Goal: Task Accomplishment & Management: Manage account settings

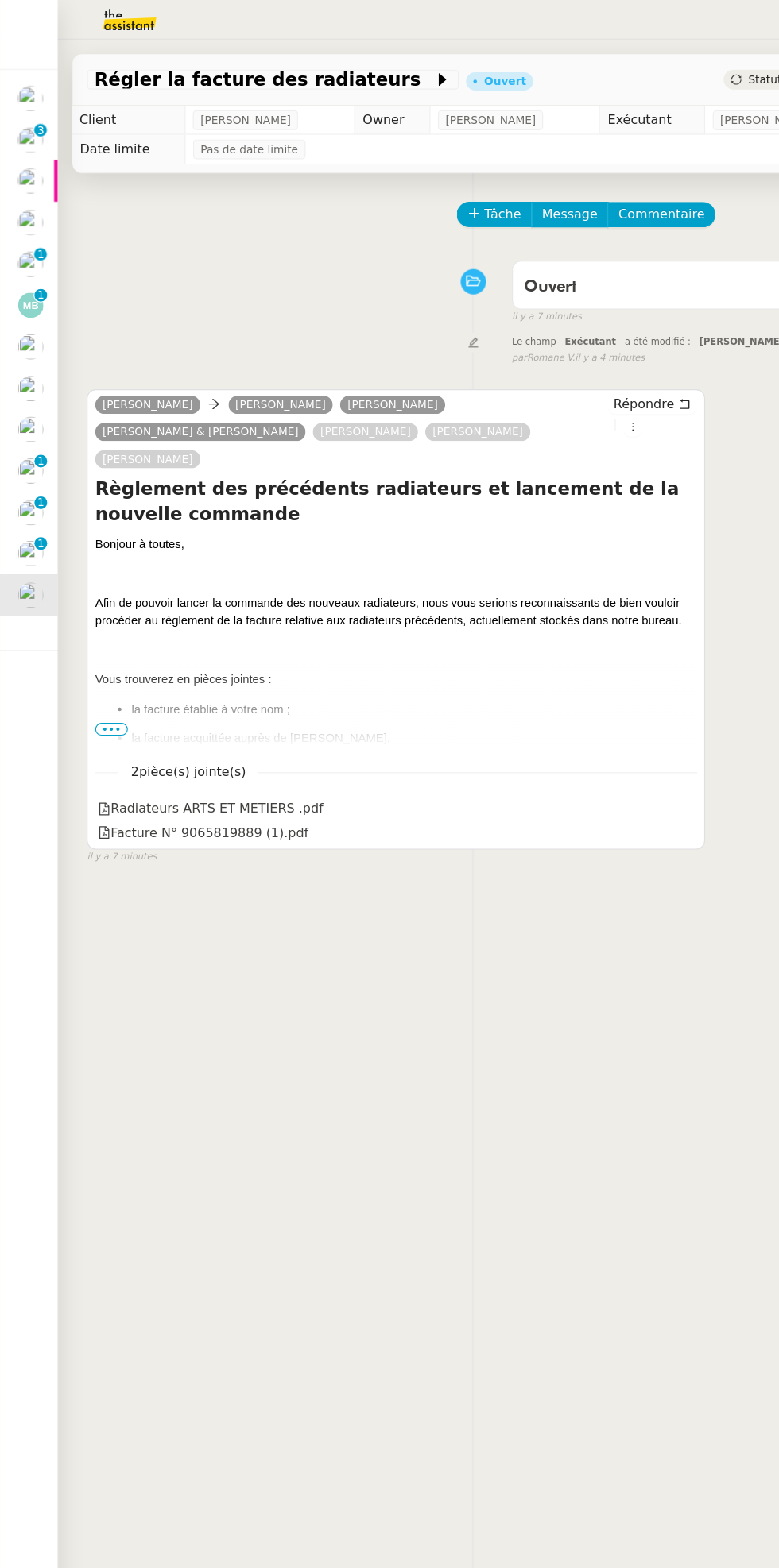
click at [20, 484] on img at bounding box center [27, 484] width 22 height 22
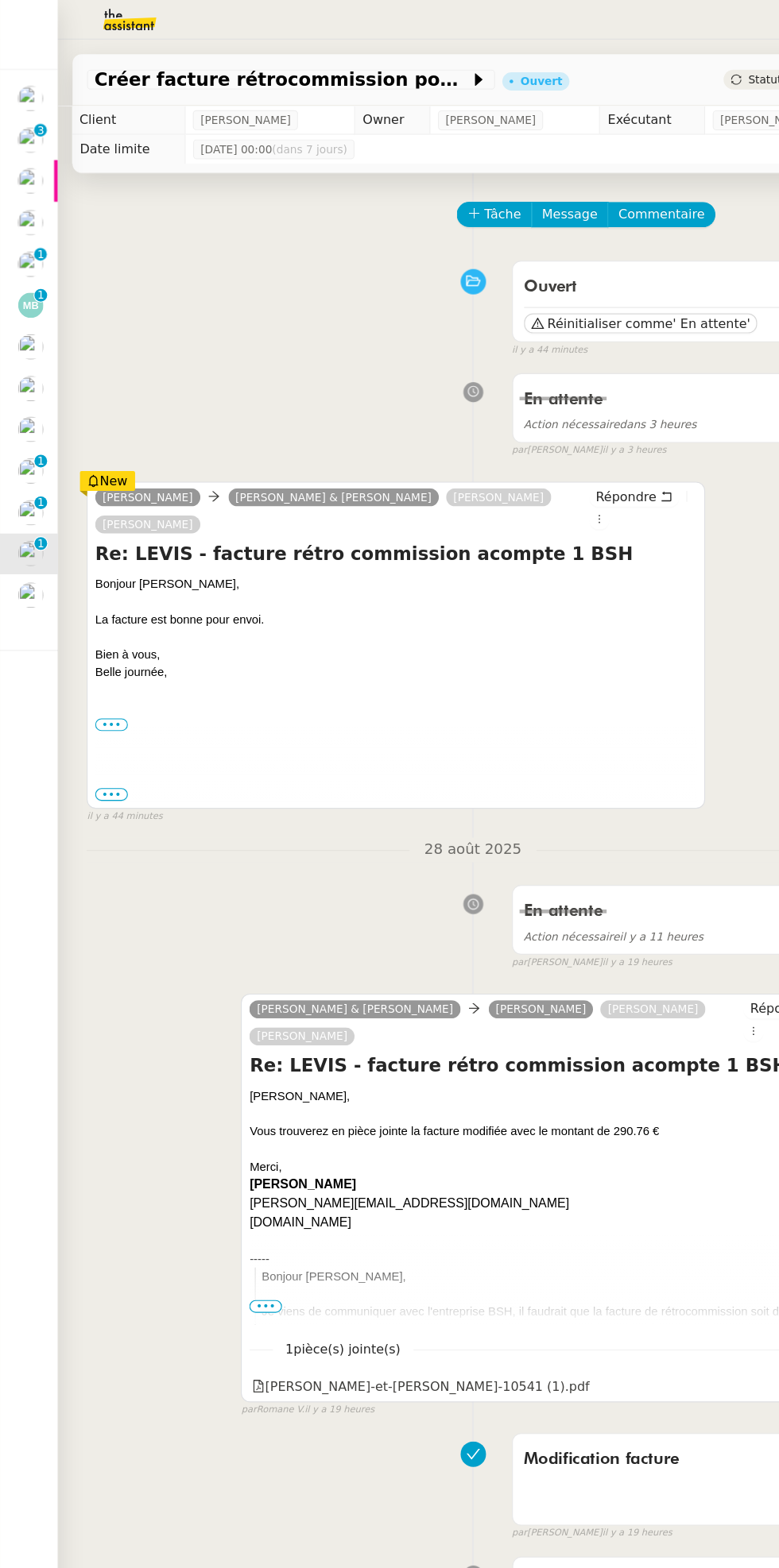
click at [17, 440] on div at bounding box center [27, 449] width 22 height 22
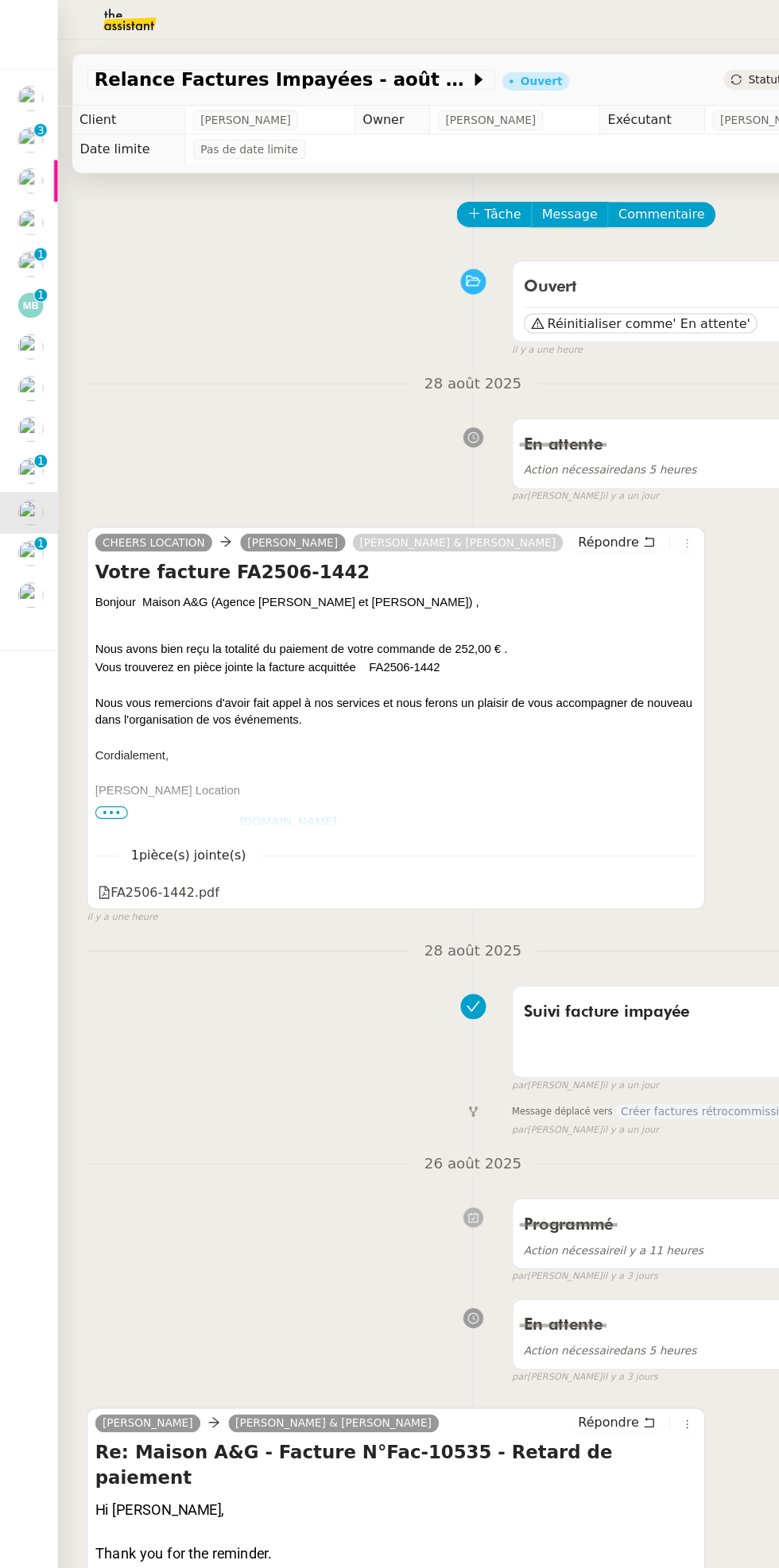
click at [608, 479] on icon at bounding box center [602, 477] width 17 height 9
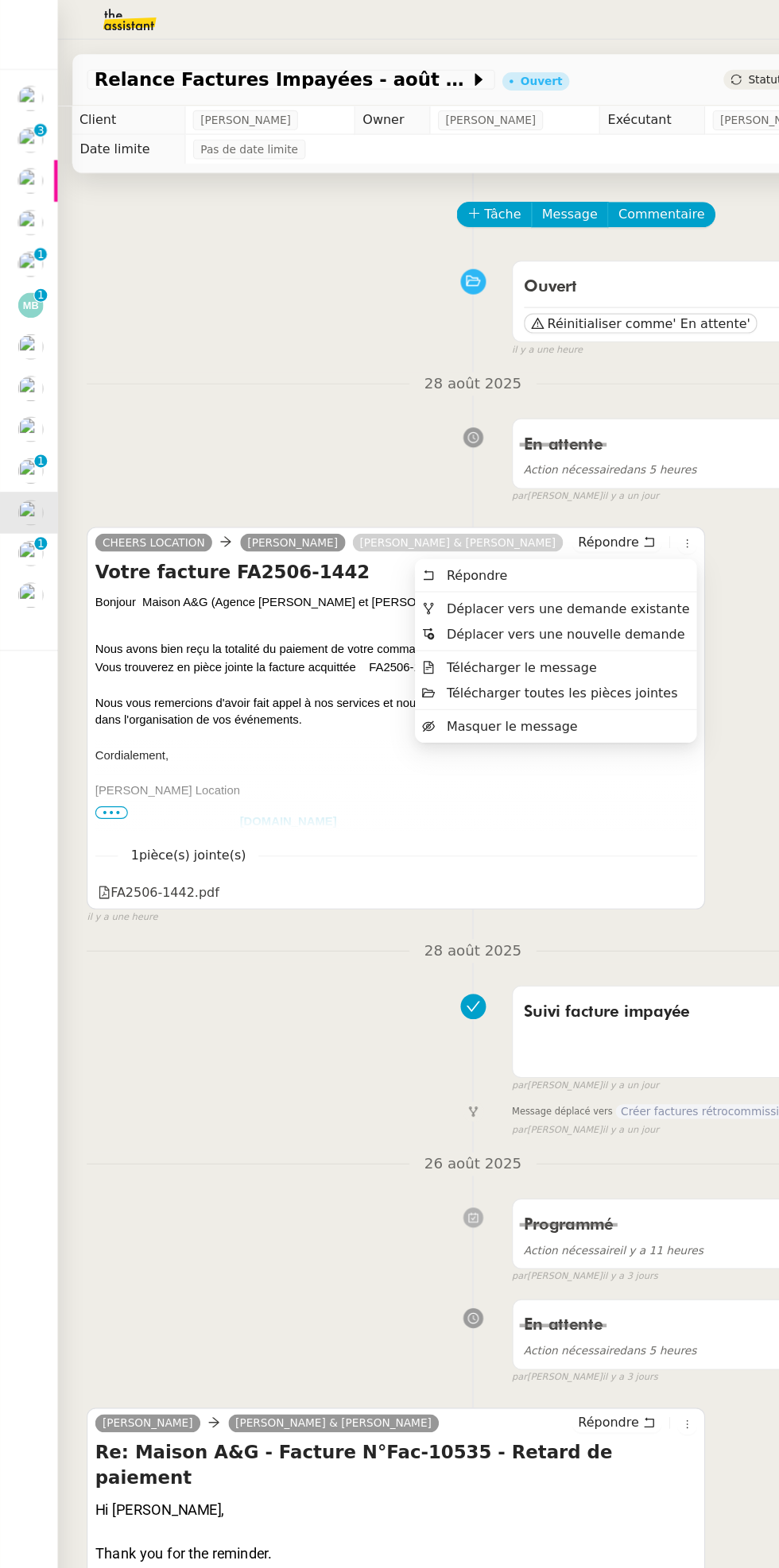
click at [530, 528] on span "Déplacer vers une demande existante" at bounding box center [498, 533] width 213 height 12
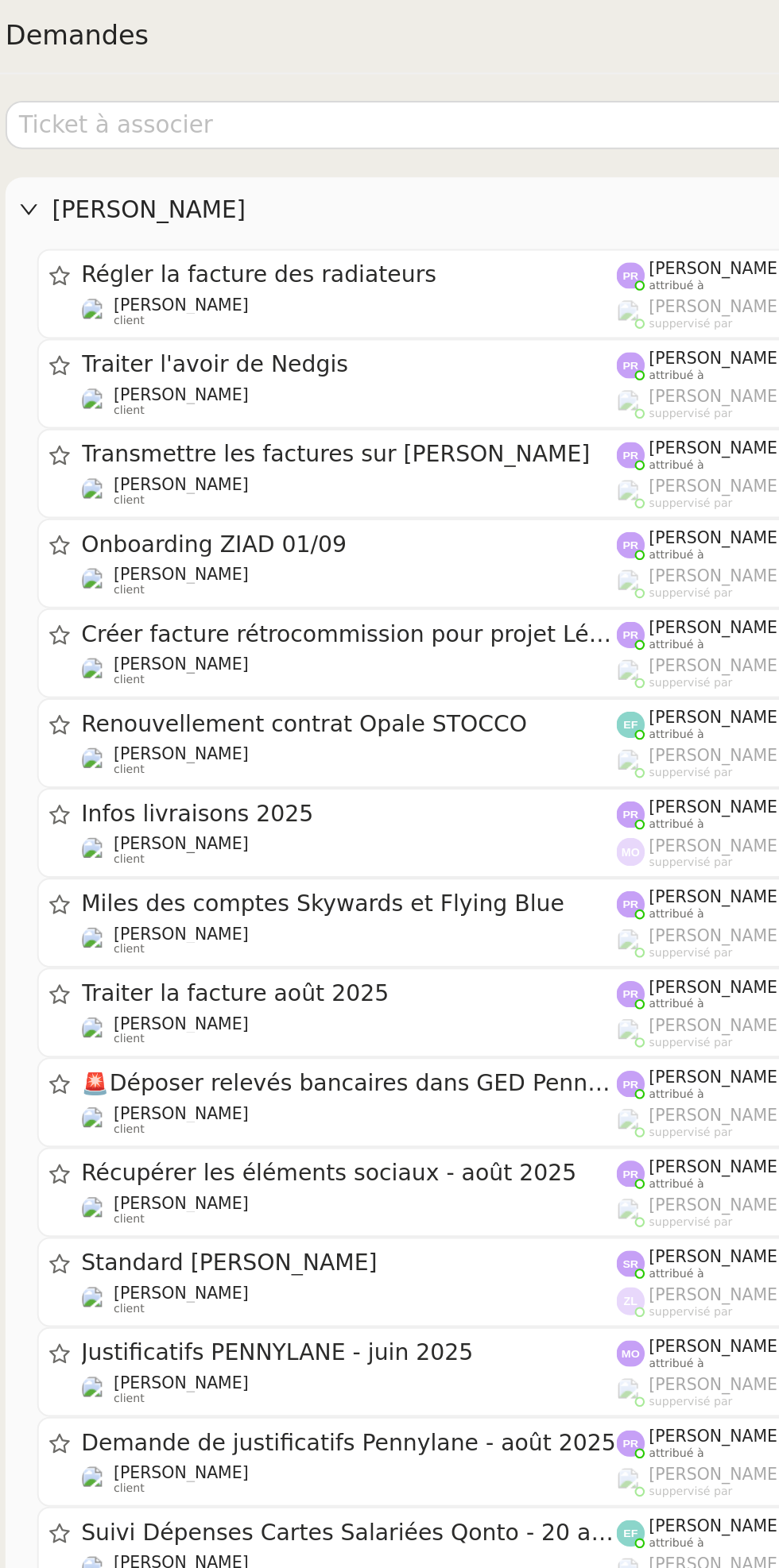
scroll to position [2, 0]
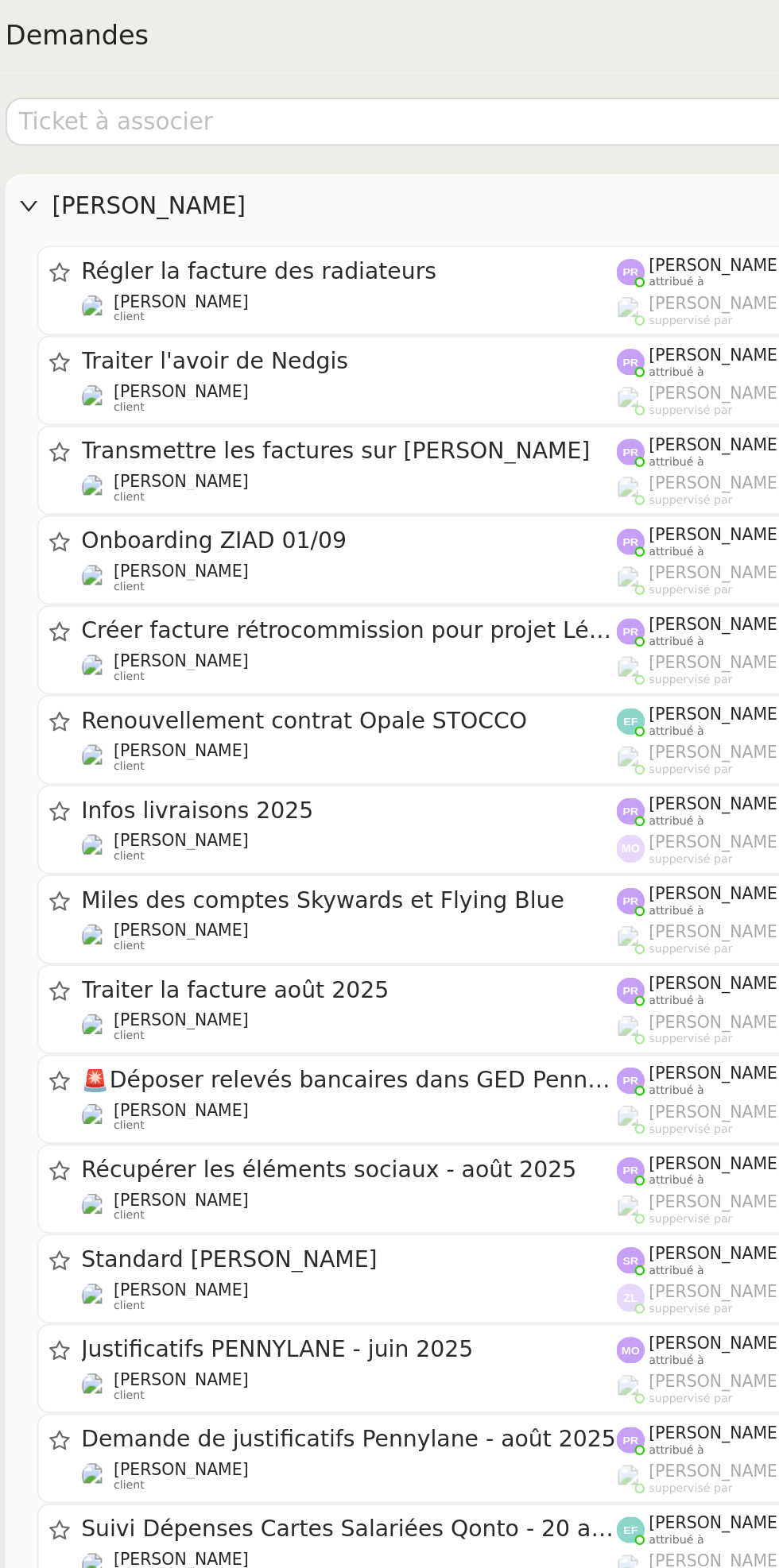
click at [371, 232] on div "[PERSON_NAME] client" at bounding box center [320, 233] width 256 height 16
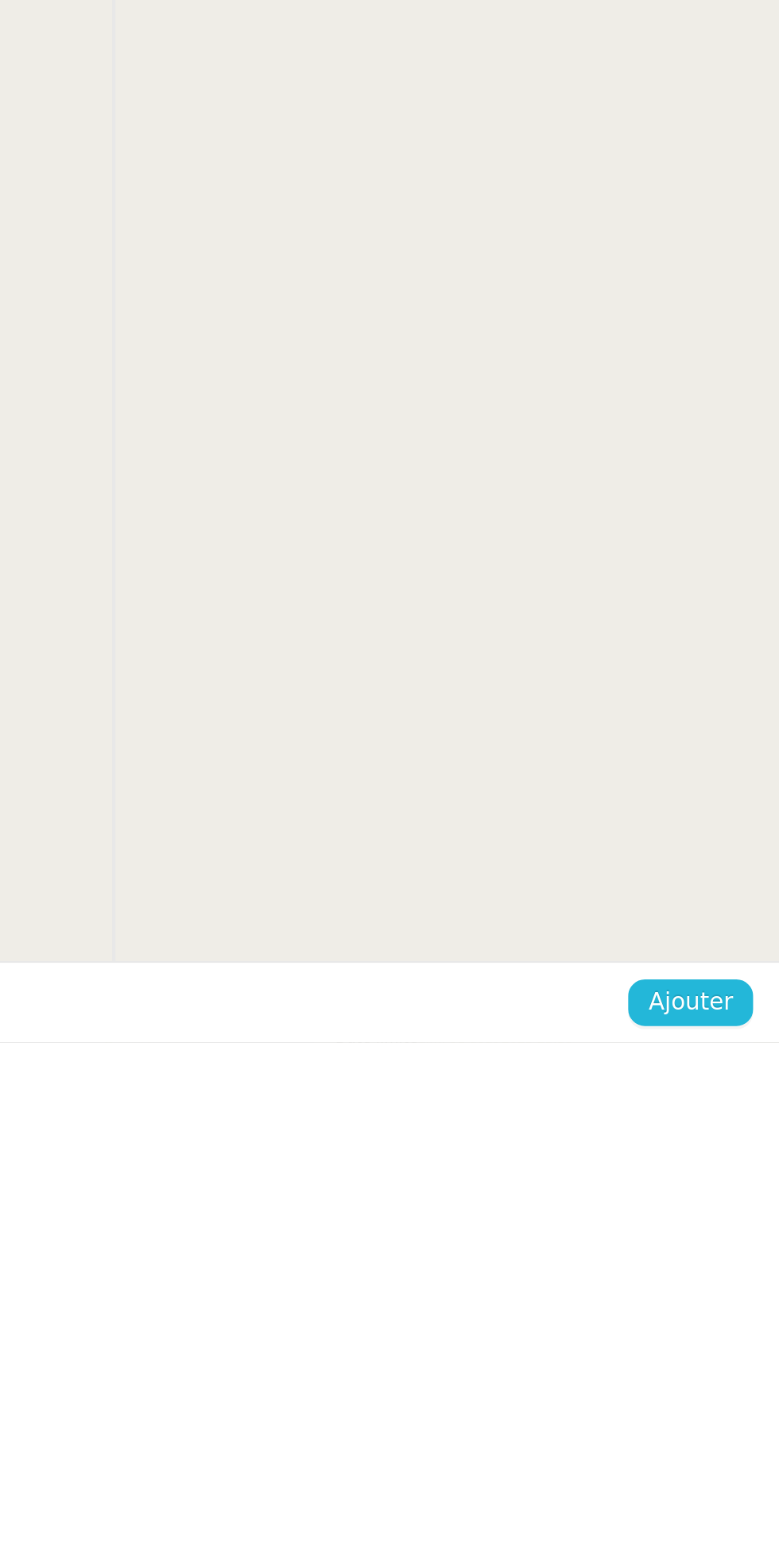
click at [736, 1546] on span "Ajouter" at bounding box center [735, 1548] width 41 height 18
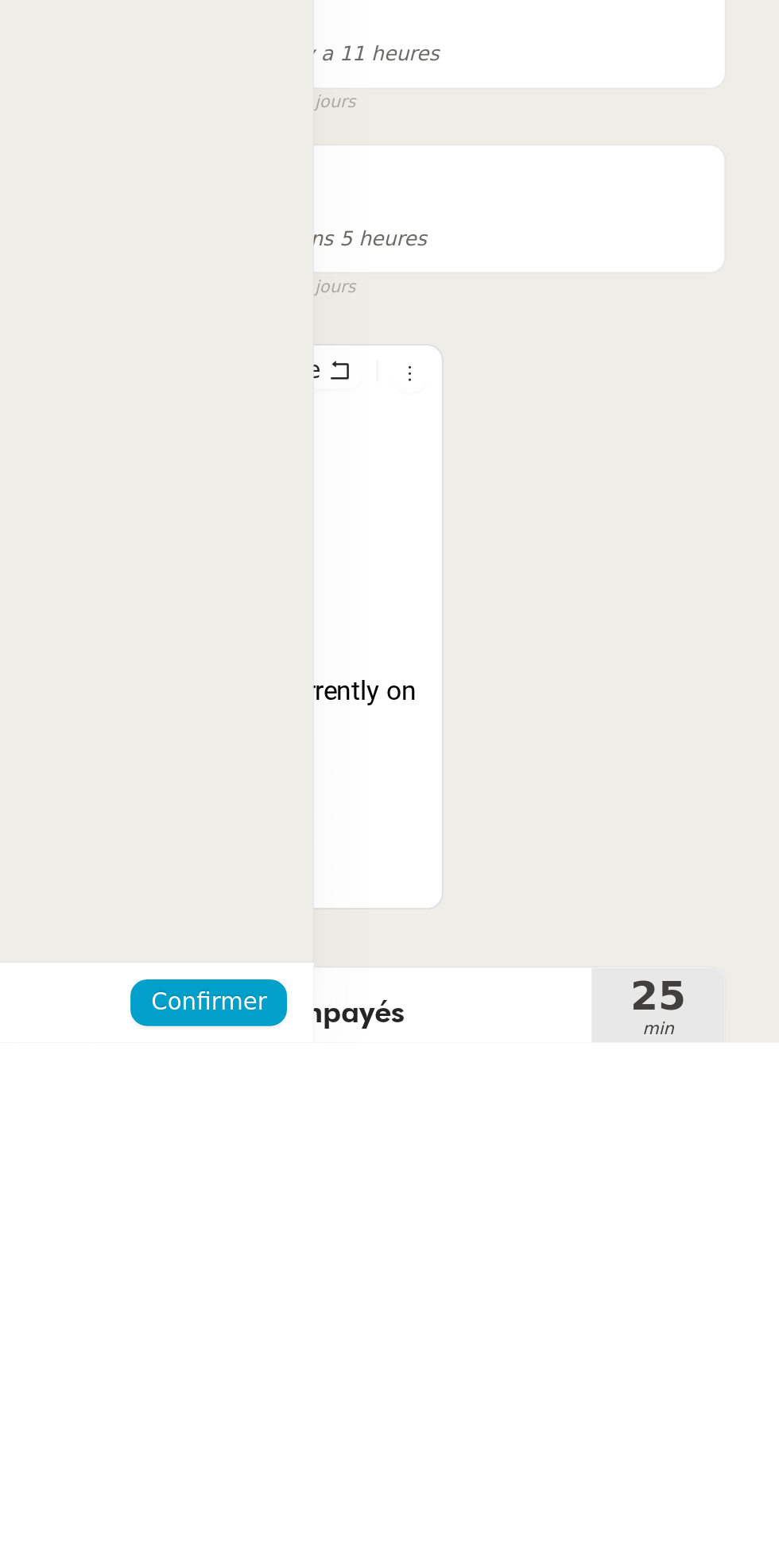
scroll to position [0, 0]
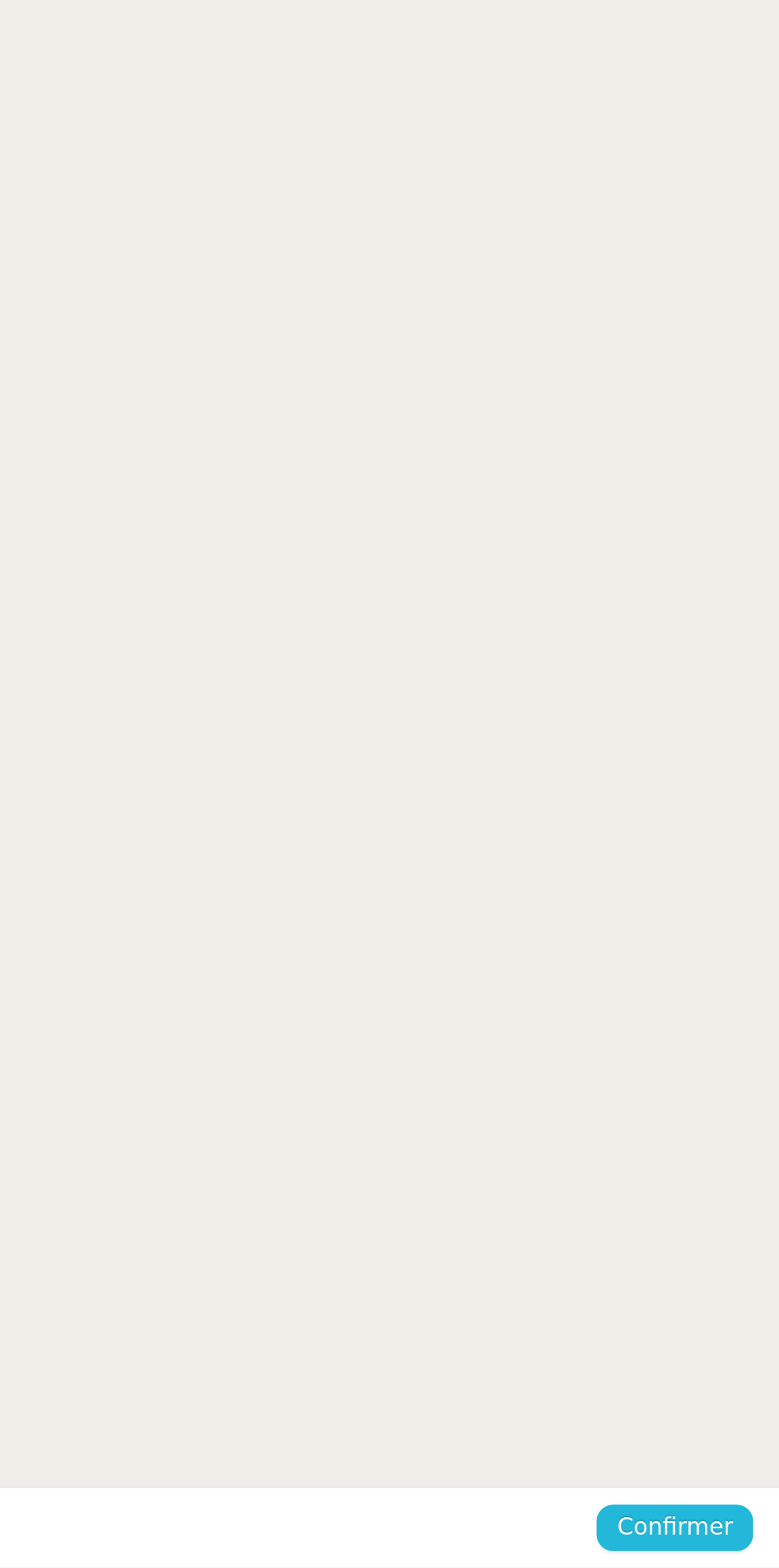
click at [745, 1543] on span "Confirmer" at bounding box center [728, 1548] width 56 height 18
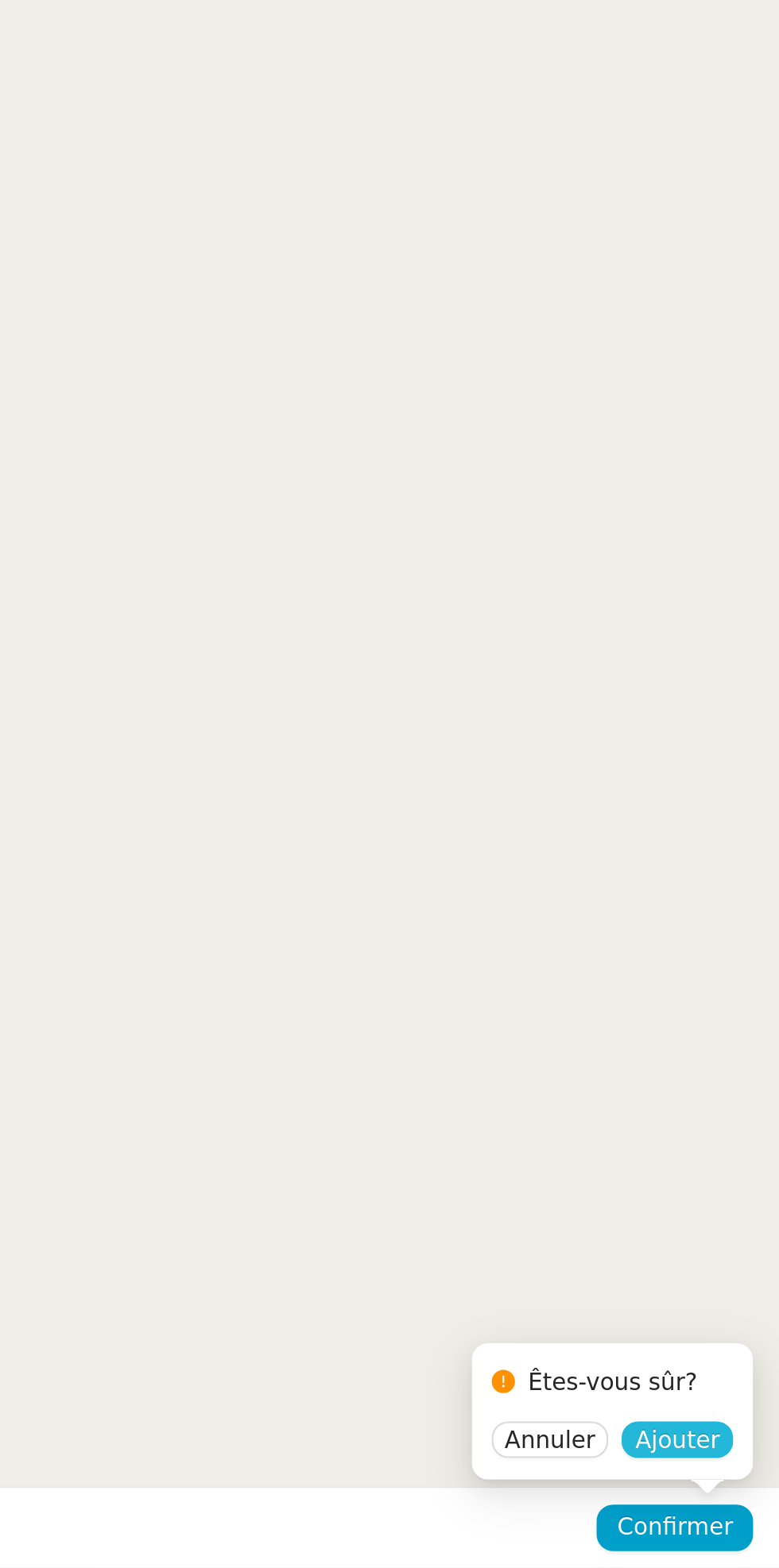
click at [747, 1513] on span "Ajouter" at bounding box center [730, 1506] width 41 height 16
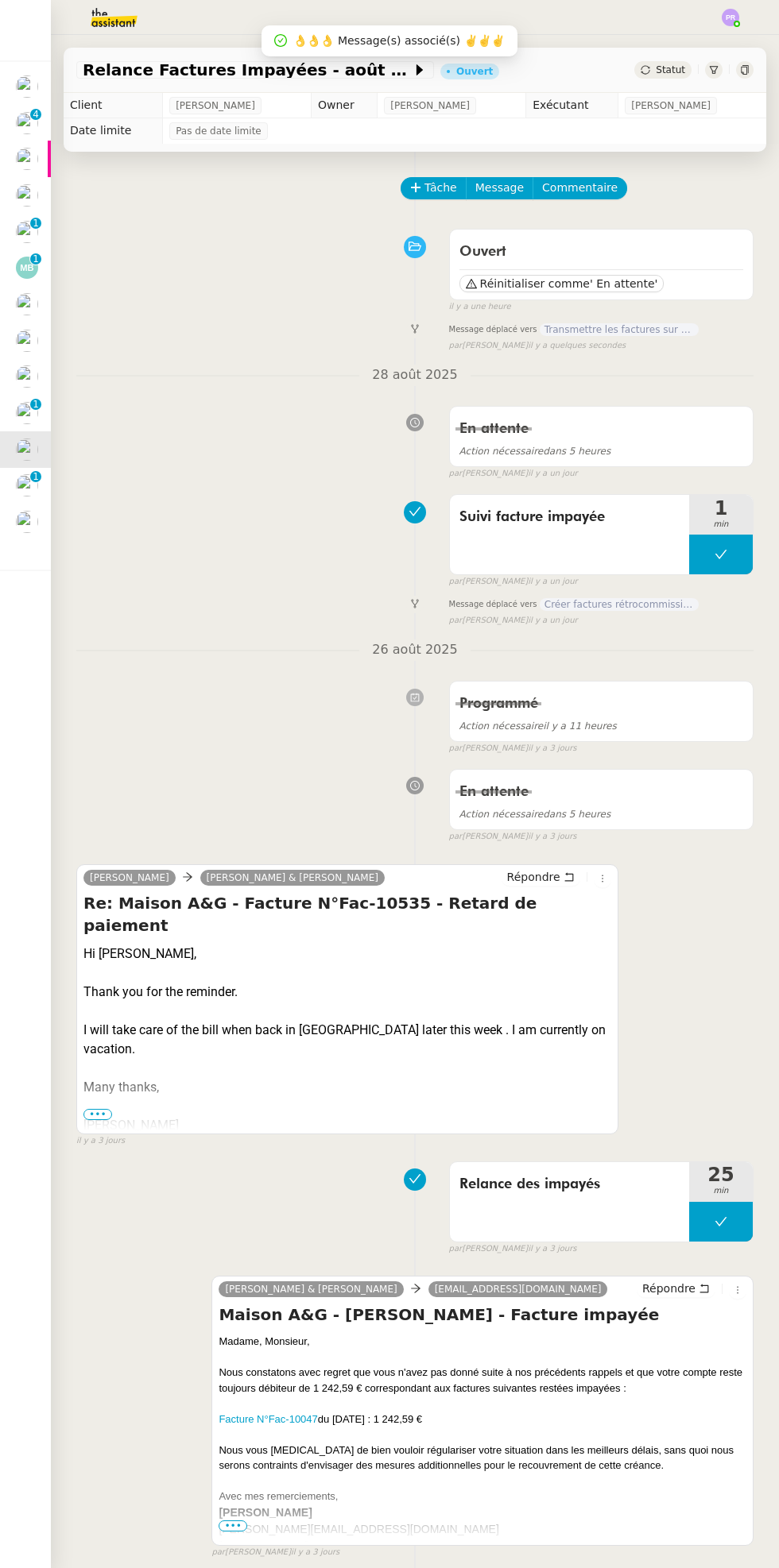
scroll to position [1, 0]
click at [24, 409] on img at bounding box center [27, 412] width 22 height 22
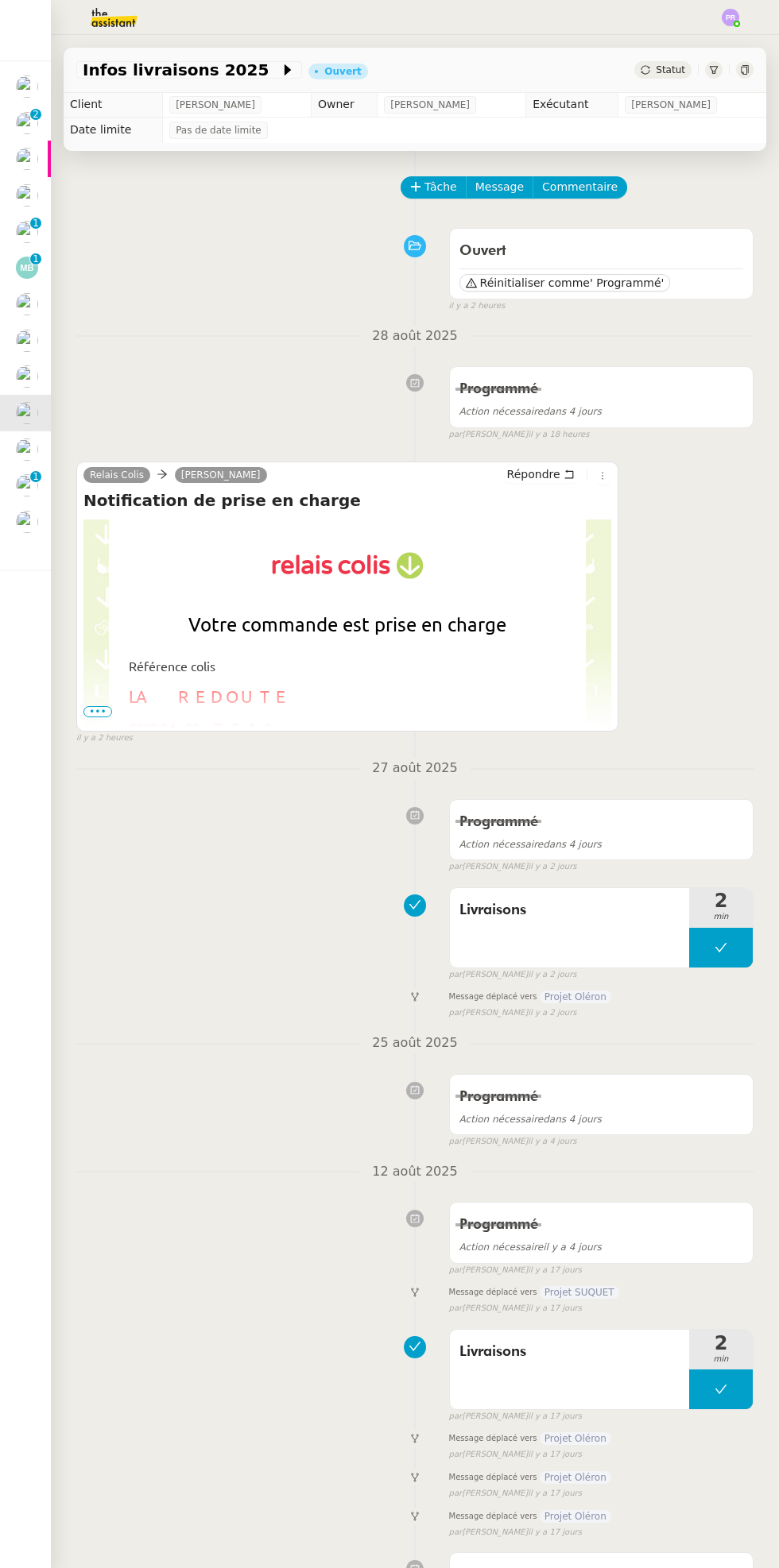
click at [25, 370] on img at bounding box center [27, 376] width 22 height 22
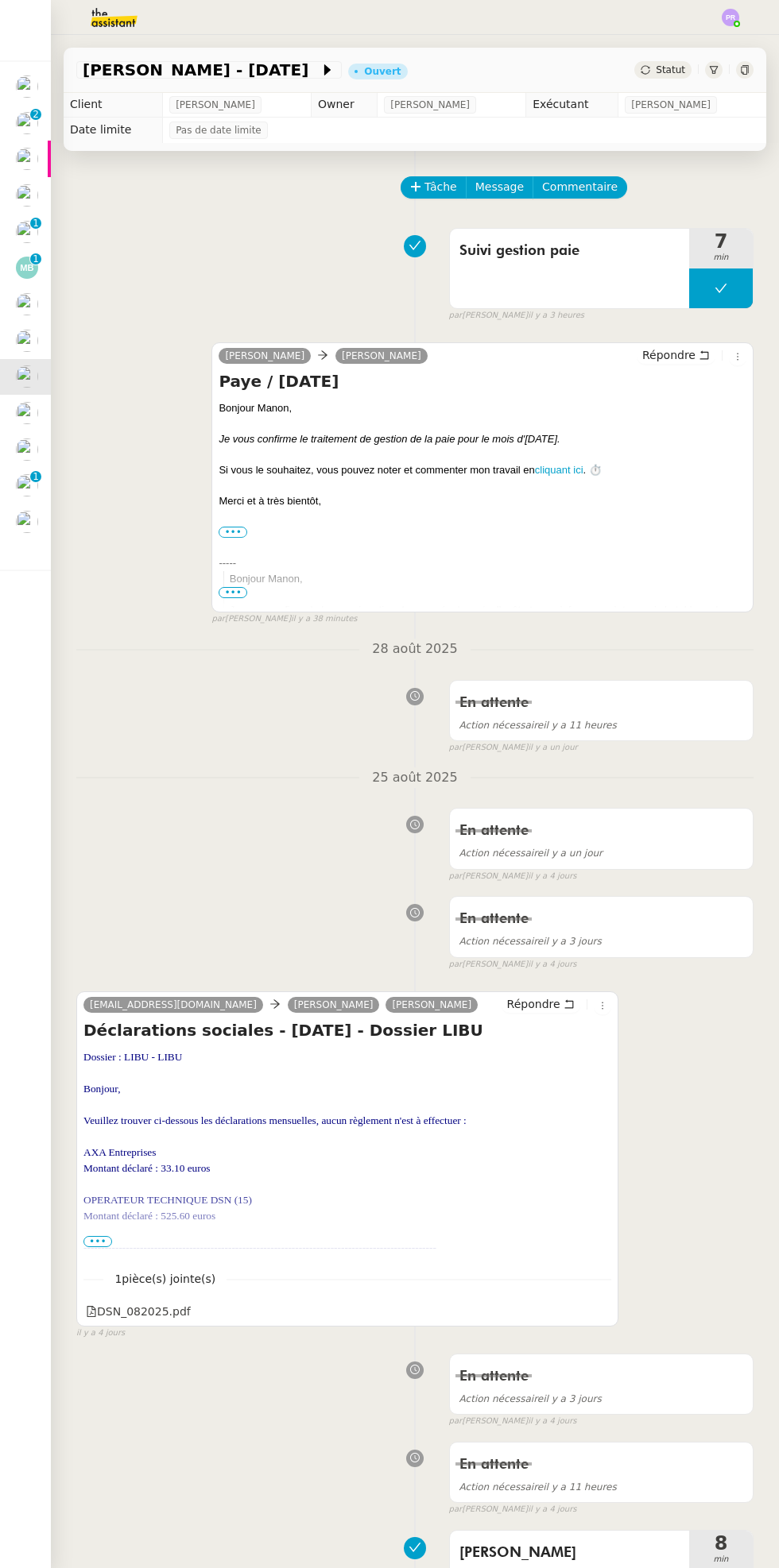
click at [672, 64] on span "Statut" at bounding box center [670, 70] width 29 height 11
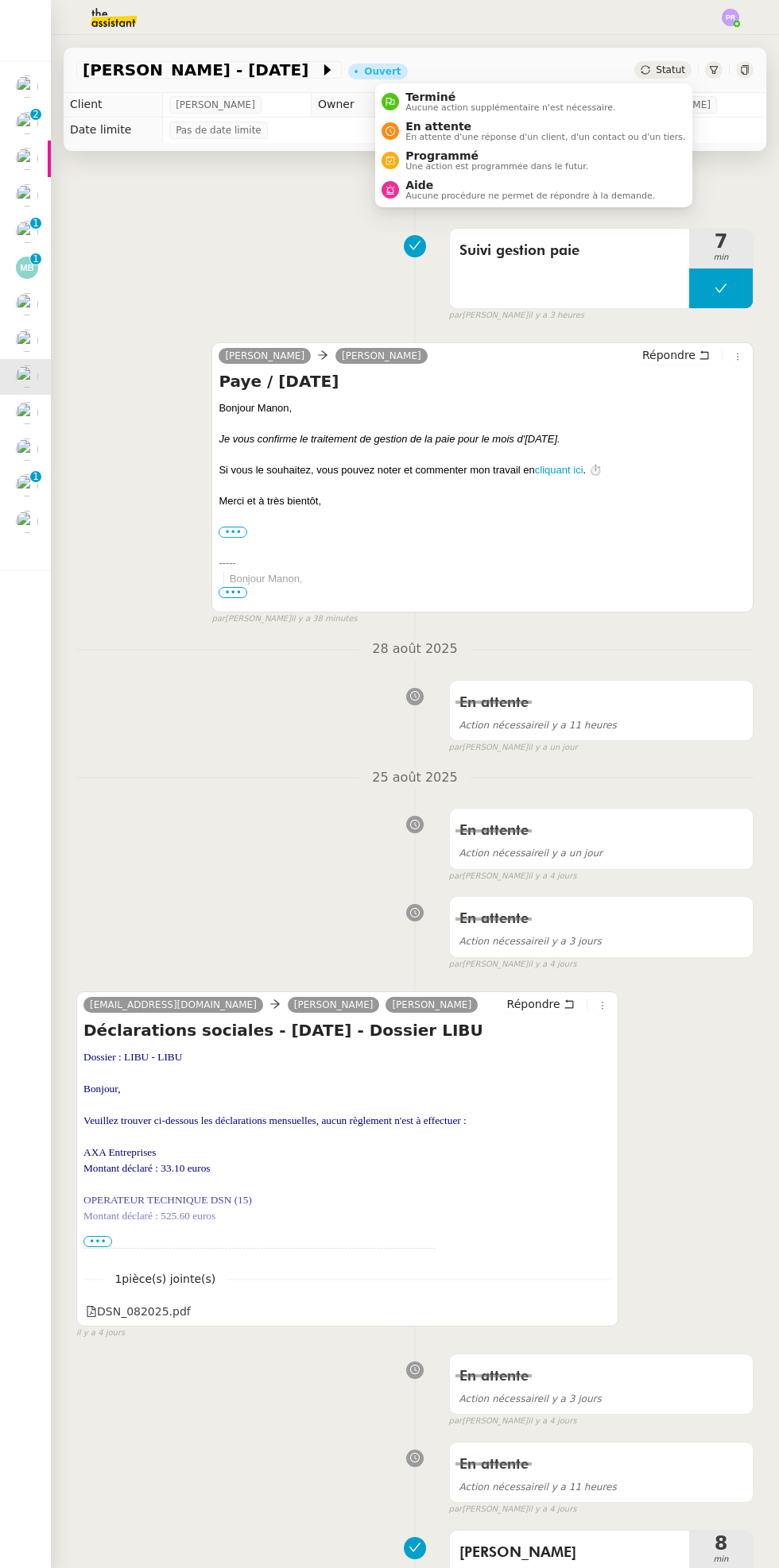
click at [539, 100] on span "Terminé" at bounding box center [510, 97] width 209 height 12
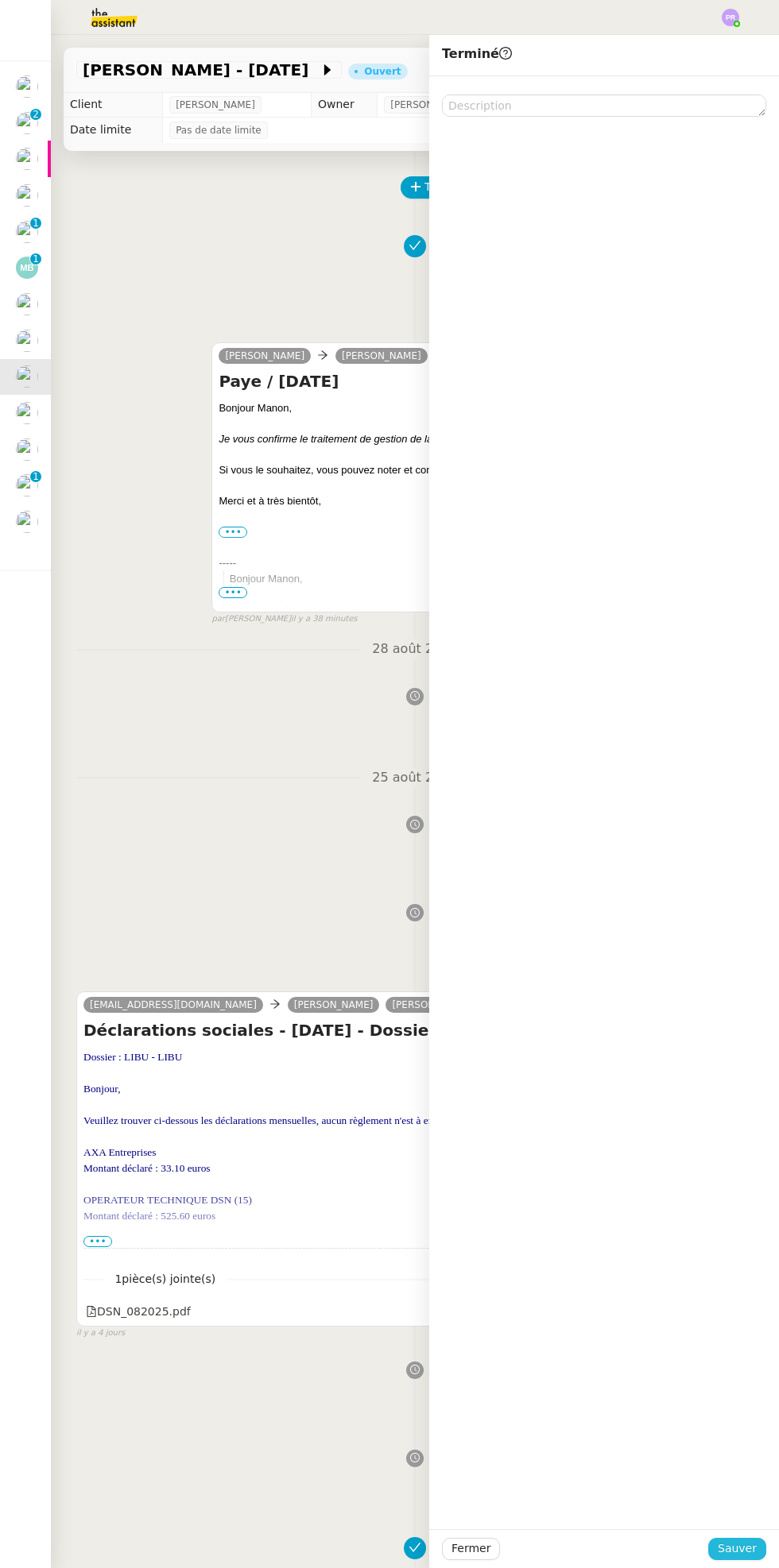
click at [752, 1551] on span "Sauver" at bounding box center [736, 1548] width 39 height 18
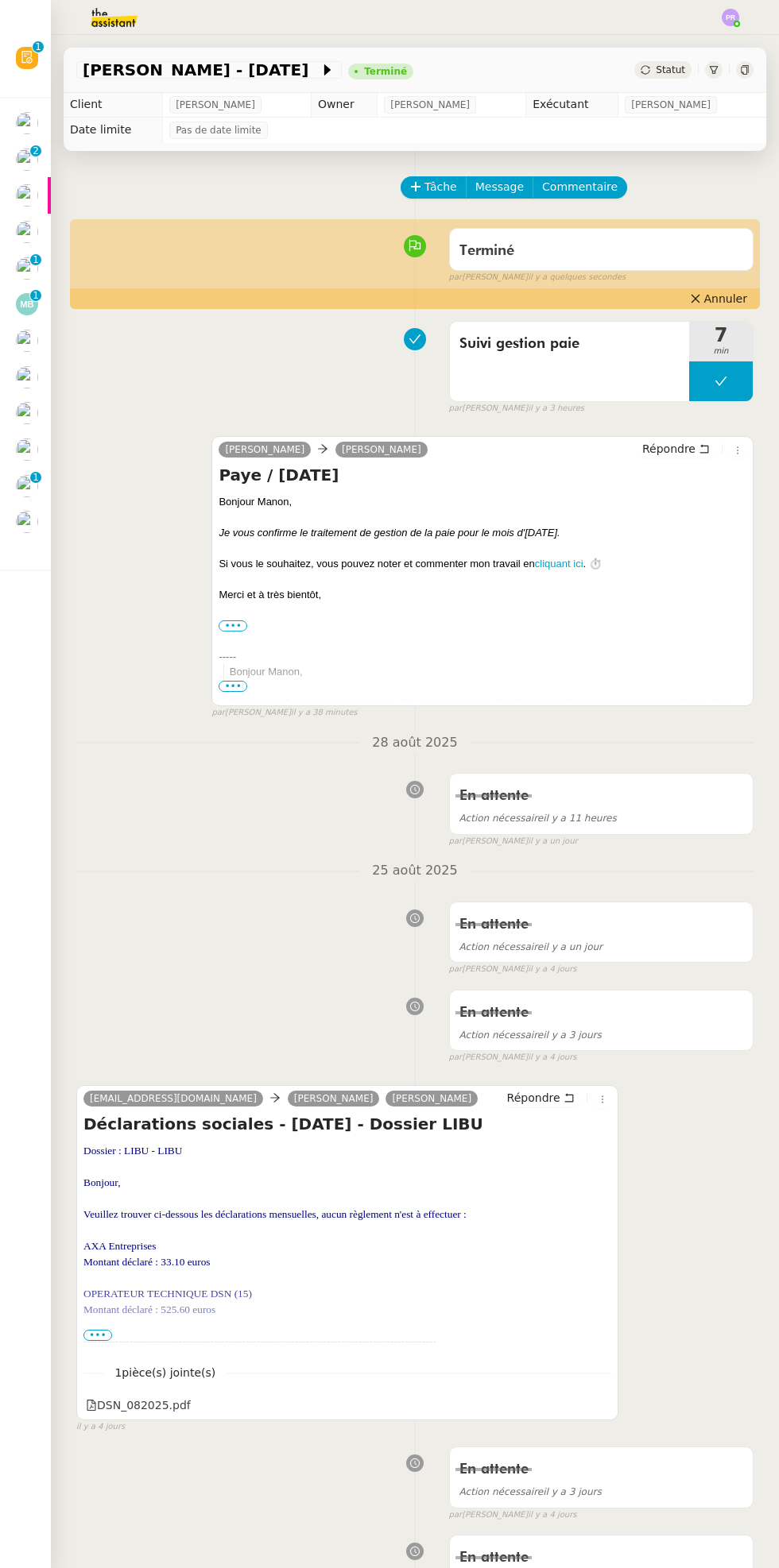
click at [26, 263] on img at bounding box center [27, 268] width 22 height 22
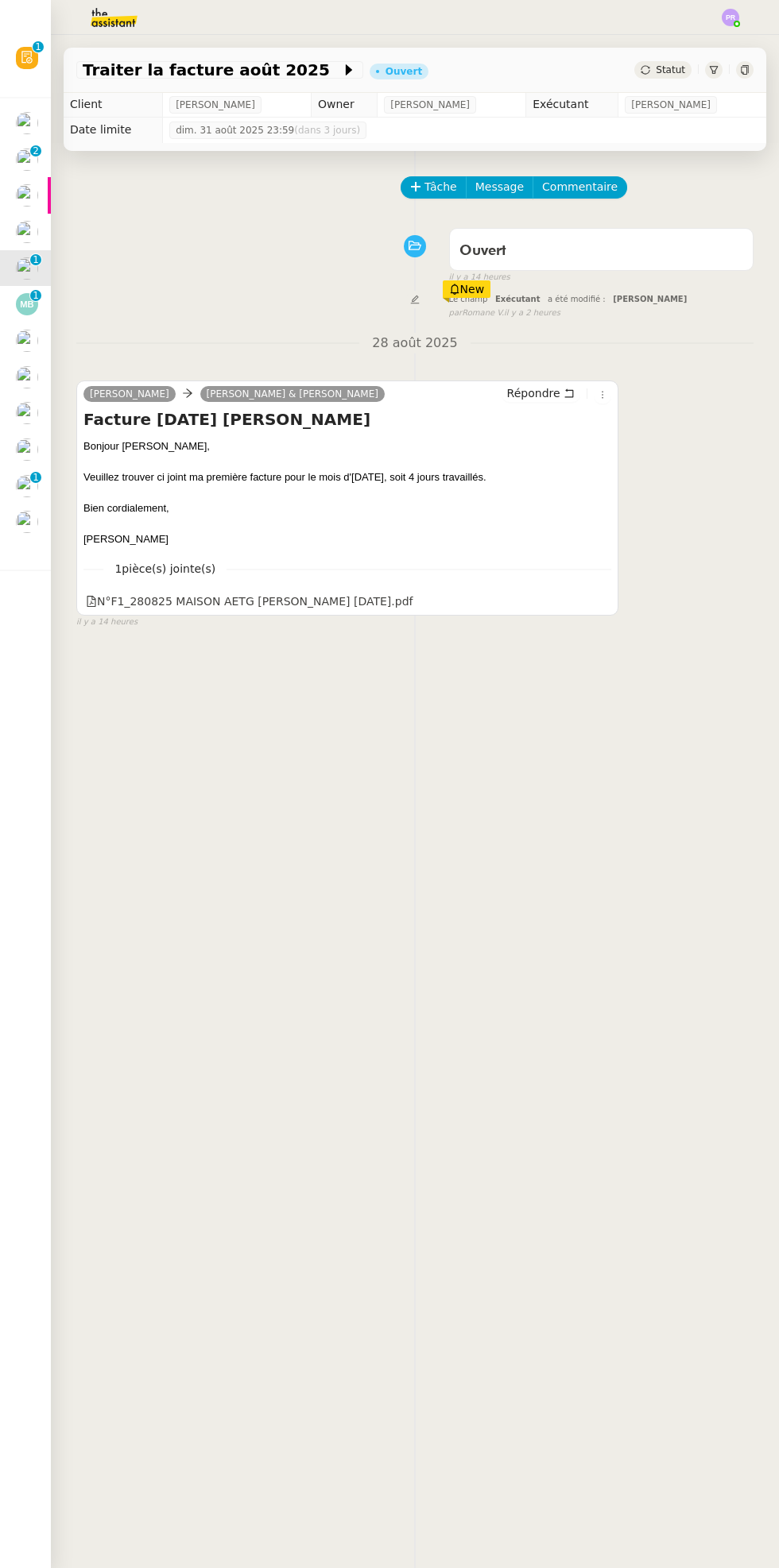
click at [21, 228] on img at bounding box center [27, 231] width 22 height 22
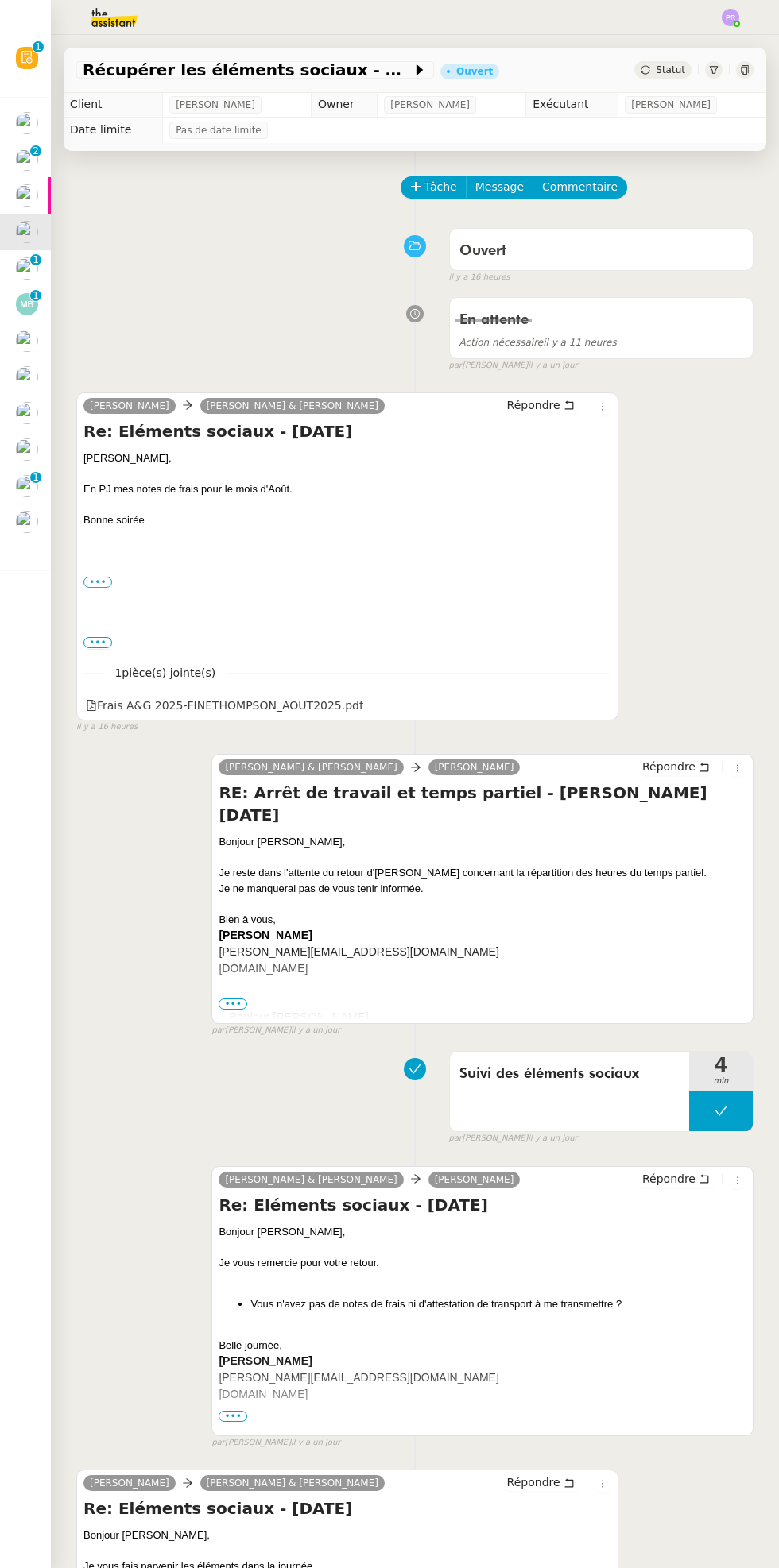
click at [19, 198] on img at bounding box center [27, 194] width 22 height 22
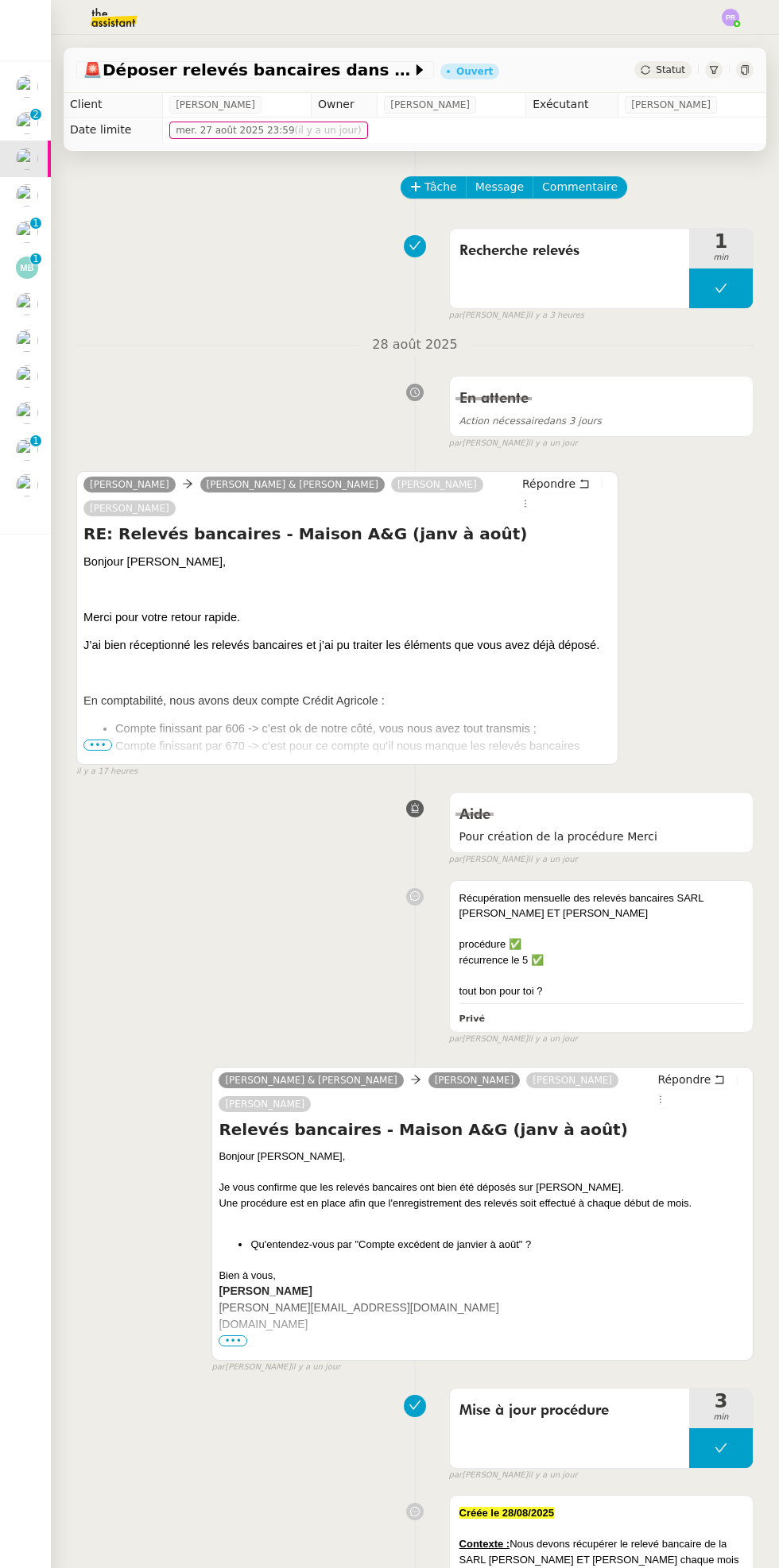
click at [111, 734] on div "Bonjour [PERSON_NAME], Merci pour votre retour rapide. J’ai bien réceptionné le…" at bounding box center [347, 1179] width 528 height 1253
click at [103, 747] on span "•••" at bounding box center [98, 745] width 28 height 11
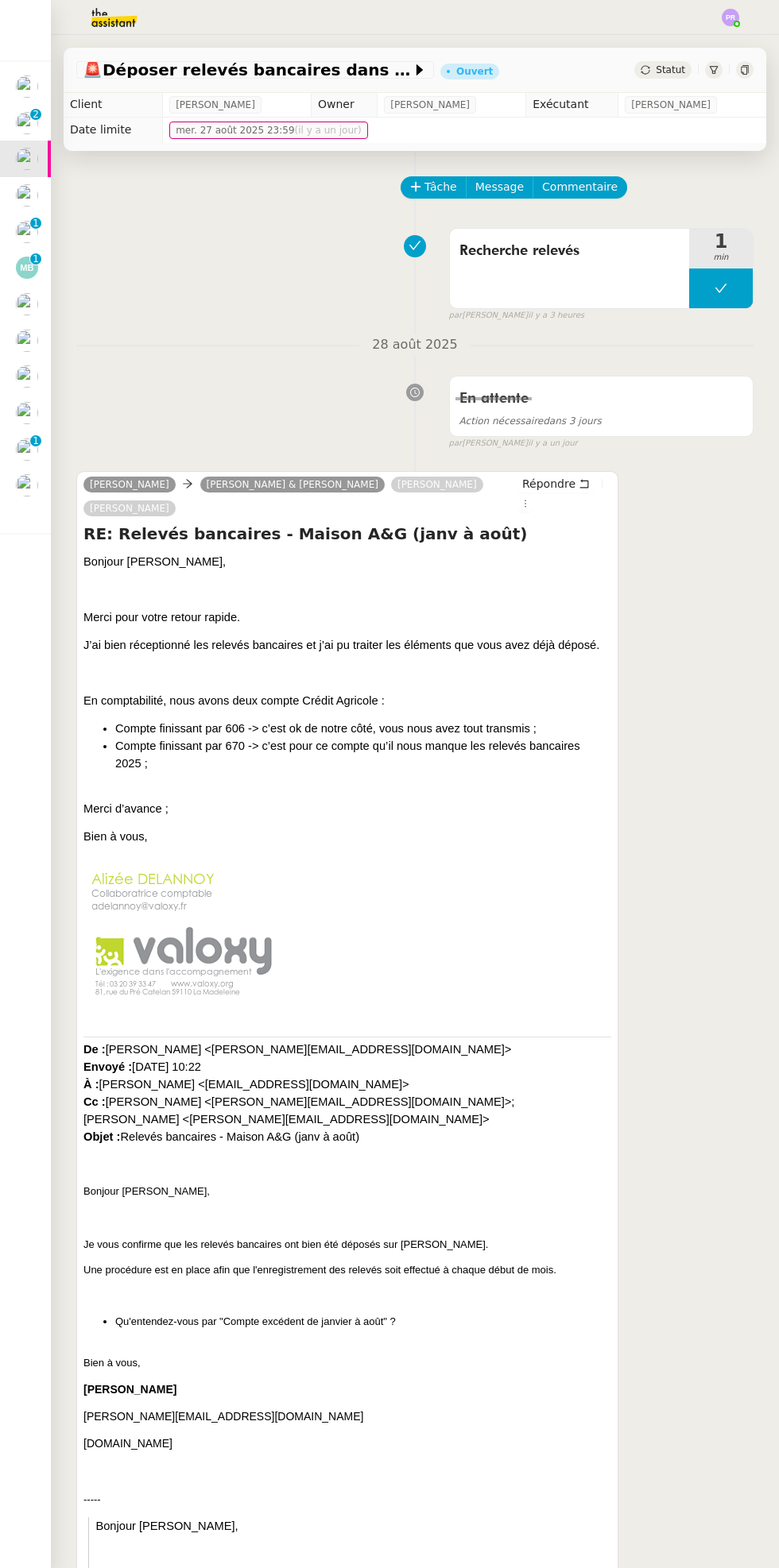
click at [720, 287] on icon at bounding box center [720, 288] width 12 height 12
click at [704, 287] on icon at bounding box center [705, 287] width 6 height 9
click at [545, 488] on span "Répondre" at bounding box center [549, 483] width 53 height 16
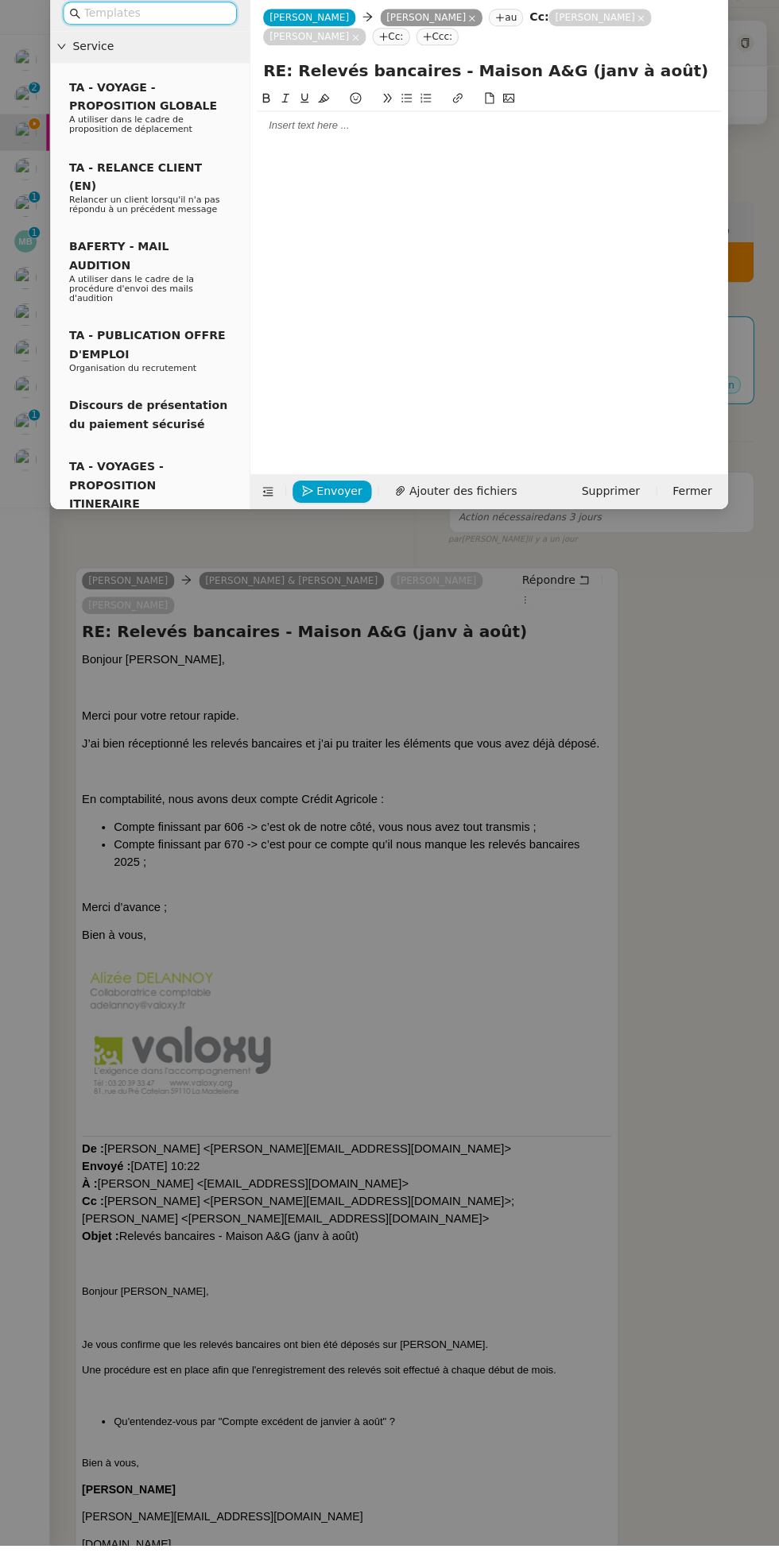
click at [425, 156] on div at bounding box center [489, 152] width 463 height 14
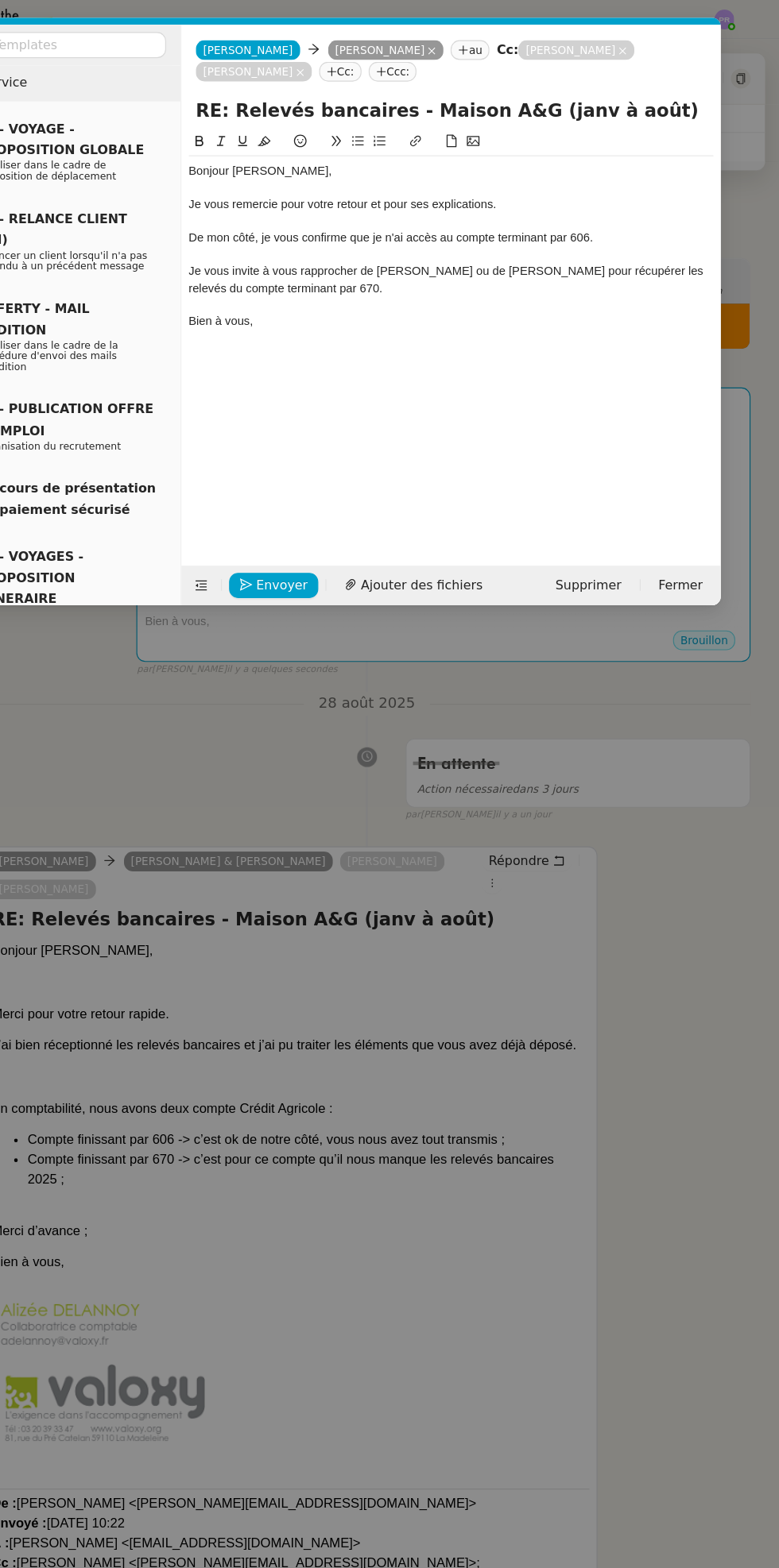
click at [480, 182] on div "Je vous remercie pour votre retour et pour ses explications." at bounding box center [489, 181] width 463 height 14
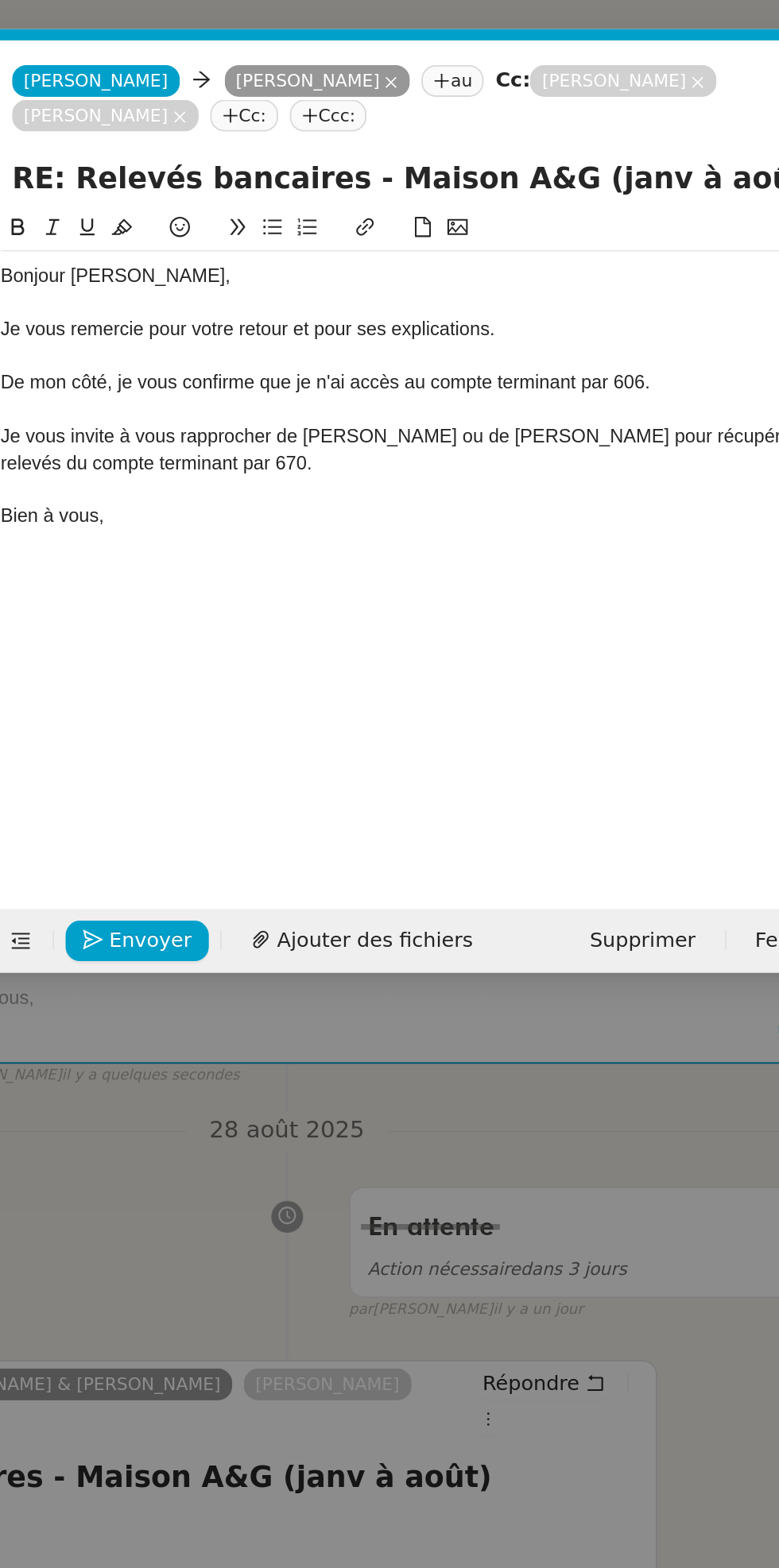
click at [468, 184] on div "Je vous remercie pour votre retour et pour ses explications." at bounding box center [489, 181] width 463 height 14
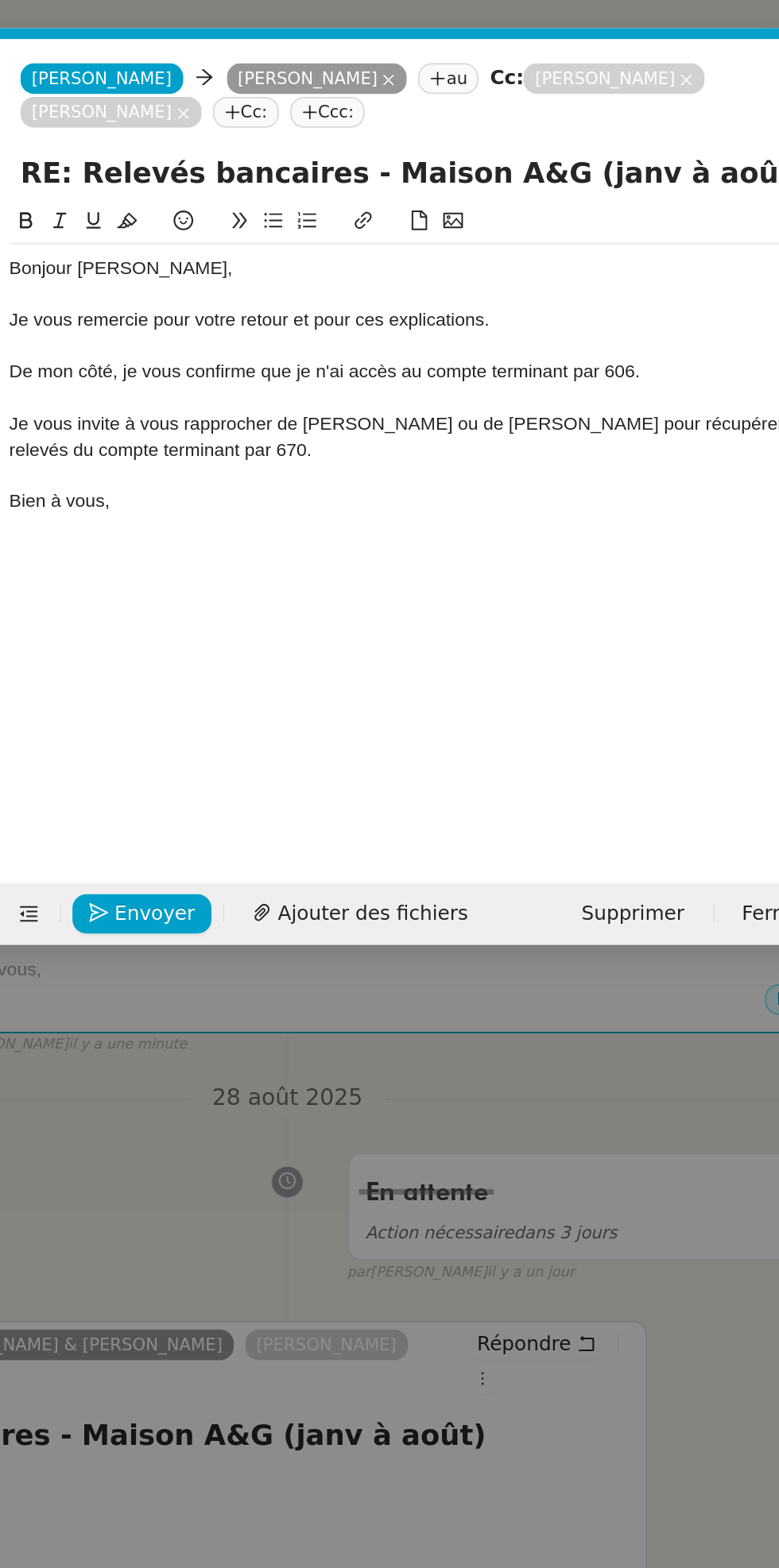
click at [447, 227] on div at bounding box center [489, 225] width 463 height 14
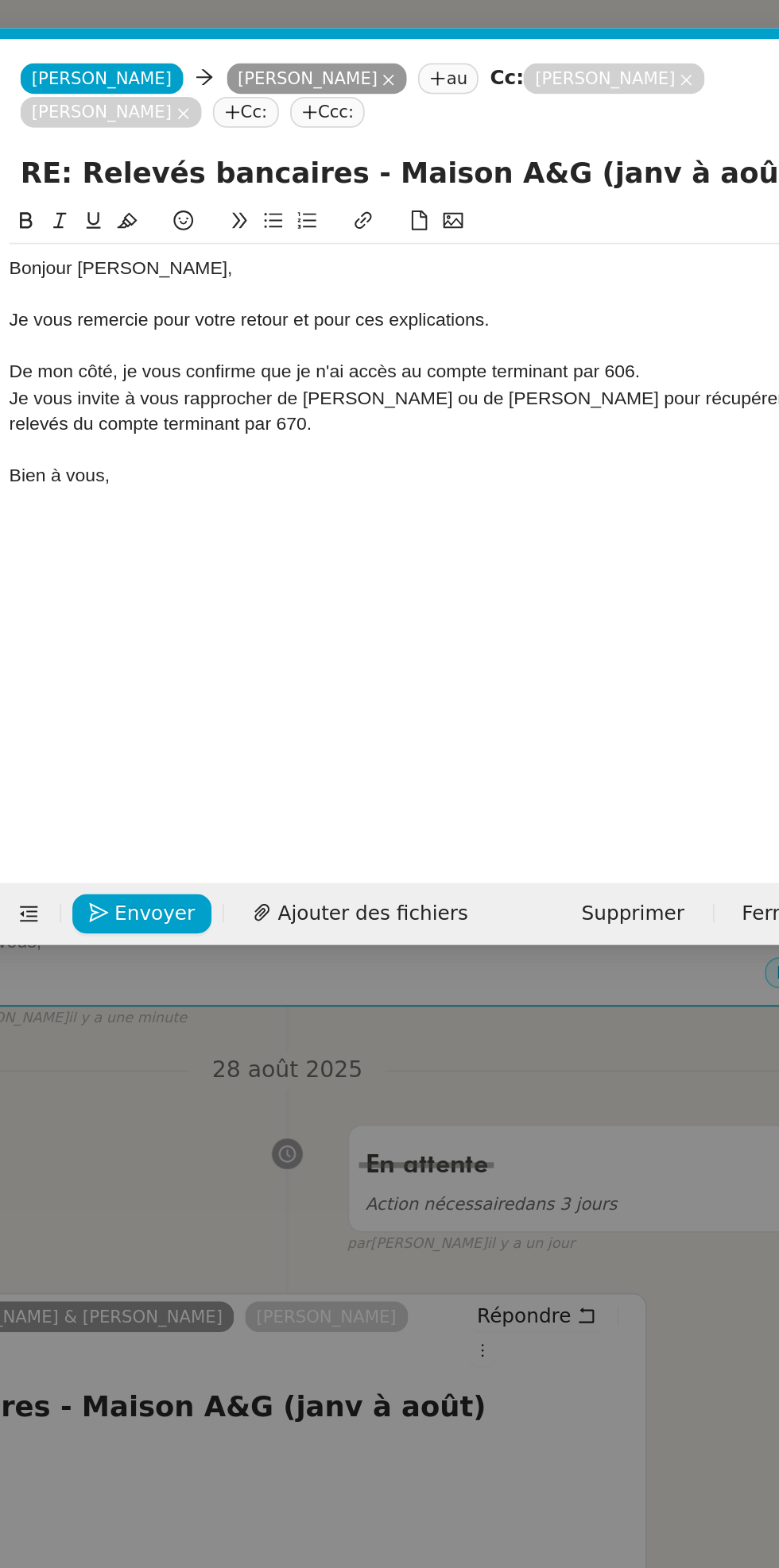
click at [526, 224] on div "Je vous invite à vous rapprocher de [PERSON_NAME] ou de [PERSON_NAME] pour récu…" at bounding box center [489, 233] width 463 height 29
click at [490, 207] on div "De mon côté, je vous confirme que je n'ai accès au compte terminant par 606." at bounding box center [489, 210] width 463 height 14
click at [429, 227] on div "Je vous invite à vous rapprocher de [PERSON_NAME] ou de [PERSON_NAME] pour récu…" at bounding box center [489, 233] width 463 height 29
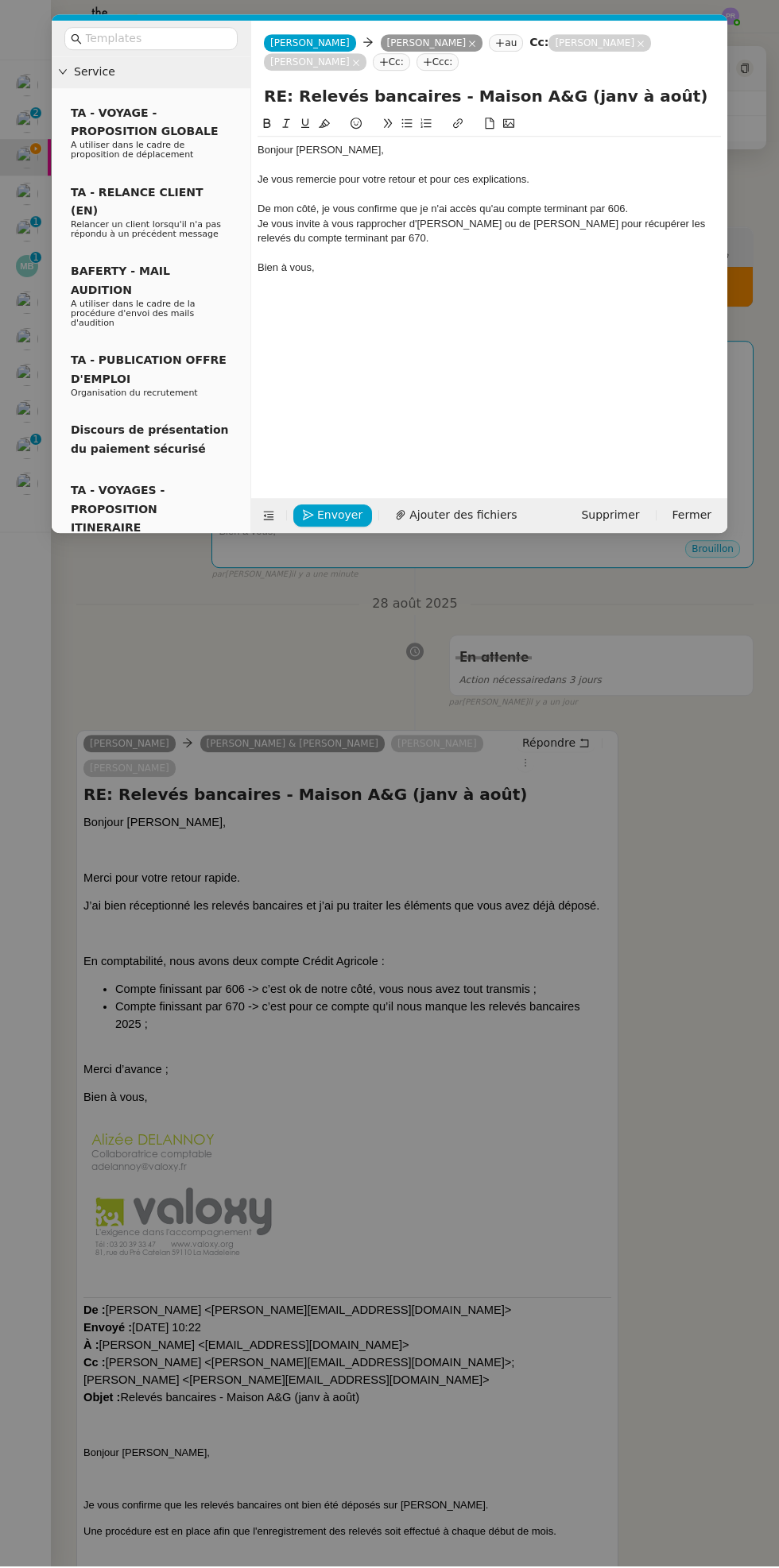
click at [371, 623] on nz-modal-container "Service TA - VOYAGE - PROPOSITION GLOBALE A utiliser dans le cadre de propositi…" at bounding box center [390, 784] width 779 height 1568
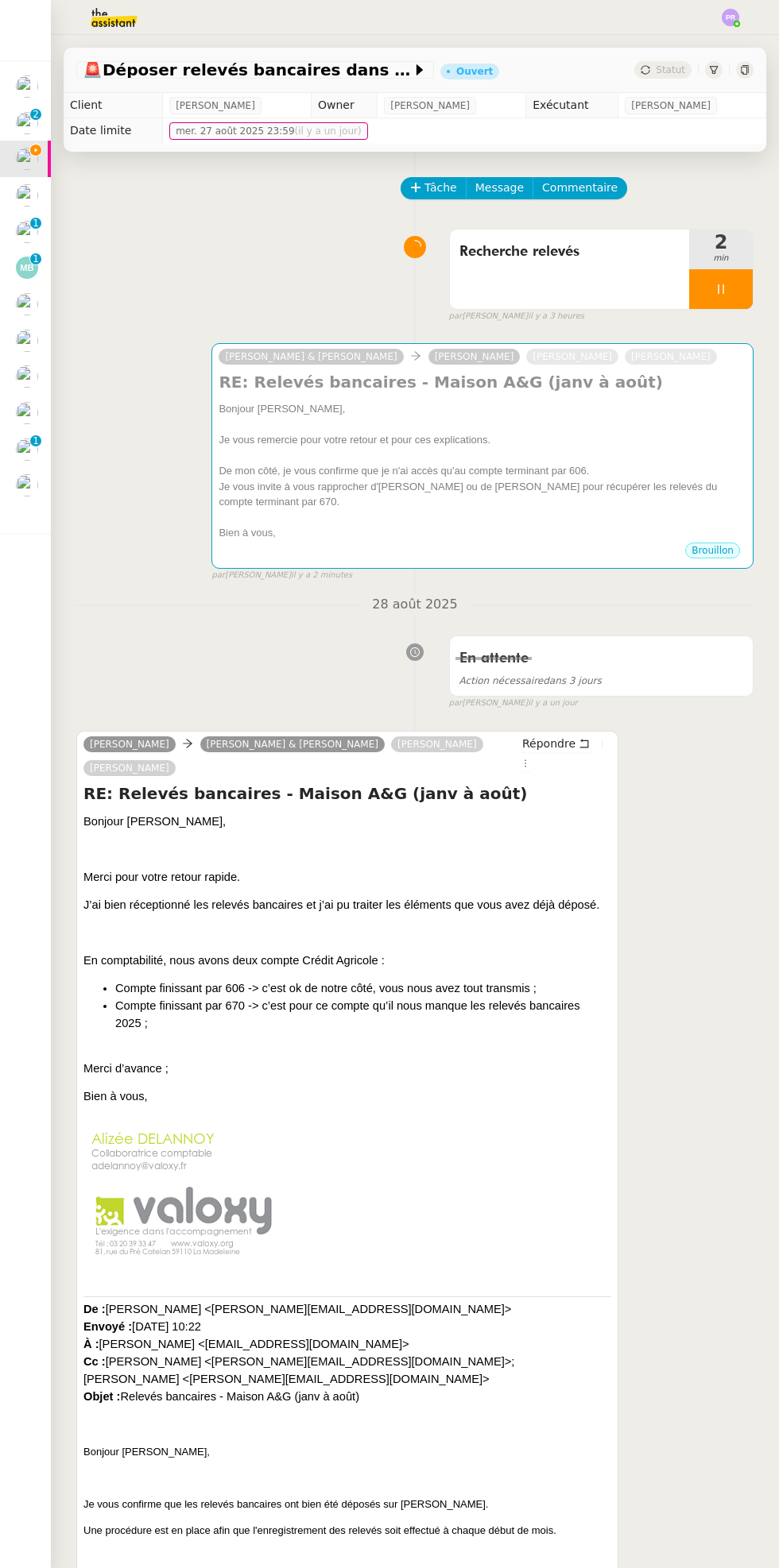
click at [21, 264] on img at bounding box center [27, 267] width 22 height 22
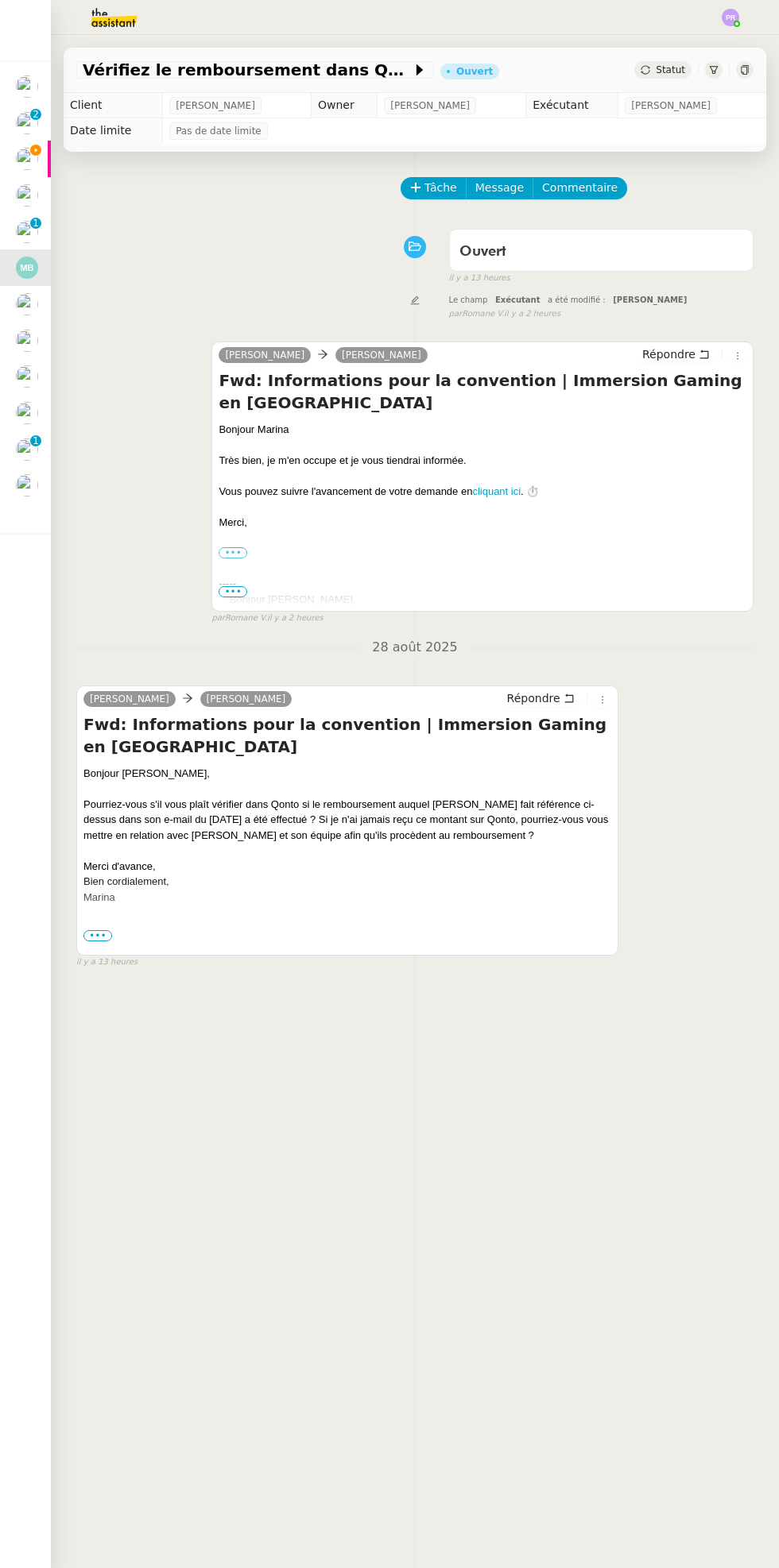
click at [35, 310] on img at bounding box center [27, 303] width 22 height 22
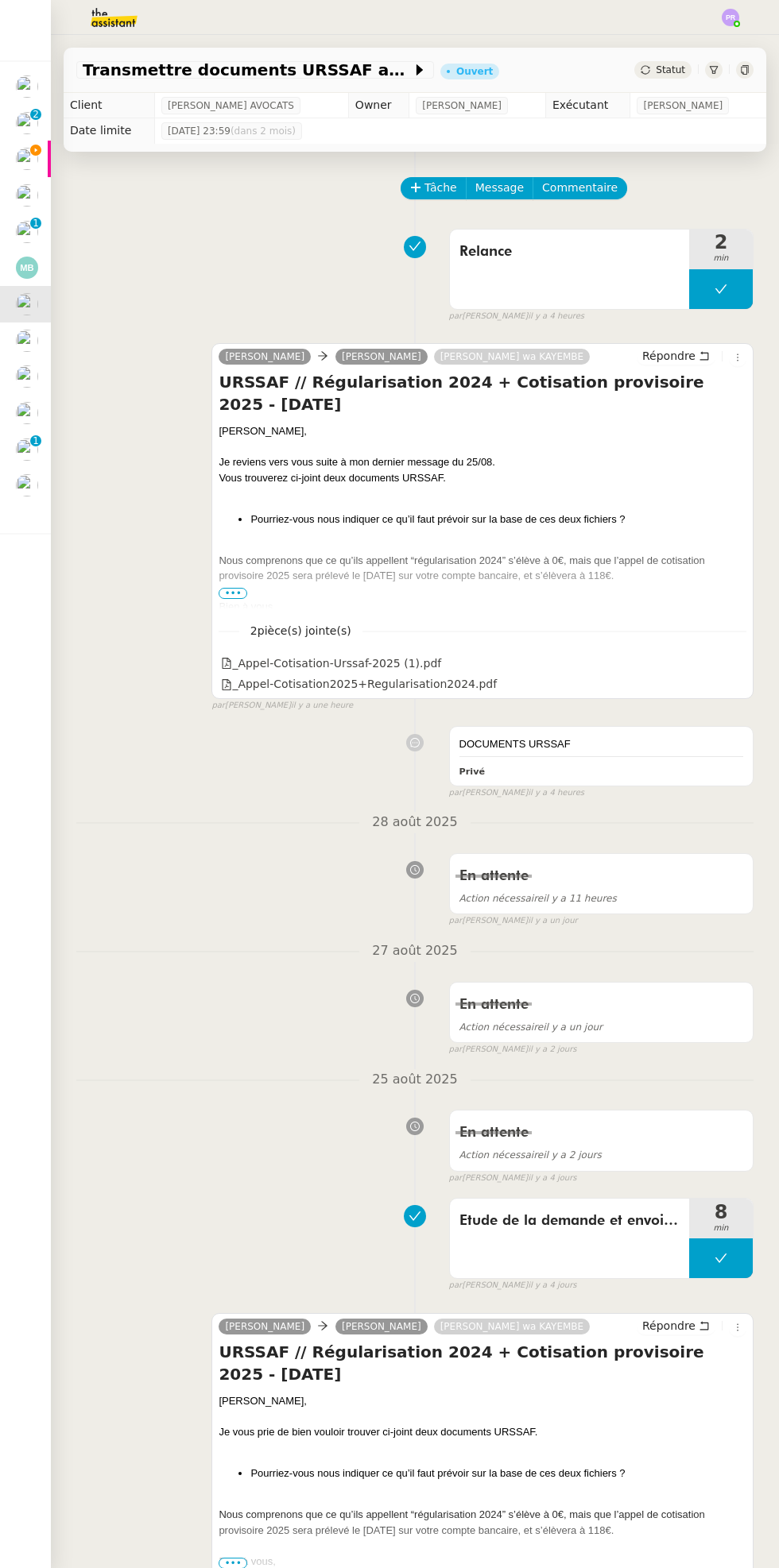
click at [678, 66] on span "Statut" at bounding box center [670, 70] width 29 height 11
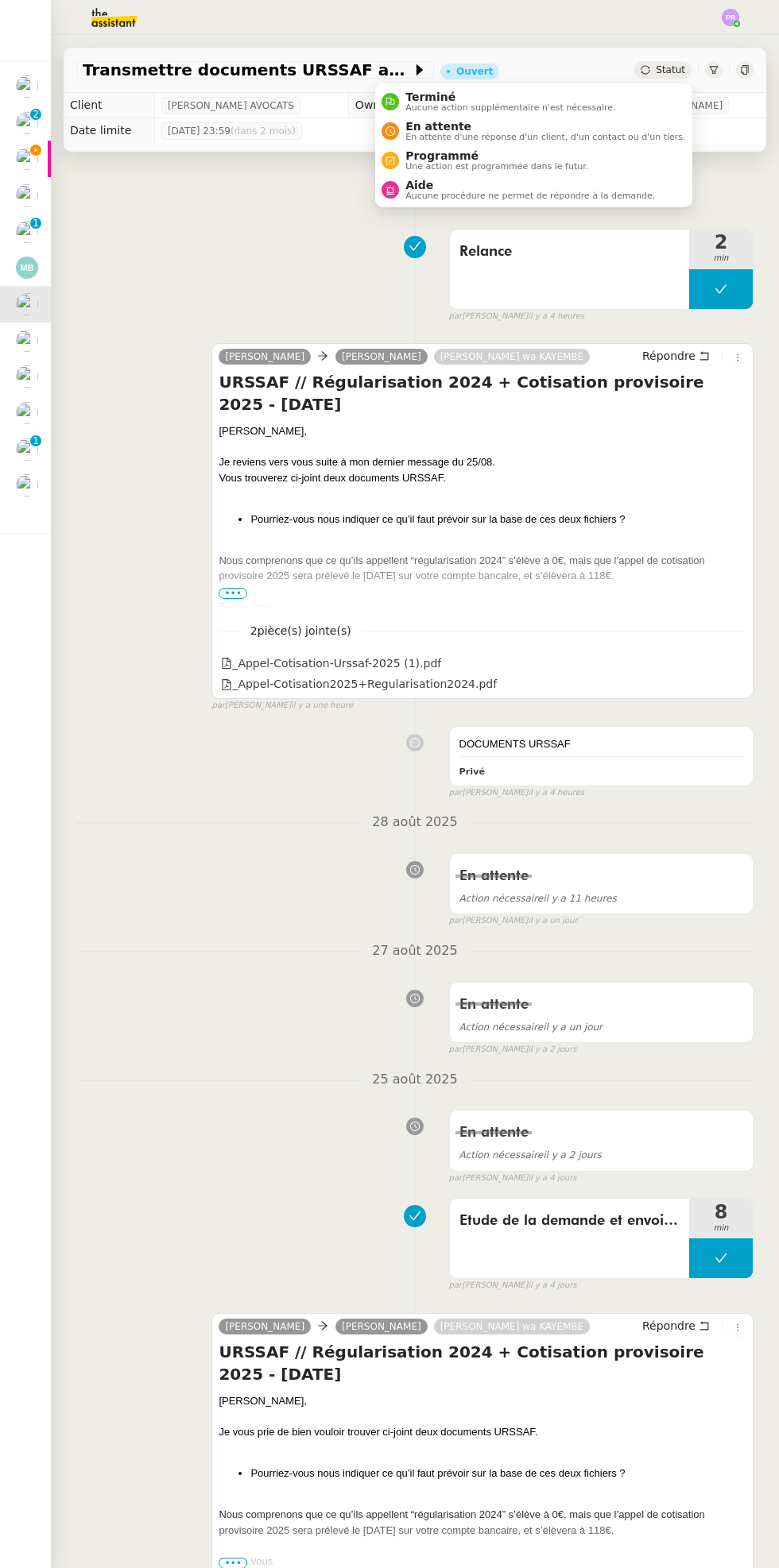
click at [568, 140] on span "En attente d'une réponse d'un client, d'un contact ou d'un tiers." at bounding box center [545, 136] width 280 height 9
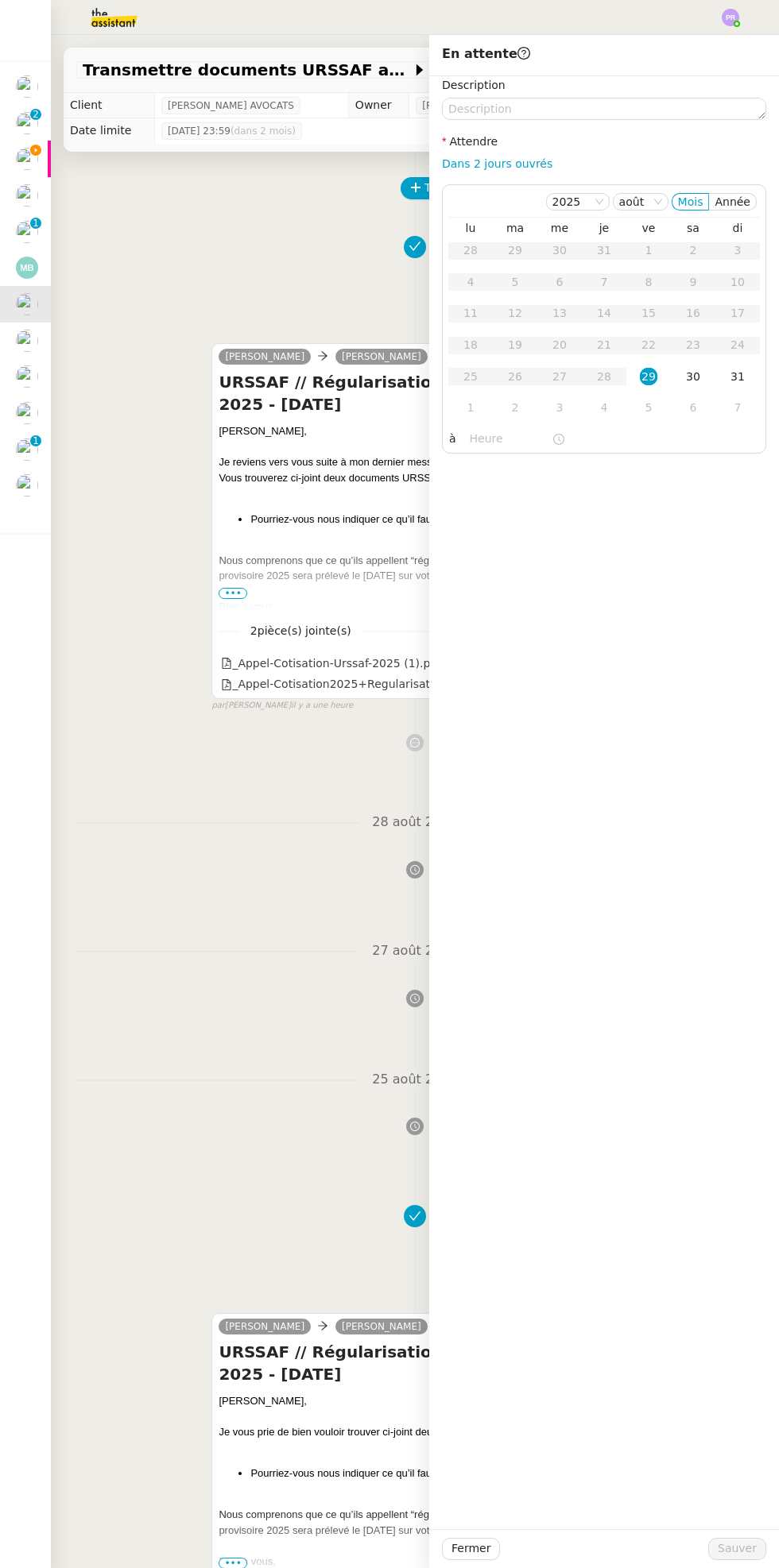
click at [469, 407] on div "1" at bounding box center [470, 407] width 17 height 17
click at [500, 439] on input "text" at bounding box center [510, 439] width 82 height 18
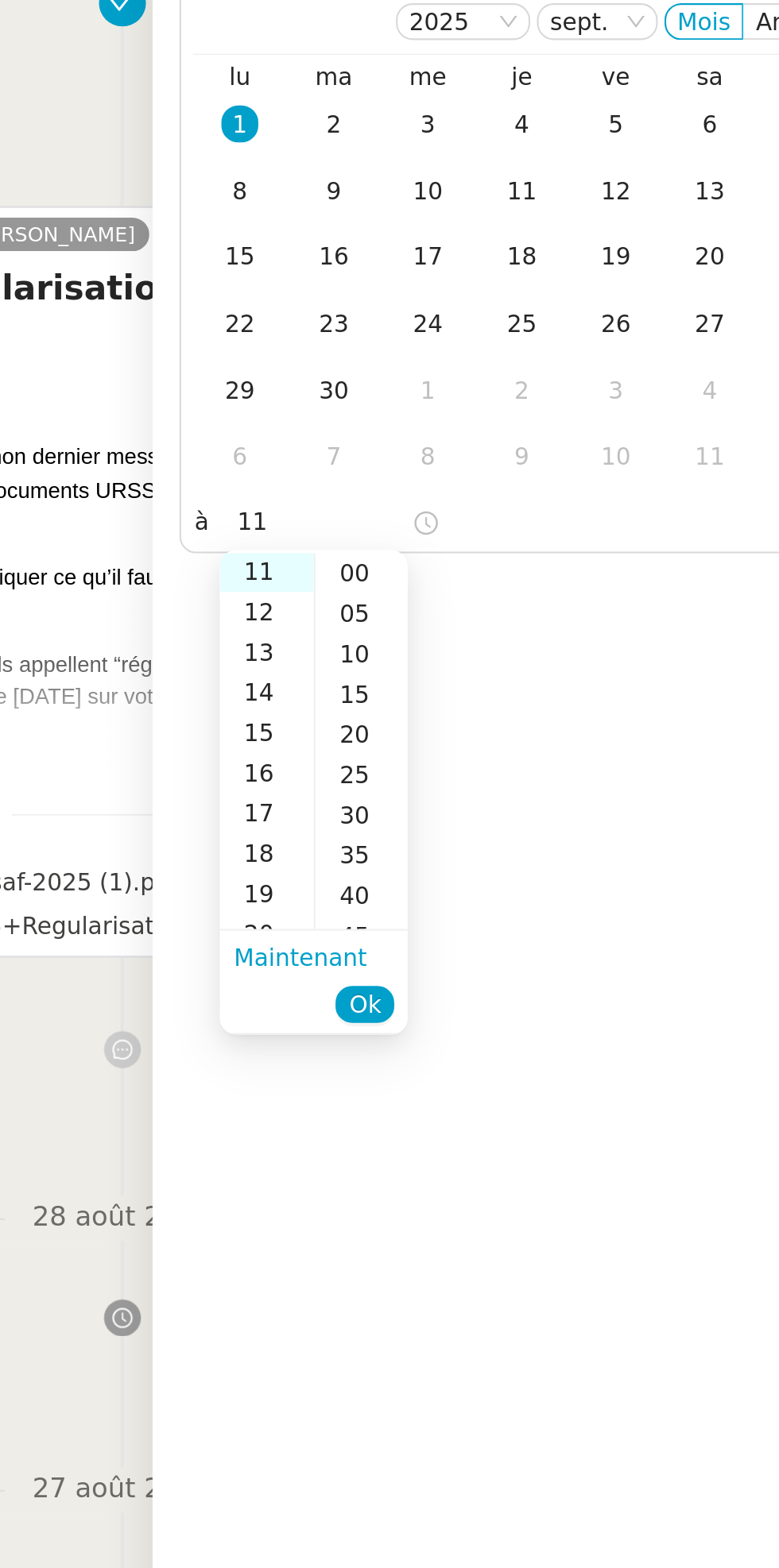
scroll to position [209, 0]
click at [484, 460] on div "11" at bounding box center [482, 463] width 45 height 19
click at [520, 464] on div "00" at bounding box center [528, 463] width 44 height 19
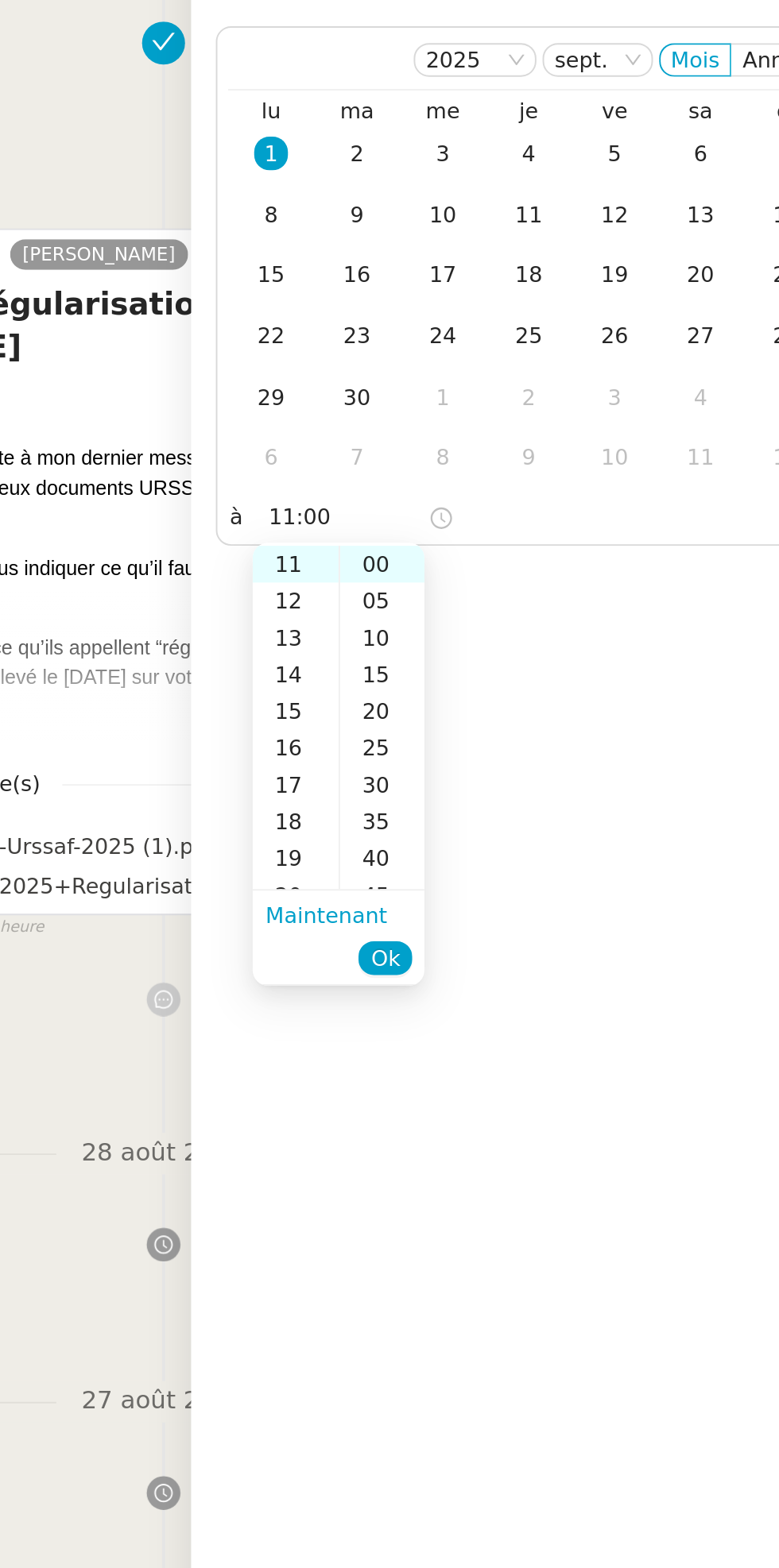
scroll to position [55, 0]
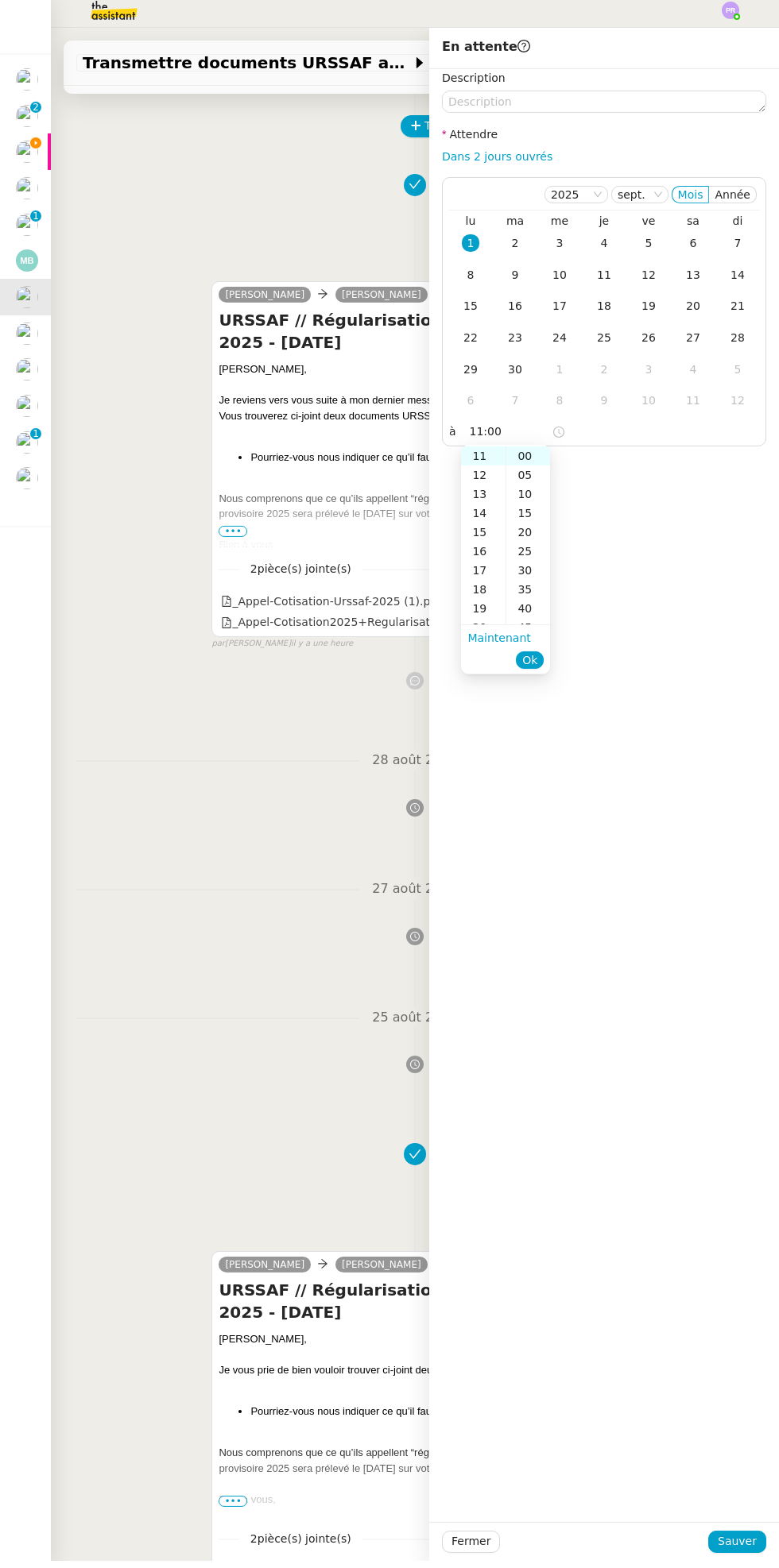
type input "11:00"
click at [571, 666] on div "Description Attendre Dans 2 jours ouvrés [DATE] Mois Année lu ma me je ve sa di…" at bounding box center [604, 802] width 350 height 1452
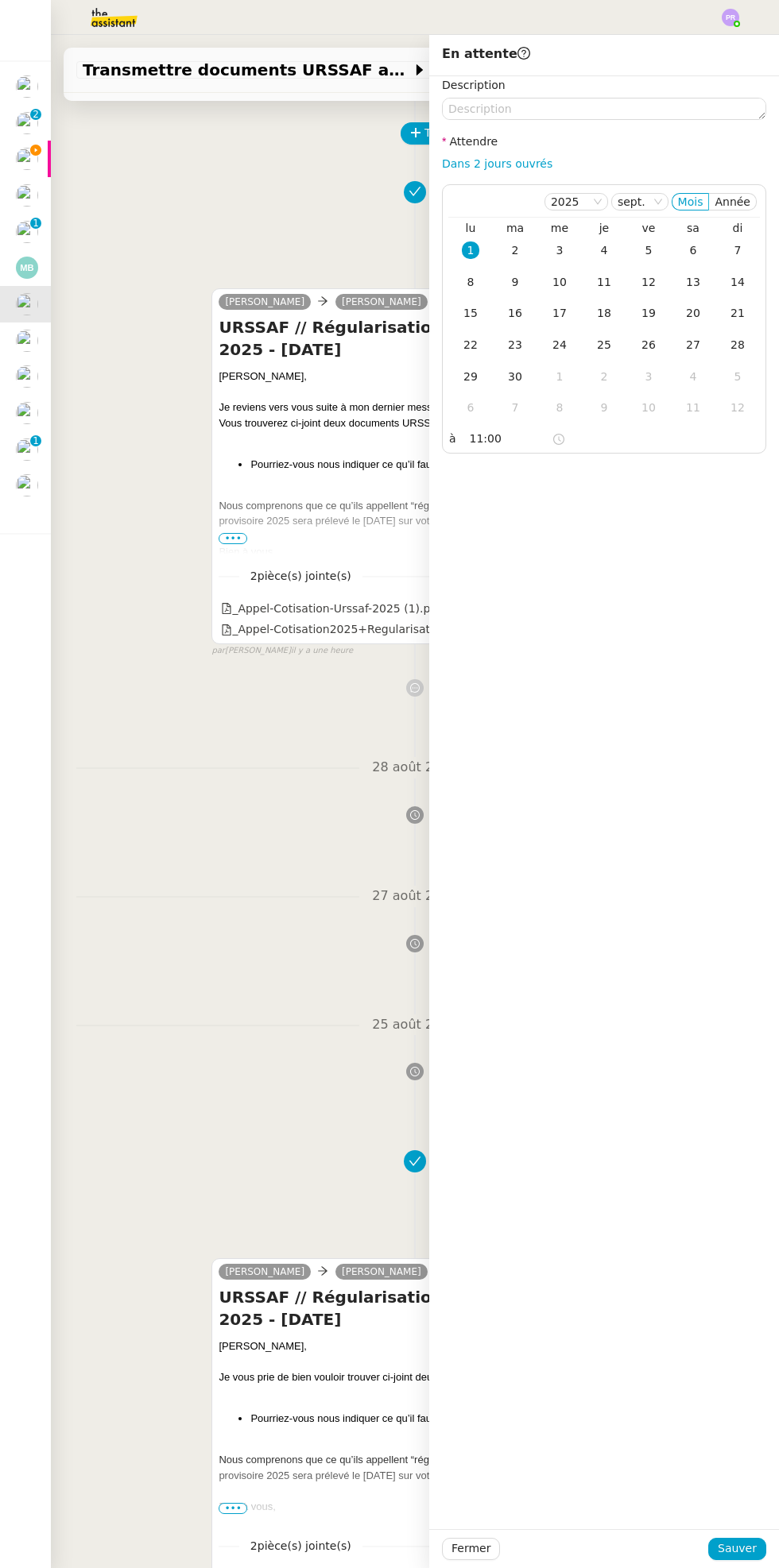
click at [769, 1560] on div "Fermer Sauver" at bounding box center [604, 1548] width 350 height 39
click at [739, 1548] on span "Sauver" at bounding box center [736, 1548] width 39 height 18
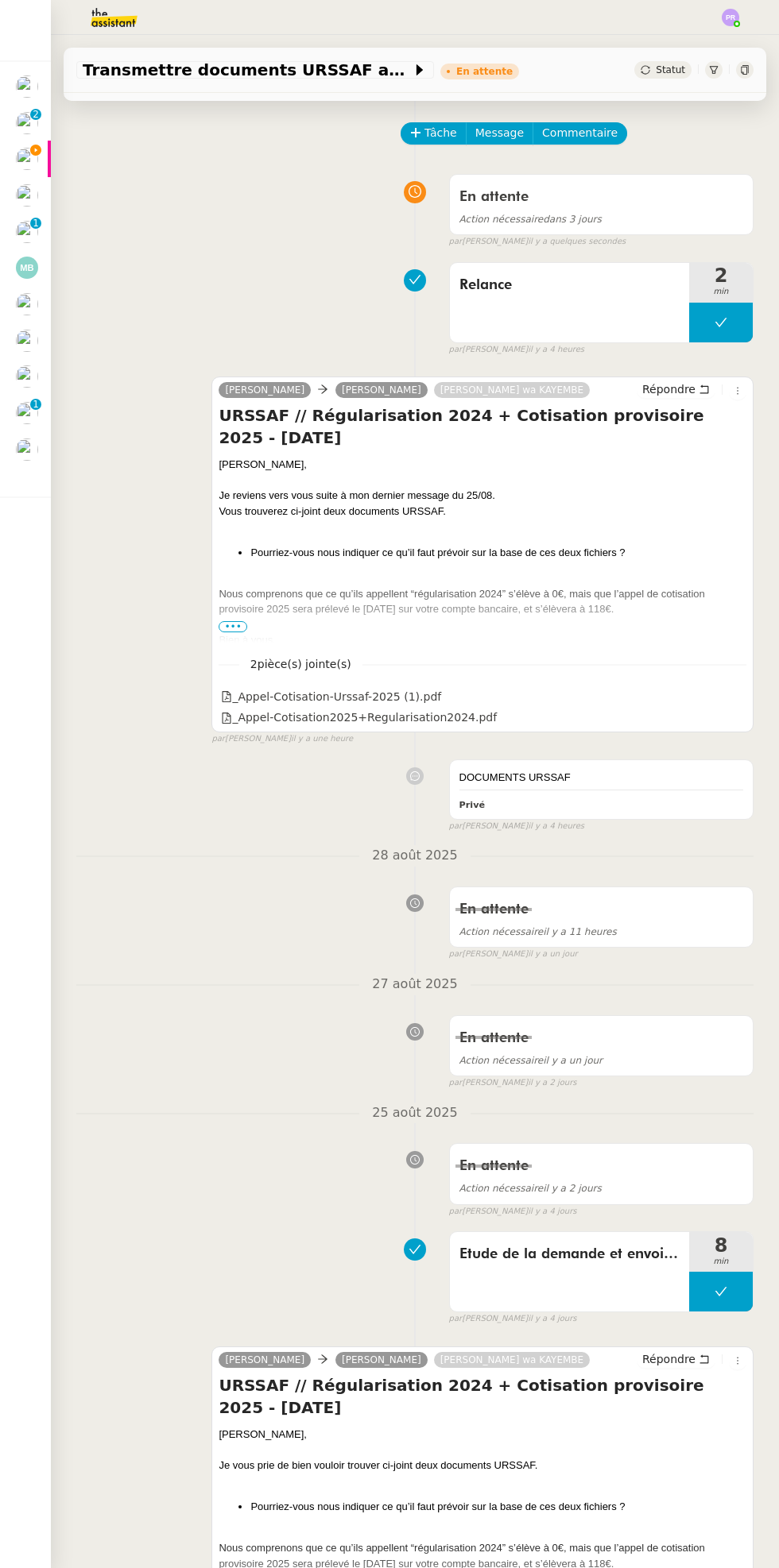
click at [34, 308] on img at bounding box center [27, 303] width 22 height 22
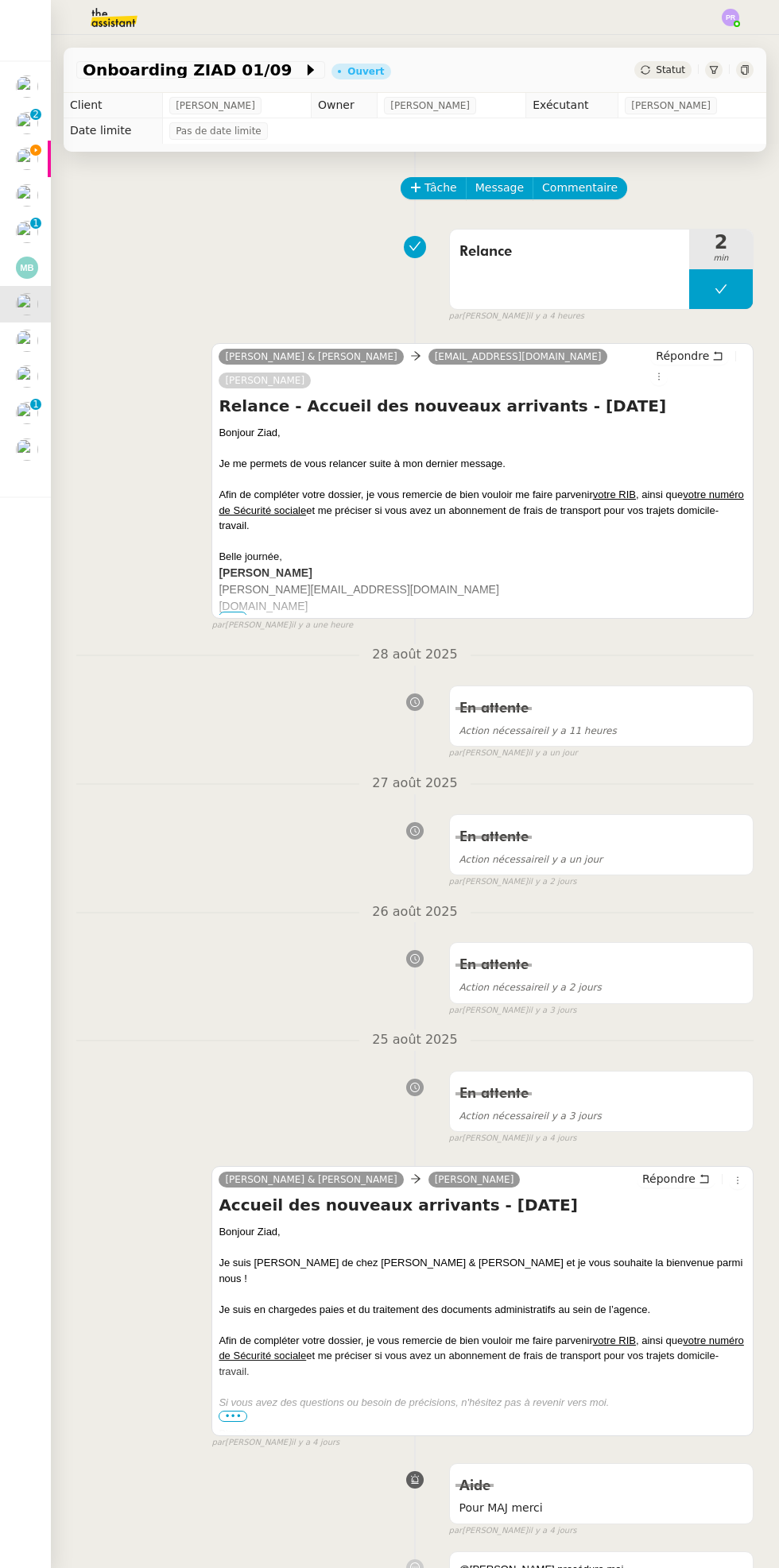
click at [683, 74] on span "Statut" at bounding box center [670, 70] width 29 height 11
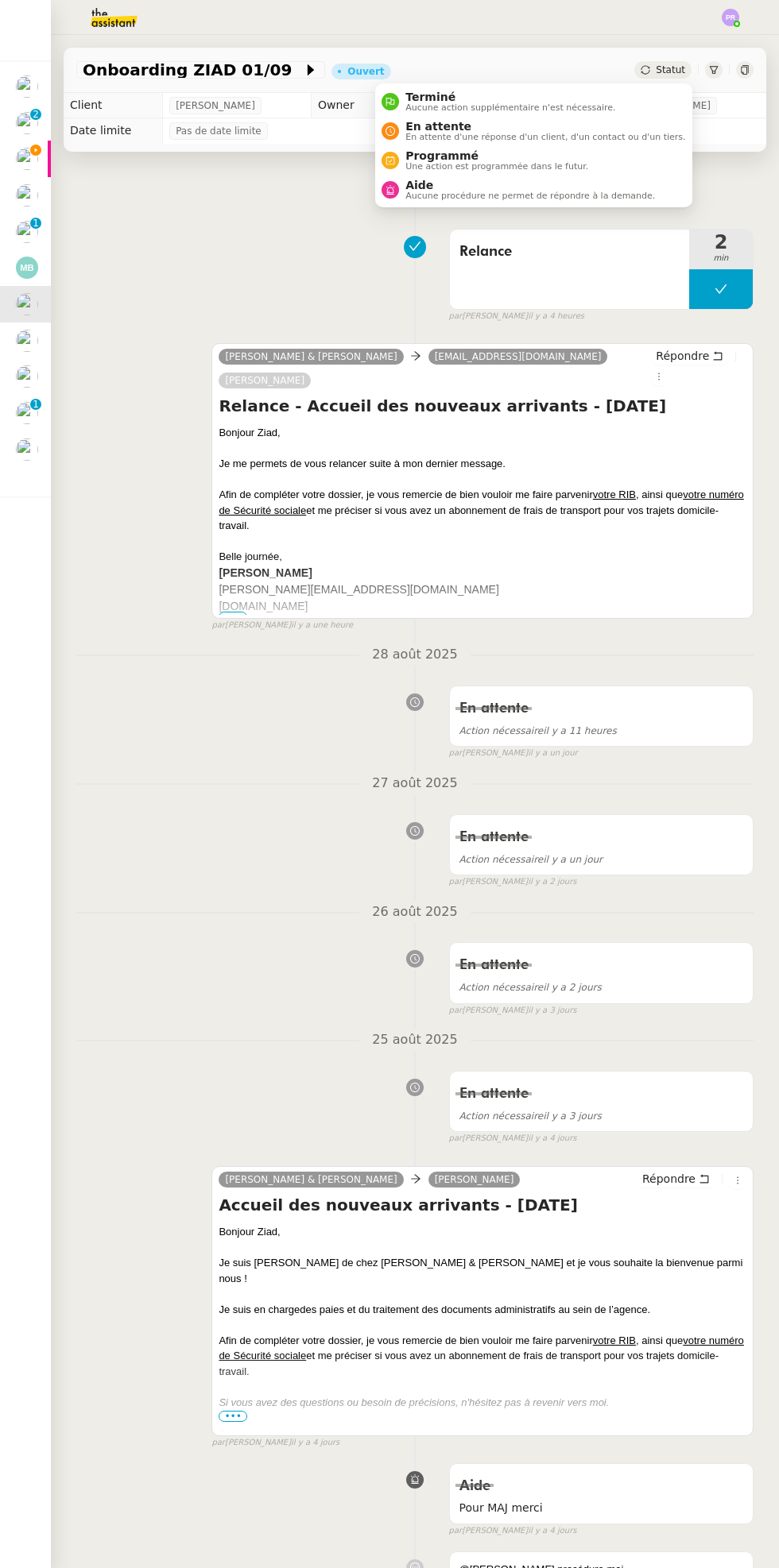
click at [623, 133] on span "En attente d'une réponse d'un client, d'un contact ou d'un tiers." at bounding box center [545, 136] width 280 height 9
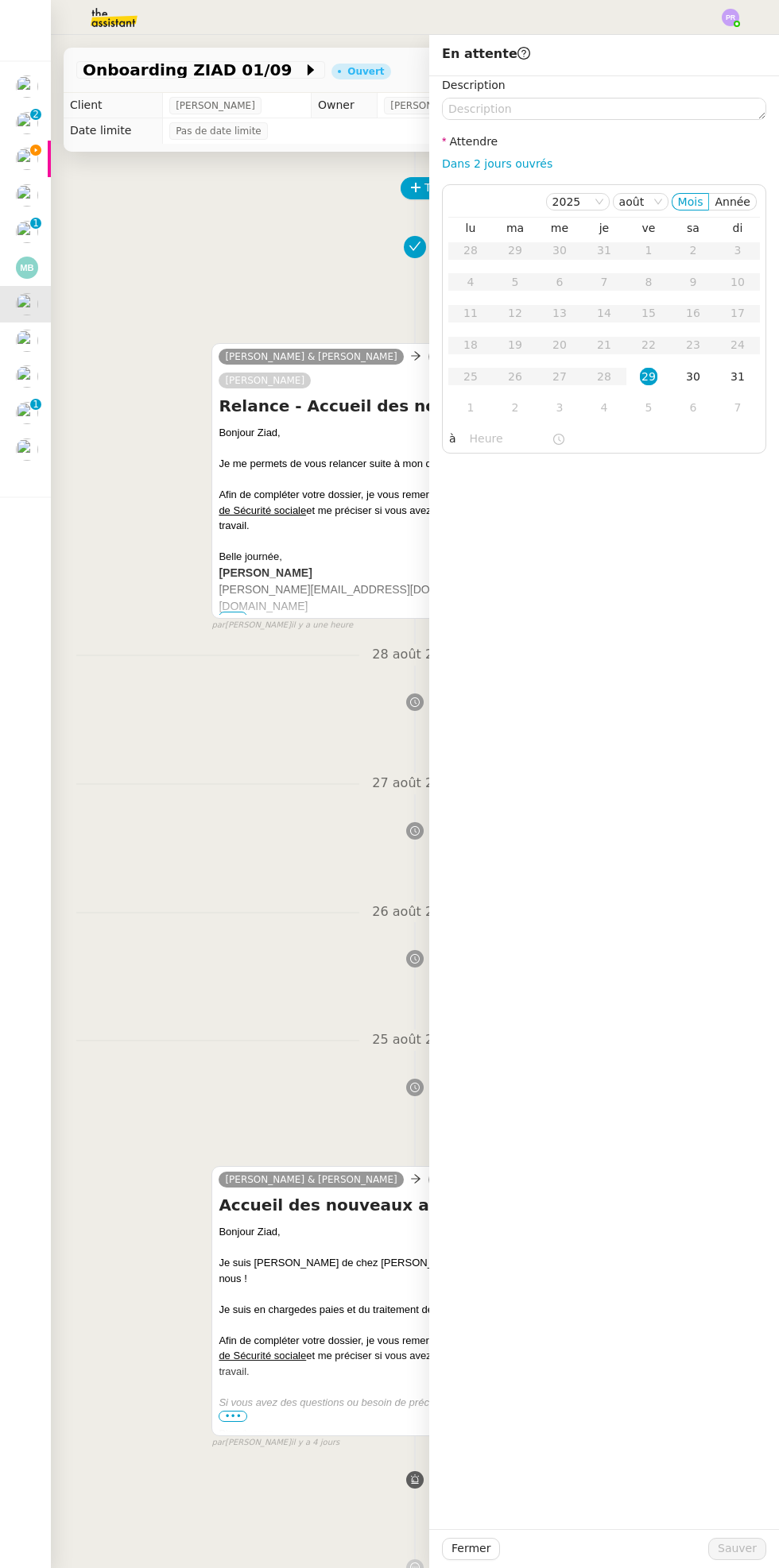
click at [469, 407] on div "1" at bounding box center [470, 407] width 17 height 17
click at [498, 447] on input "text" at bounding box center [510, 439] width 82 height 18
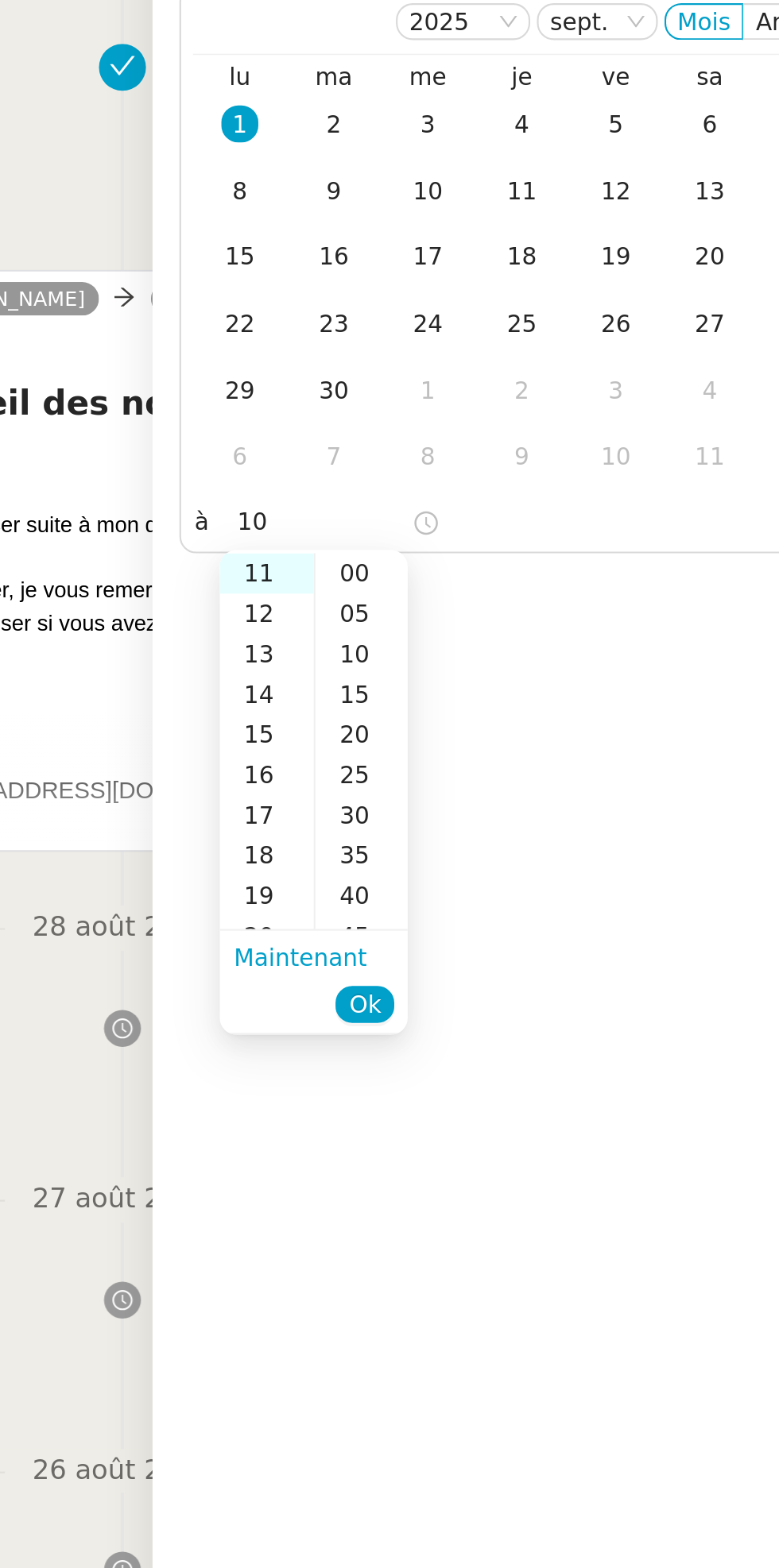
scroll to position [24, 0]
click at [537, 467] on div "00" at bounding box center [528, 463] width 44 height 19
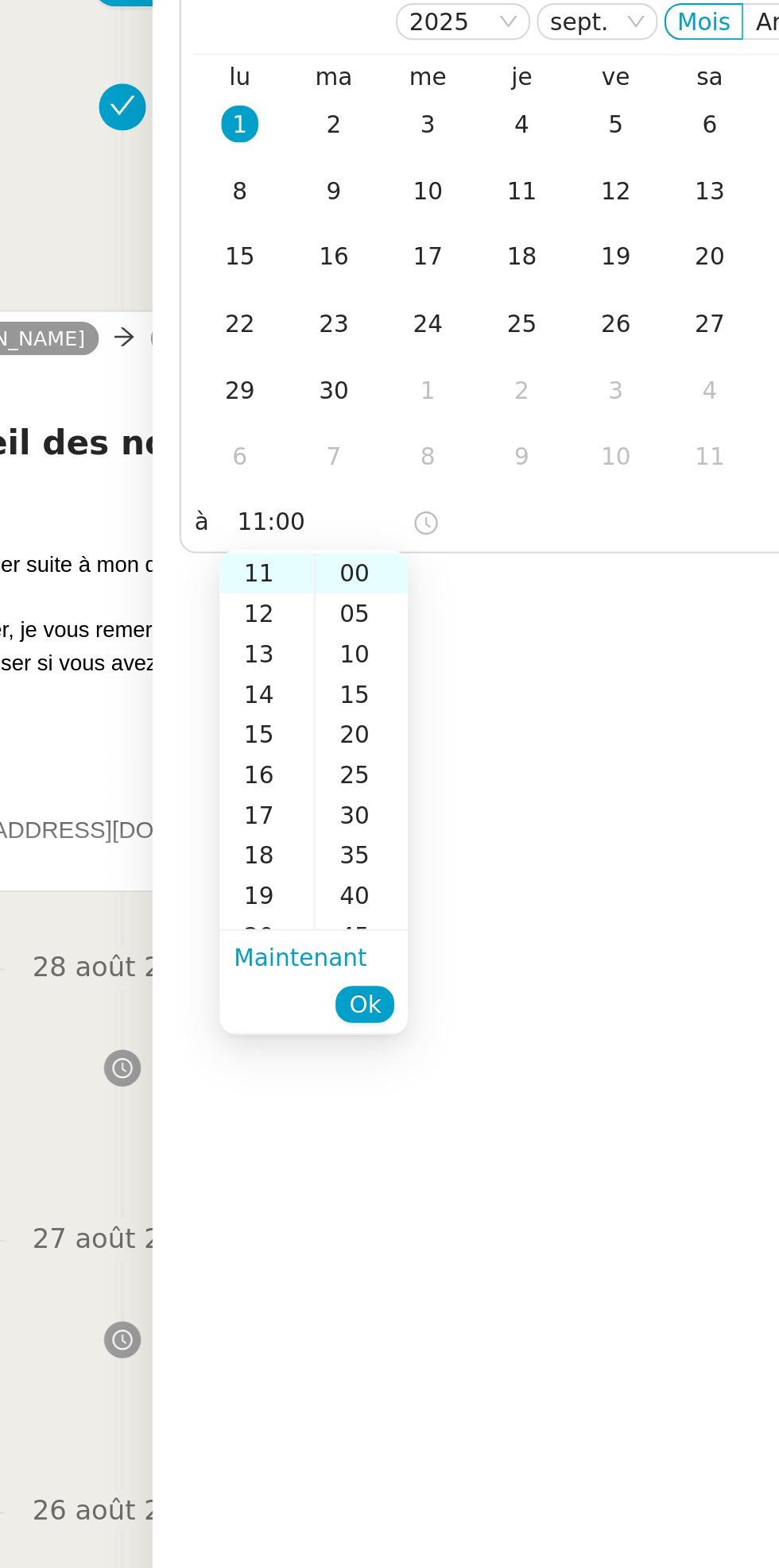
scroll to position [3, 0]
click at [483, 440] on input "11:00" at bounding box center [510, 439] width 82 height 18
click at [485, 439] on input "11:00" at bounding box center [510, 439] width 82 height 18
click at [481, 435] on input "11:00" at bounding box center [510, 439] width 82 height 18
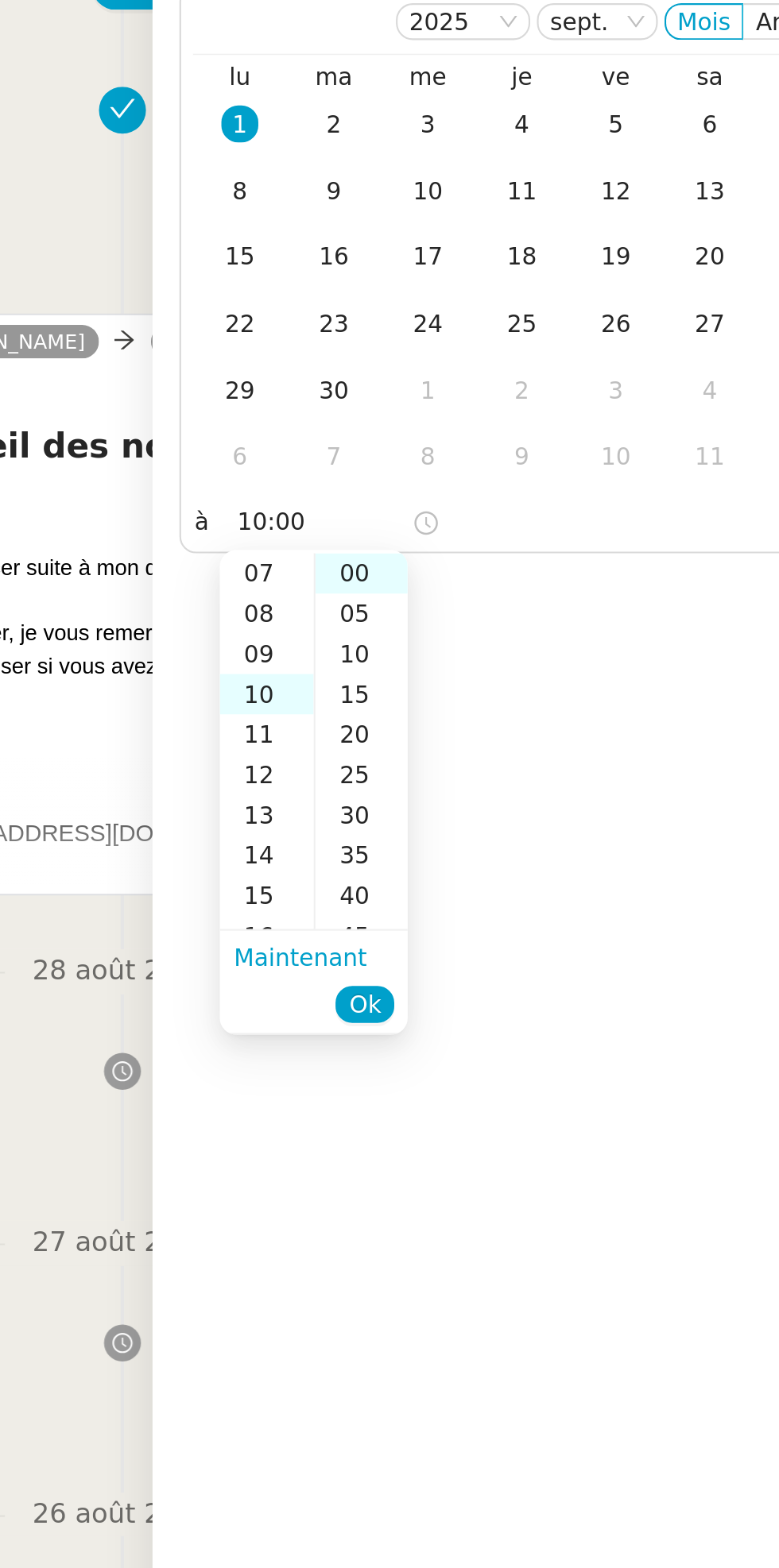
scroll to position [190, 0]
type input "10:00"
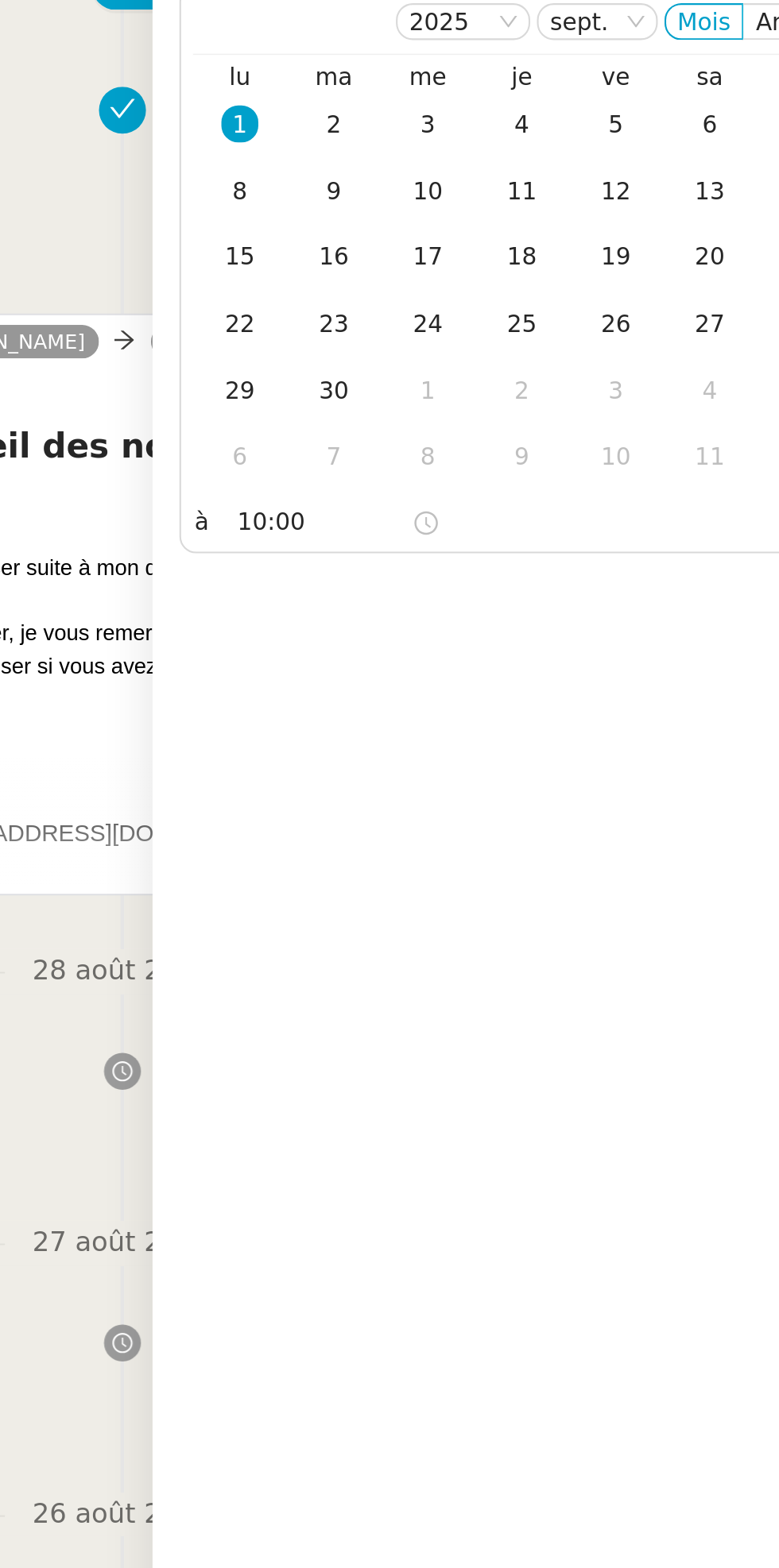
click at [631, 509] on div "Description Attendre Dans 2 jours ouvrés [DATE] Mois Année lu ma me je ve sa di…" at bounding box center [604, 802] width 350 height 1452
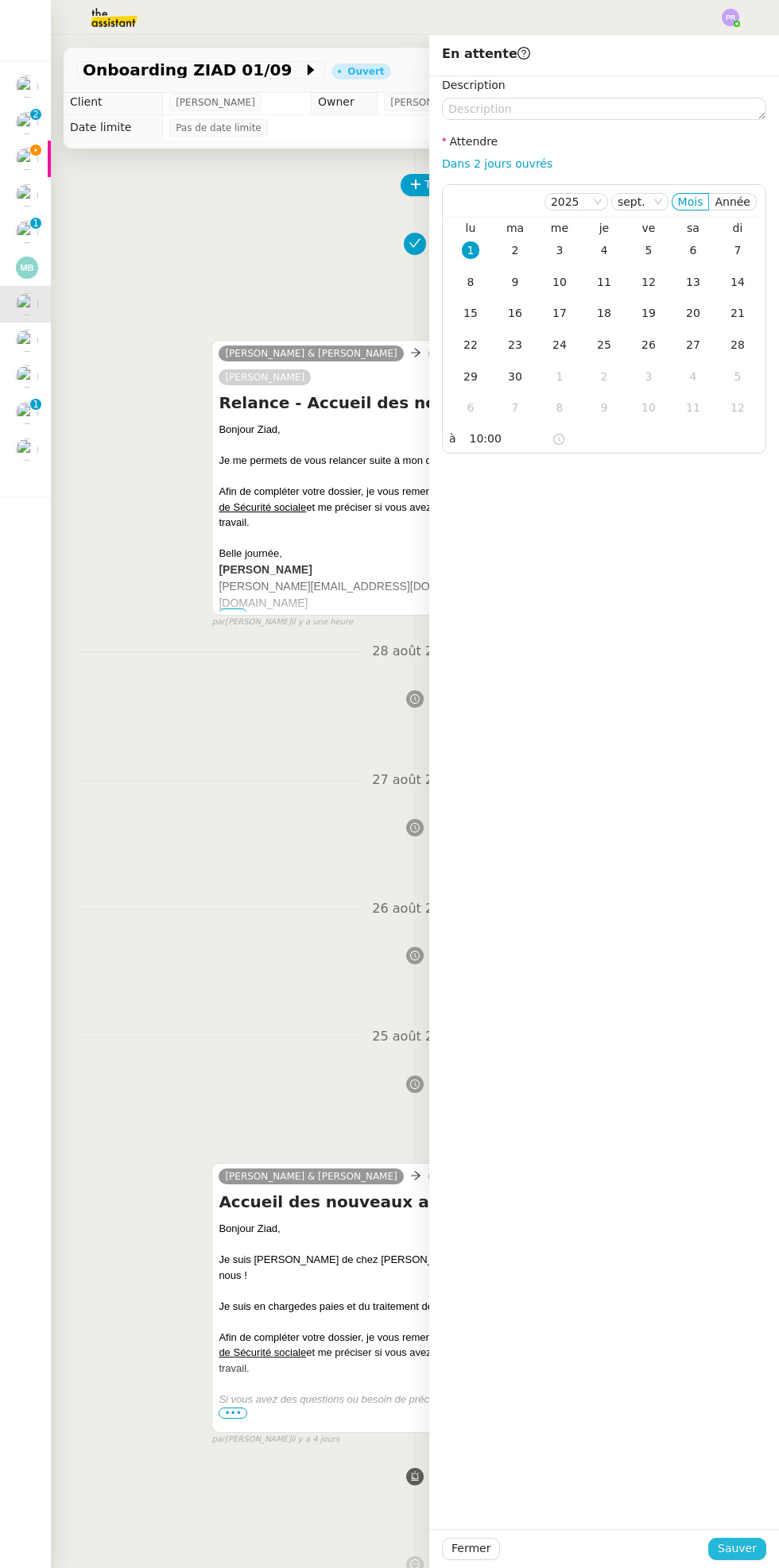
click at [764, 1542] on button "Sauver" at bounding box center [736, 1548] width 58 height 22
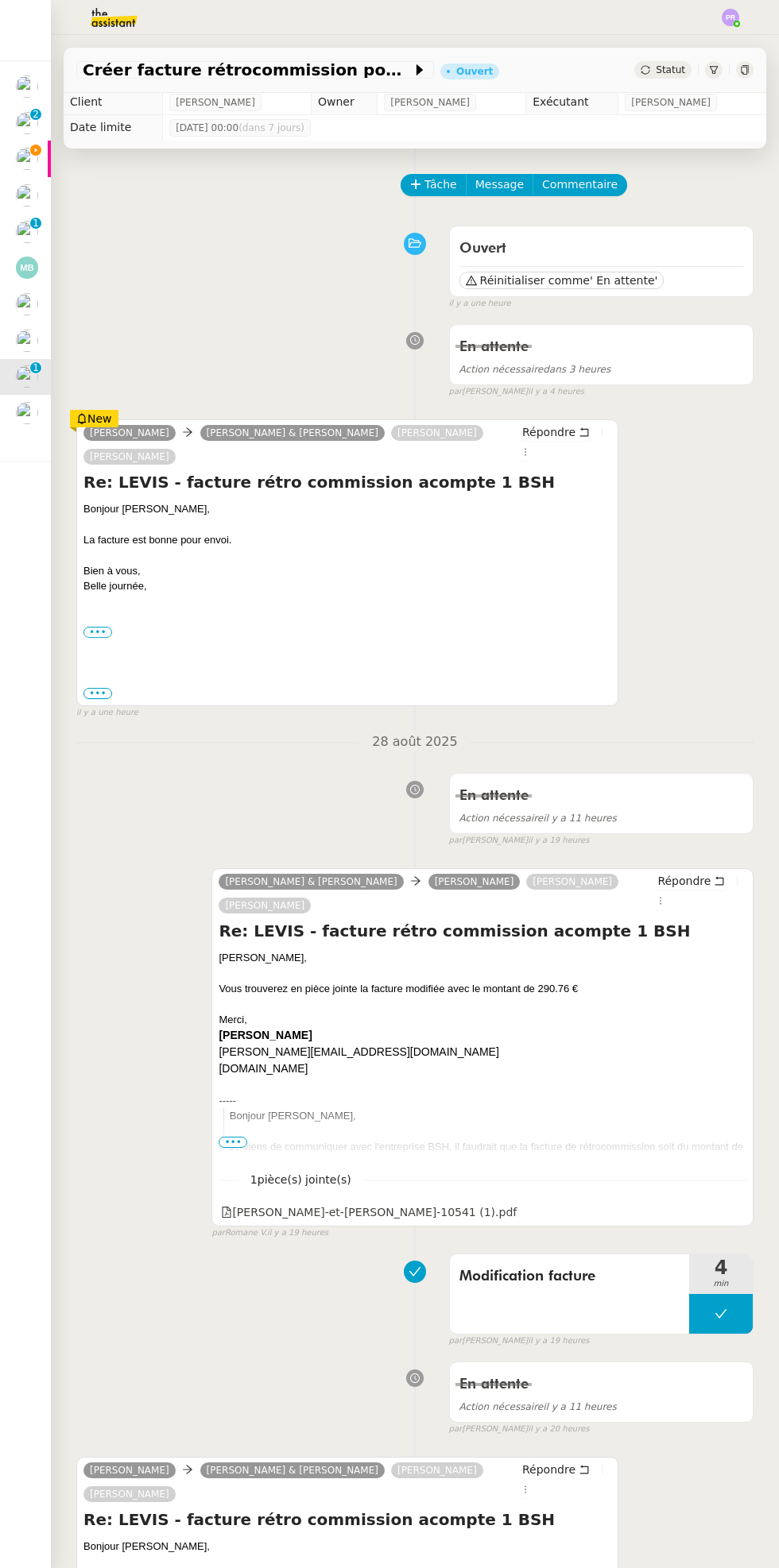
click at [35, 405] on div at bounding box center [35, 404] width 5 height 5
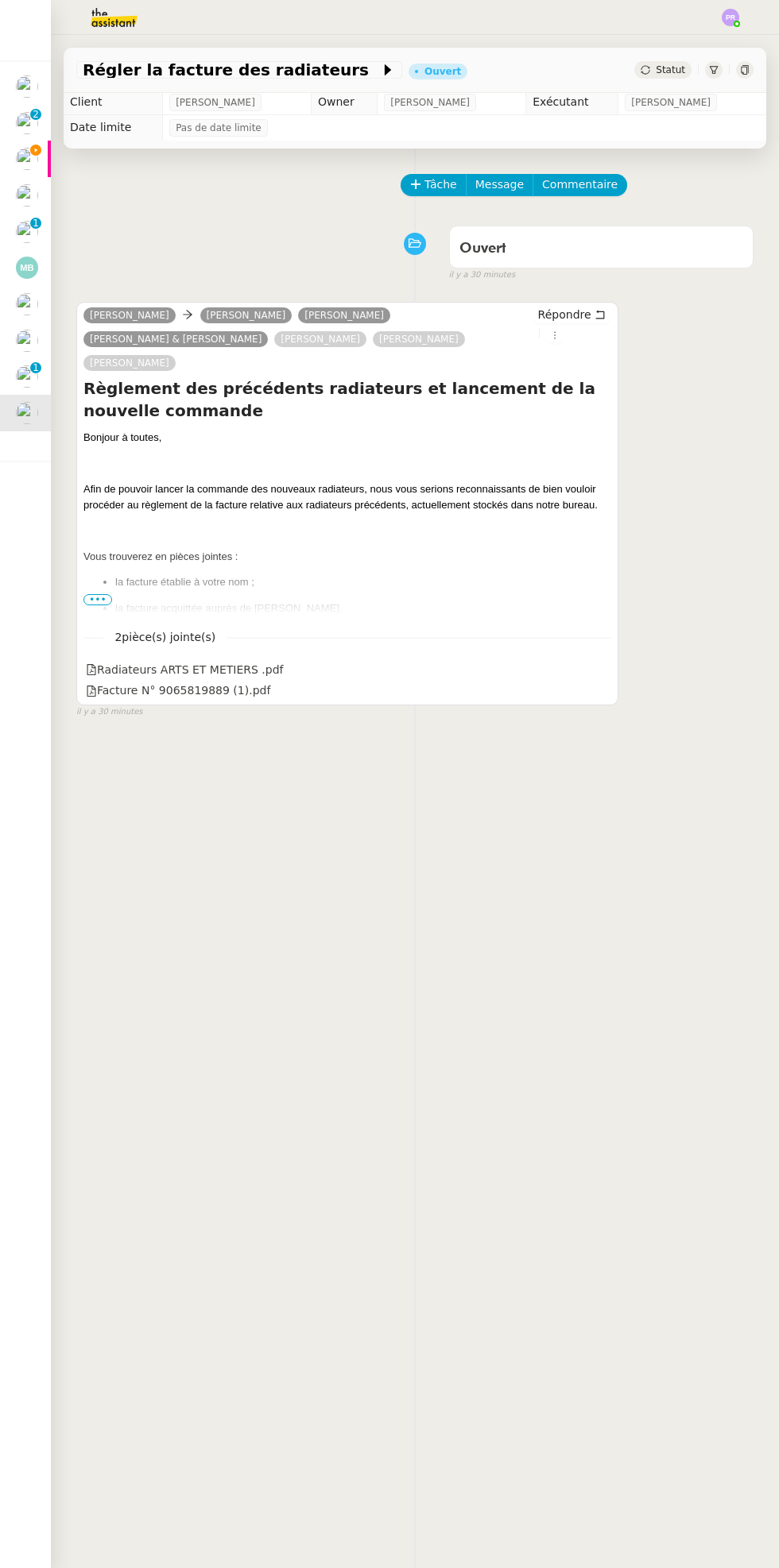
click at [26, 335] on img at bounding box center [27, 340] width 22 height 22
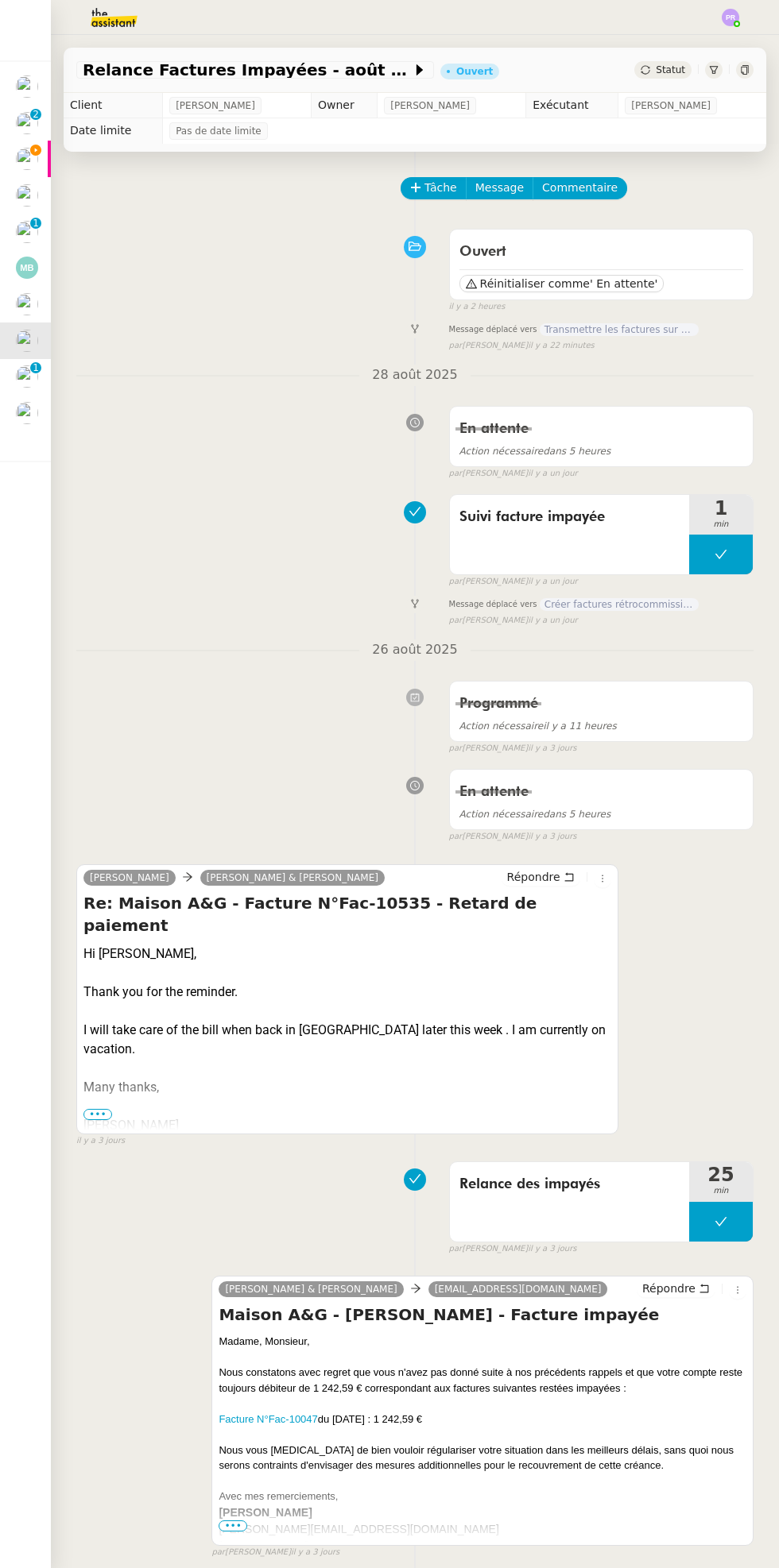
click at [672, 64] on span "Statut" at bounding box center [670, 70] width 29 height 11
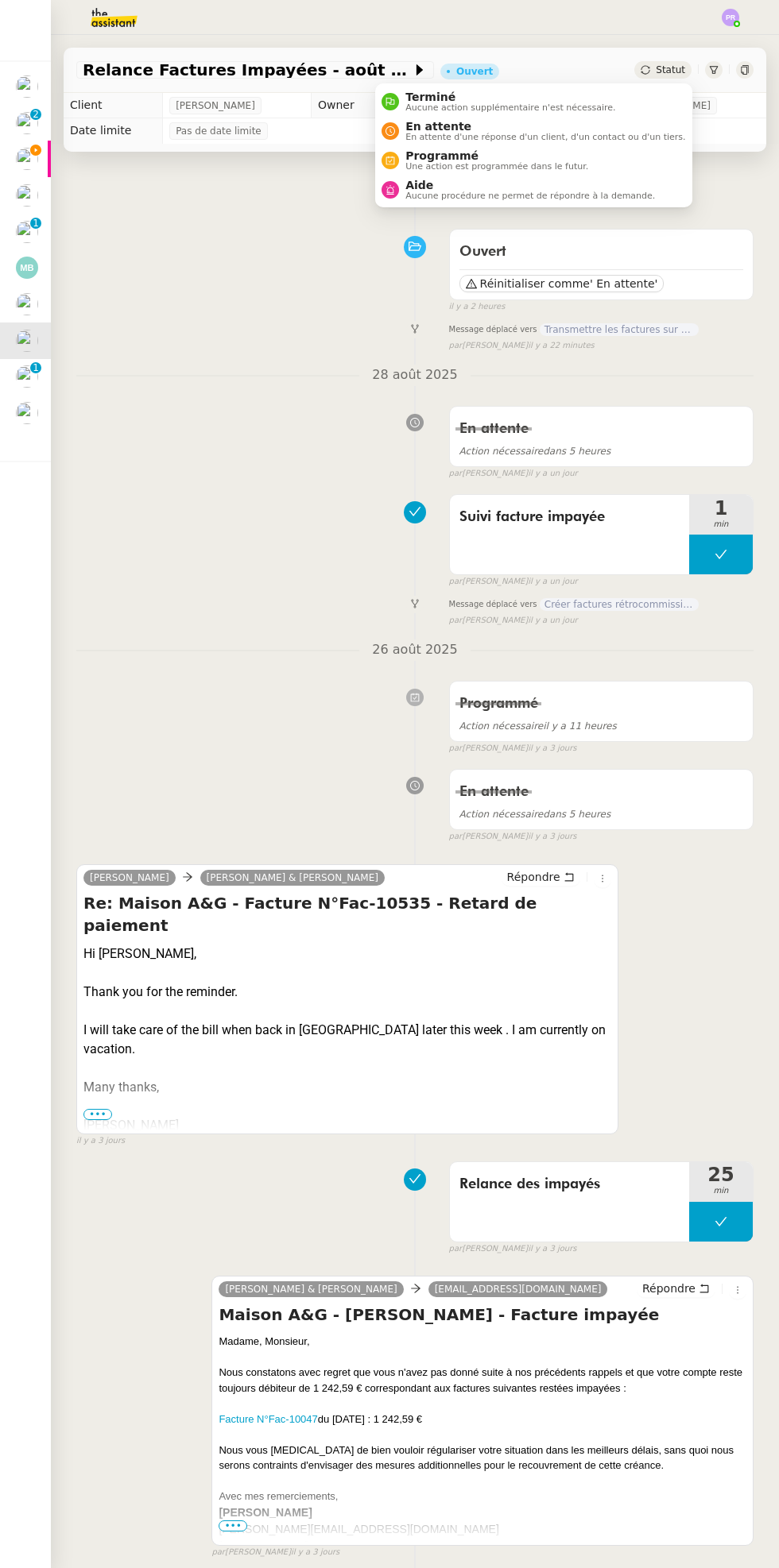
click at [559, 139] on span "En attente d'une réponse d'un client, d'un contact ou d'un tiers." at bounding box center [545, 136] width 280 height 9
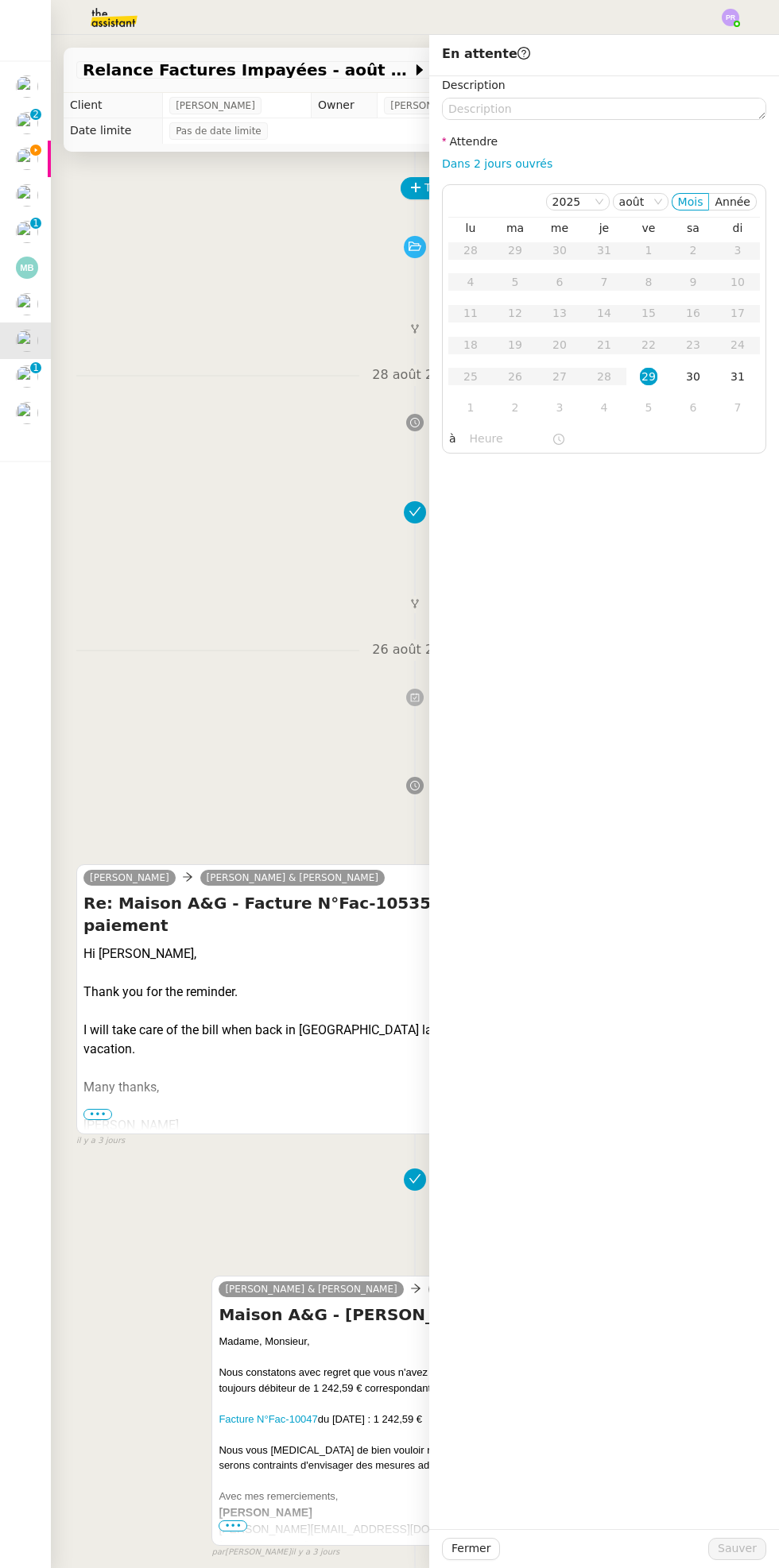
click at [505, 445] on input "text" at bounding box center [510, 439] width 82 height 18
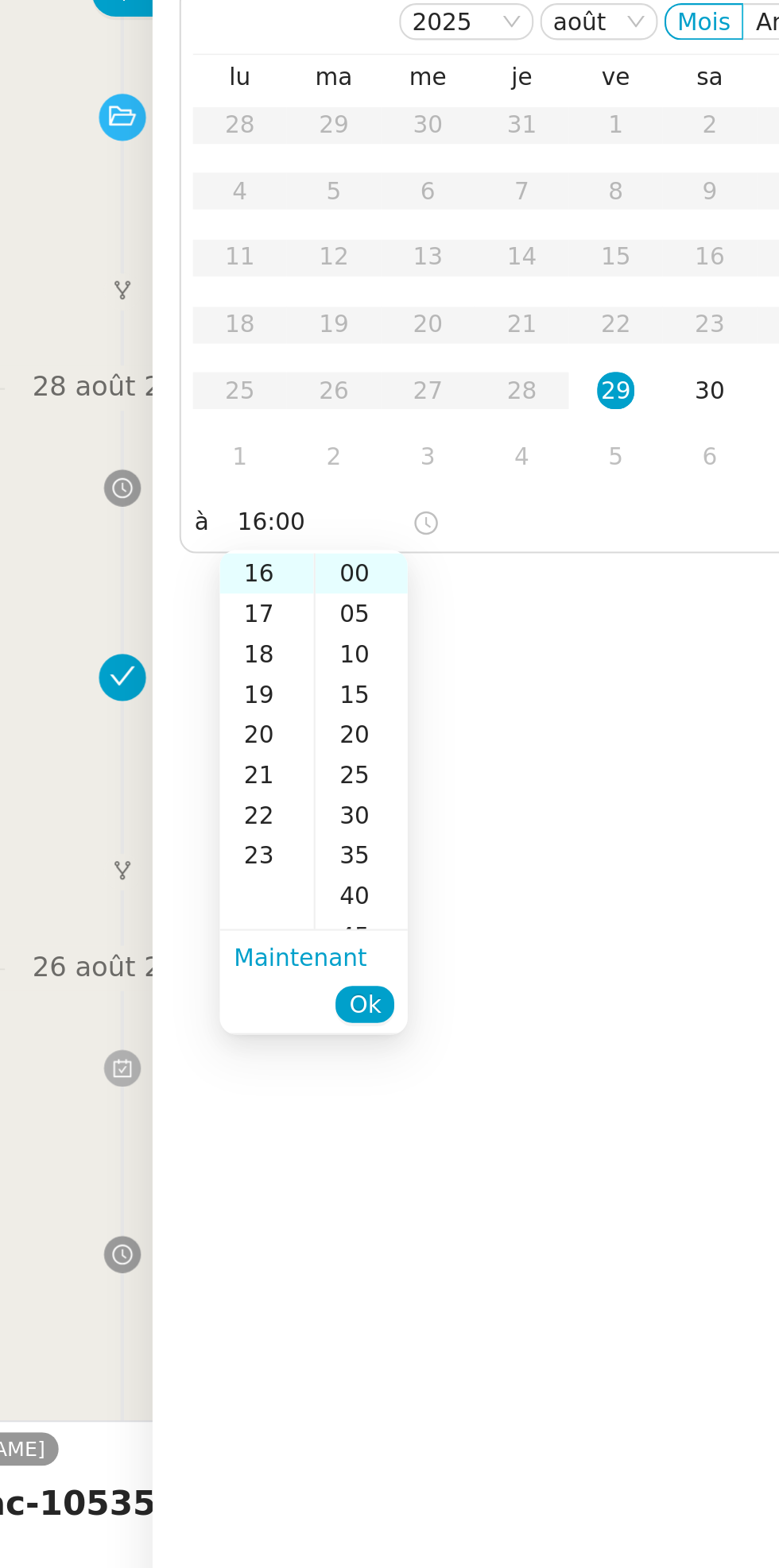
scroll to position [305, 0]
type input "16:00"
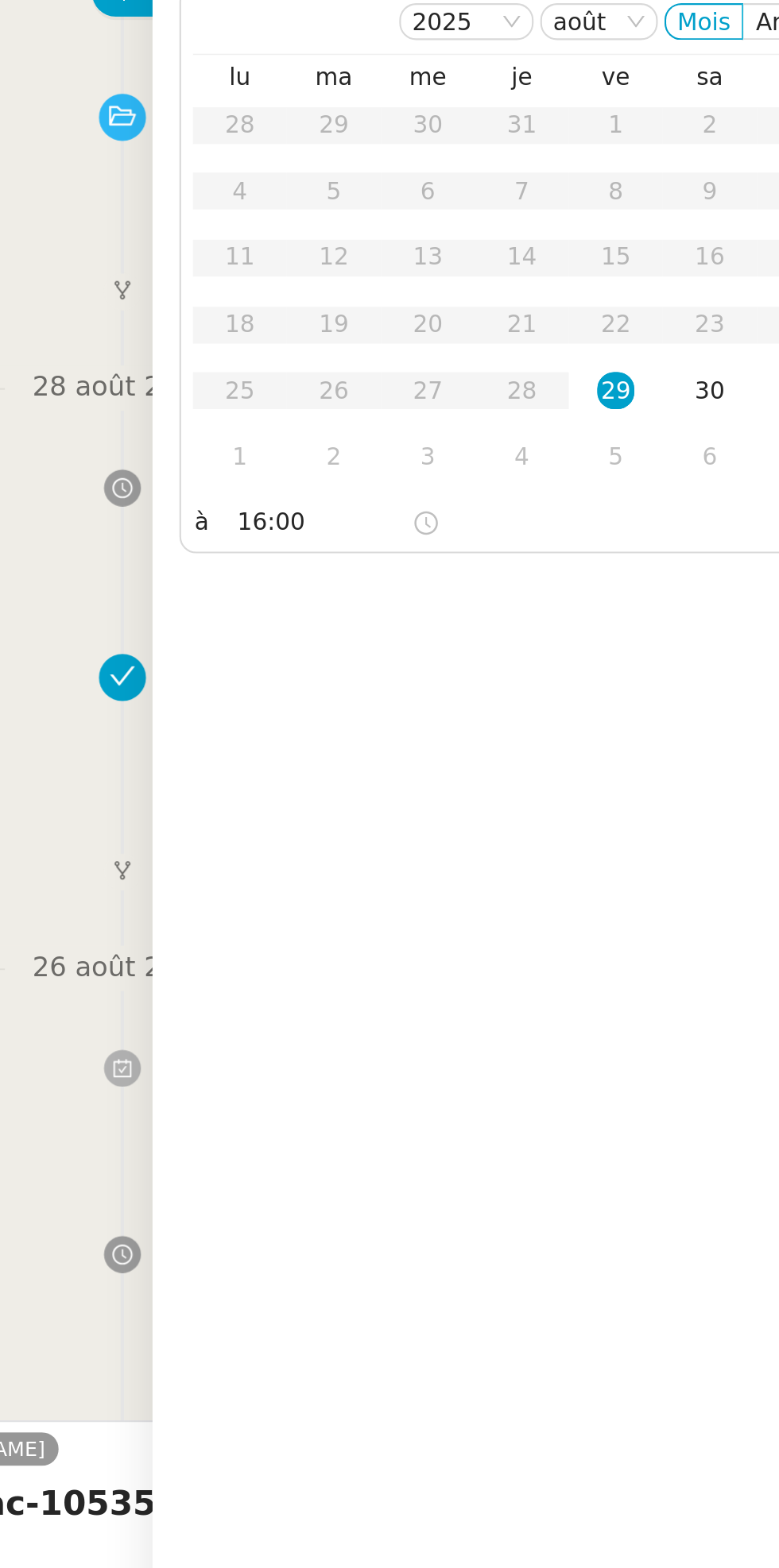
click at [619, 495] on div "Description Attendre Dans 2 jours ouvrés [DATE] [PERSON_NAME] lu ma me je ve sa…" at bounding box center [604, 802] width 350 height 1452
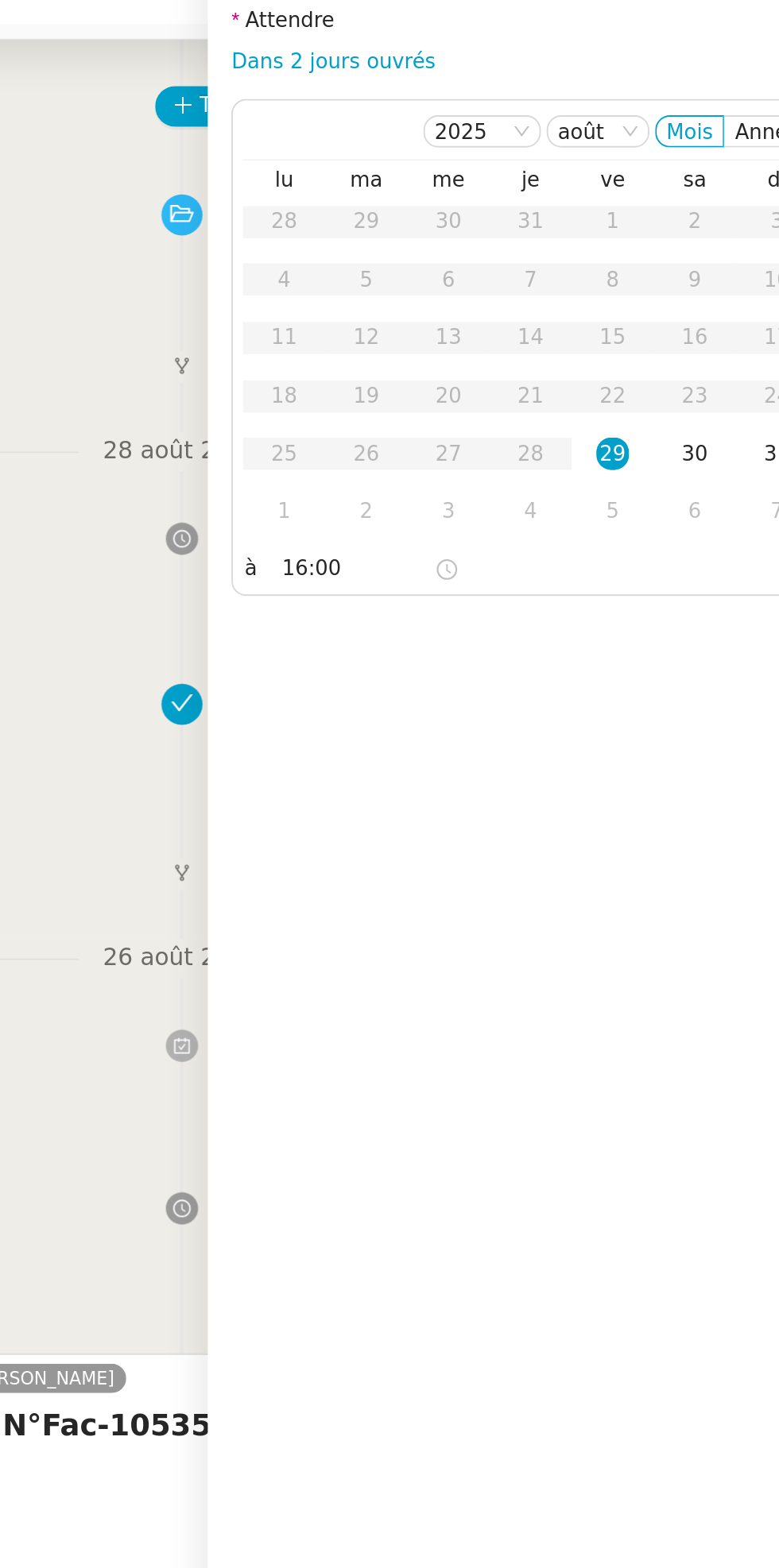
scroll to position [2, 0]
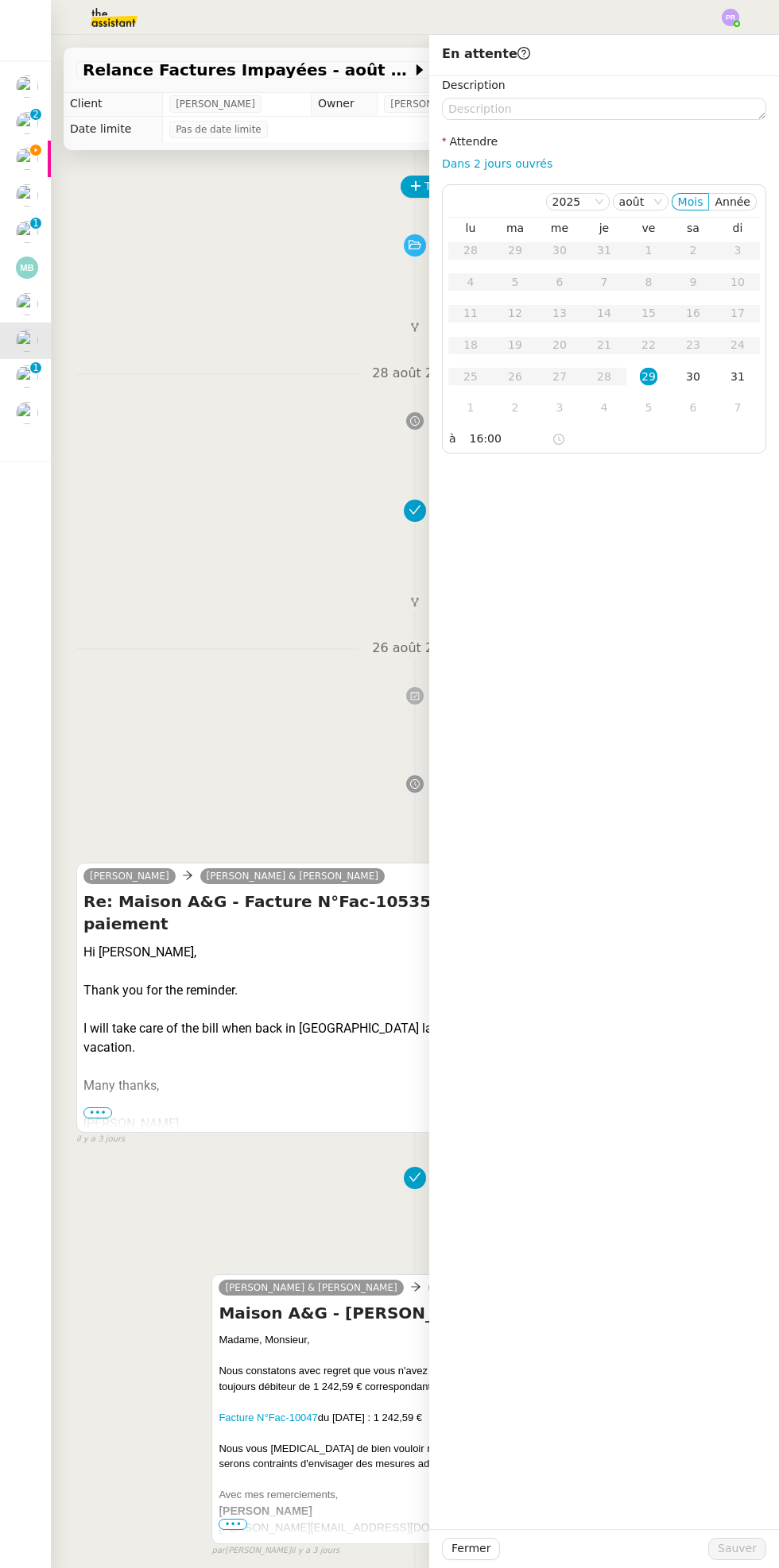
click at [626, 794] on div "Description Attendre Dans 2 jours ouvrés [DATE] [PERSON_NAME] lu ma me je ve sa…" at bounding box center [604, 802] width 350 height 1452
click at [647, 376] on div "29" at bounding box center [648, 376] width 17 height 17
click at [756, 1541] on button "Sauver" at bounding box center [736, 1548] width 58 height 22
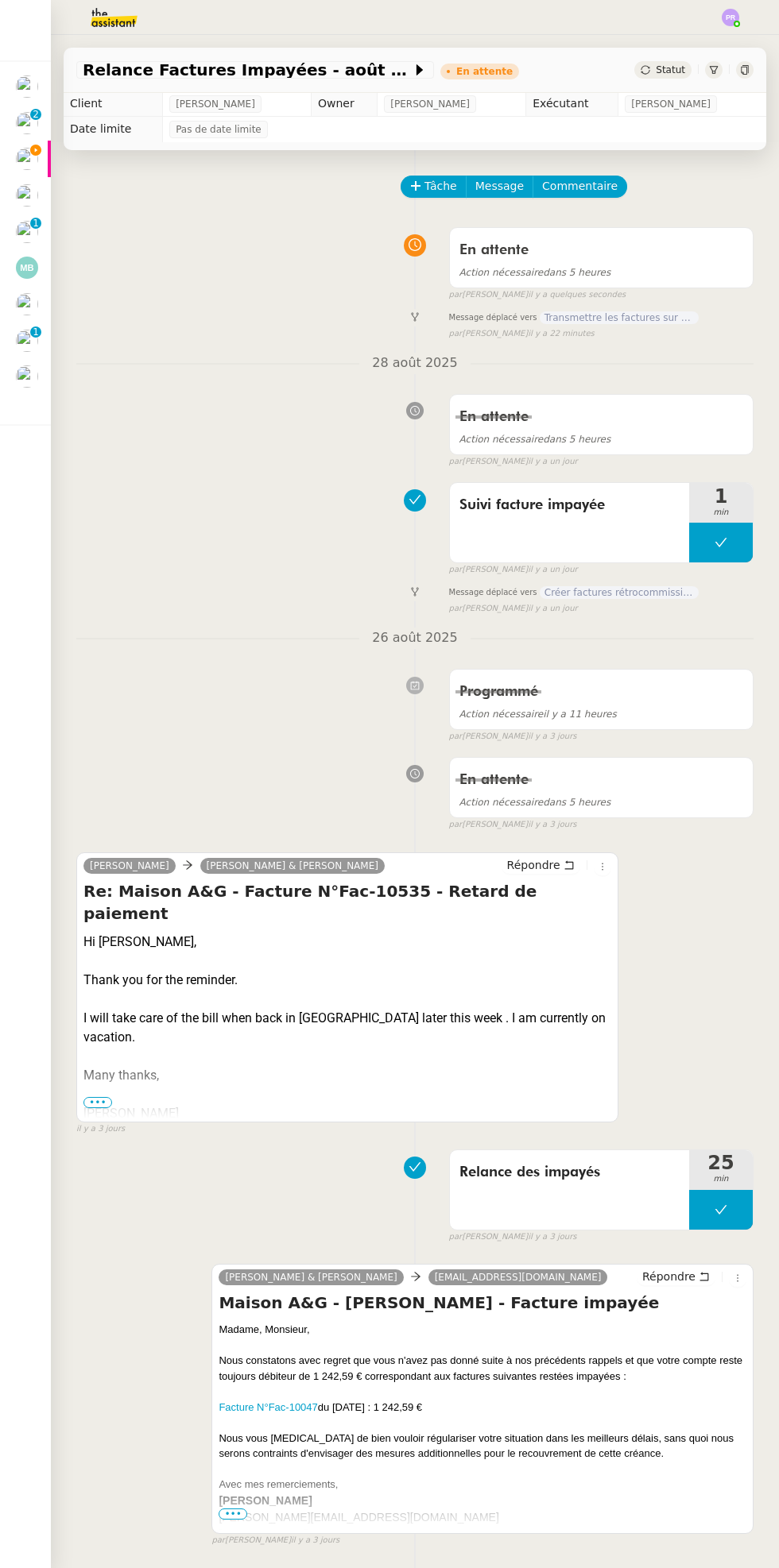
click at [35, 296] on div at bounding box center [35, 295] width 5 height 5
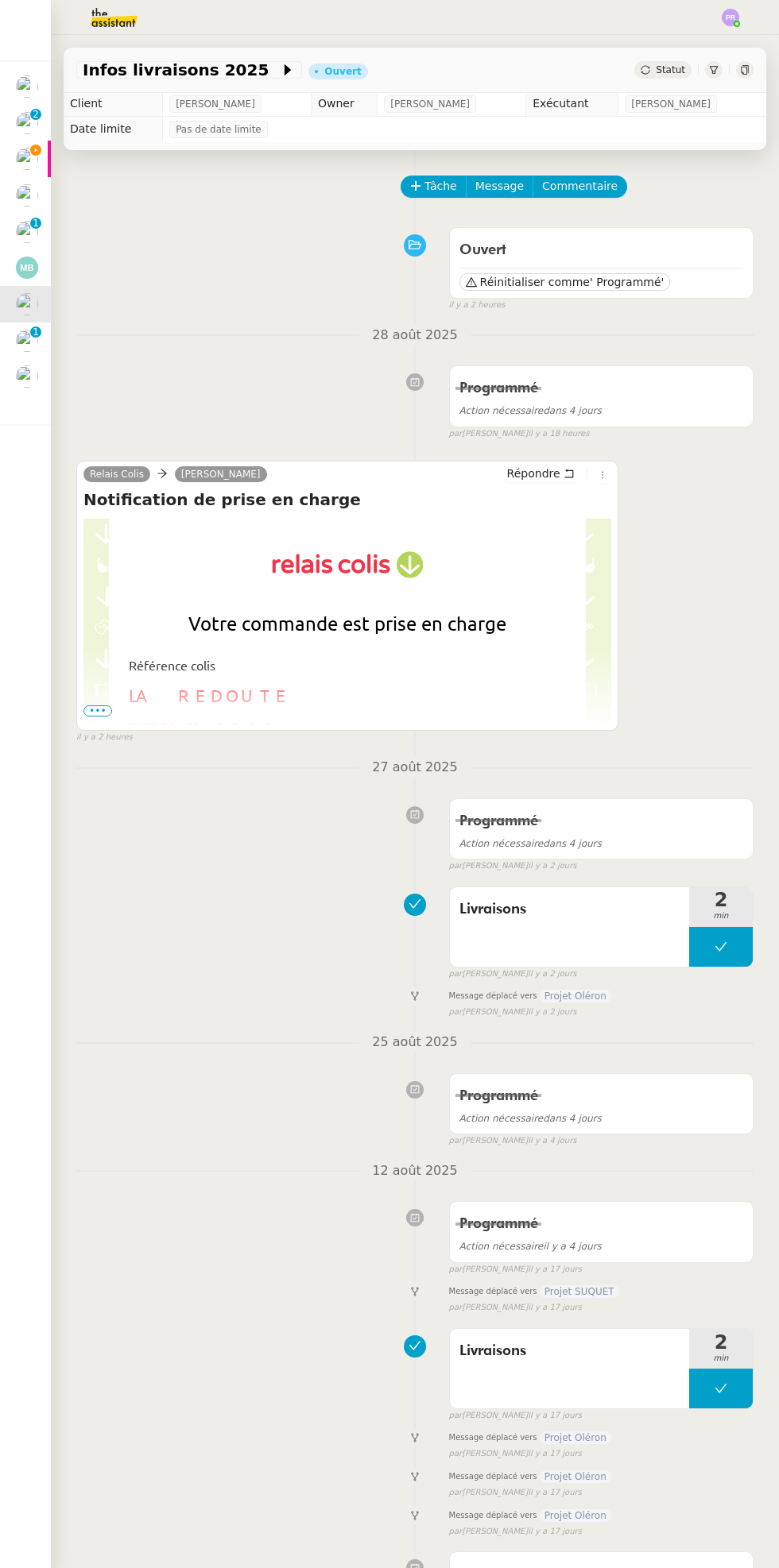
click at [108, 715] on div at bounding box center [347, 862] width 528 height 689
click at [109, 707] on span "•••" at bounding box center [98, 711] width 28 height 11
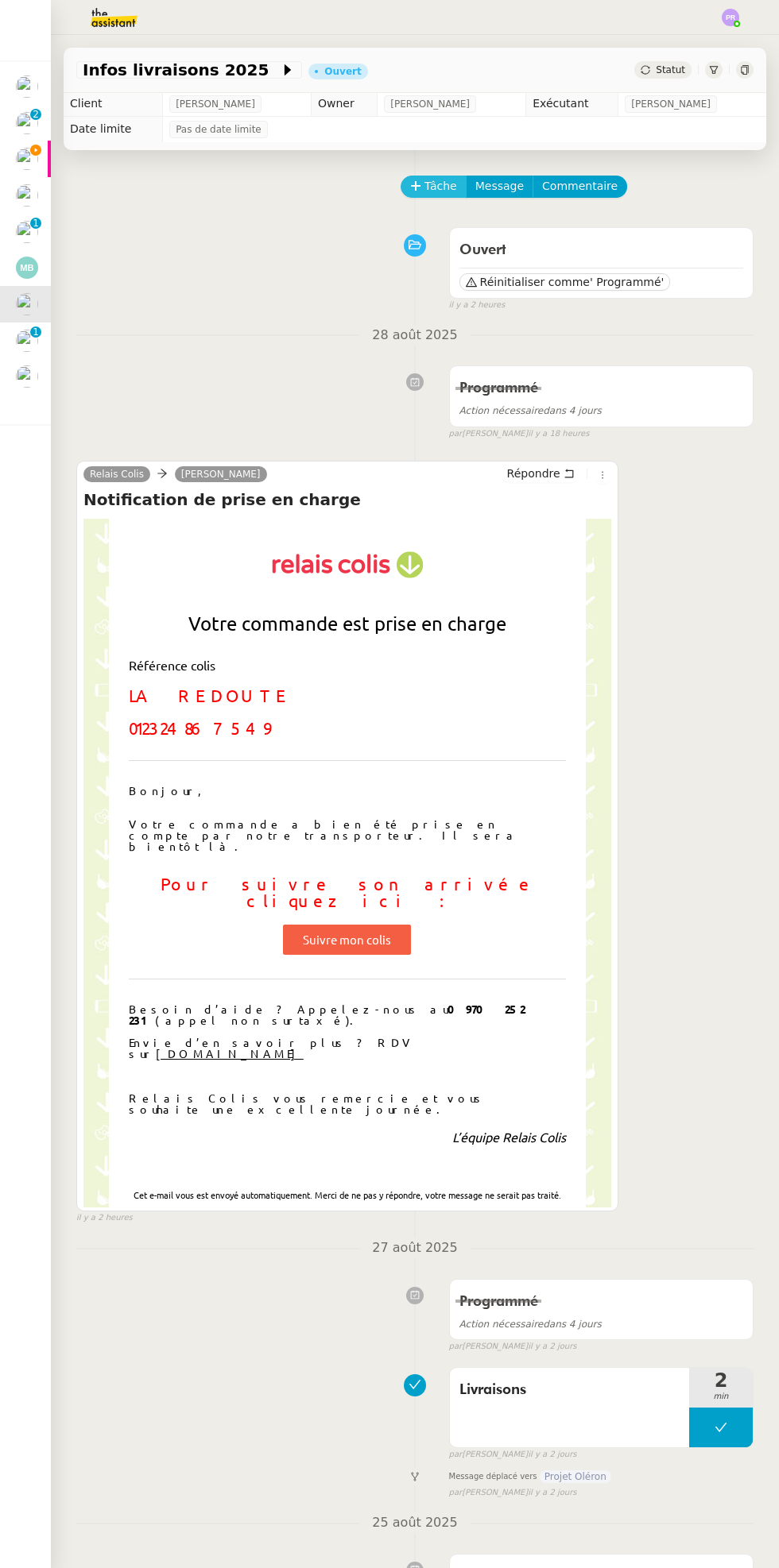
click at [439, 187] on span "Tâche" at bounding box center [441, 186] width 32 height 18
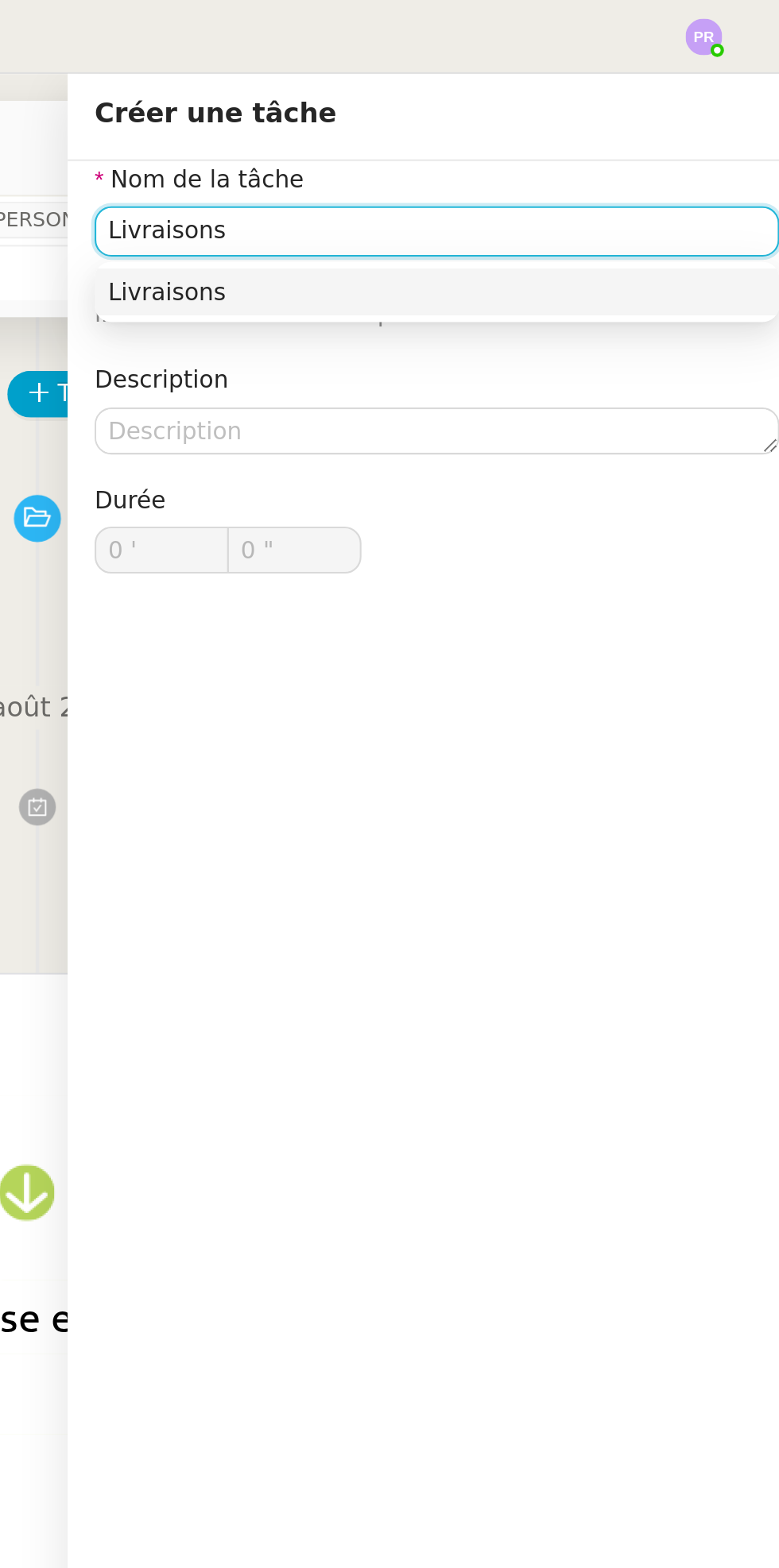
click at [634, 140] on div "Livraisons" at bounding box center [604, 137] width 312 height 14
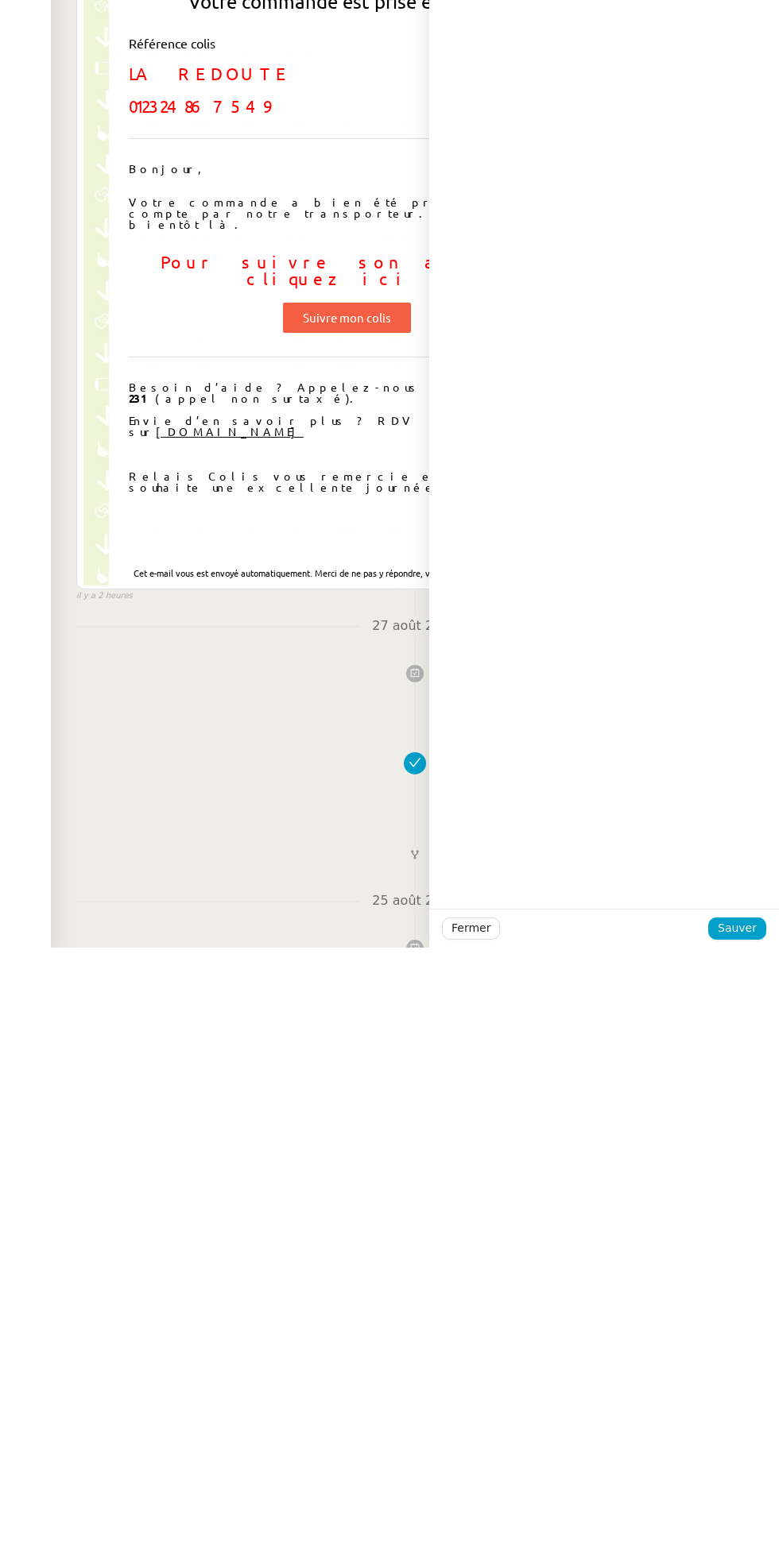
type input "Livraisons"
click at [758, 1543] on button "Sauver" at bounding box center [736, 1548] width 58 height 22
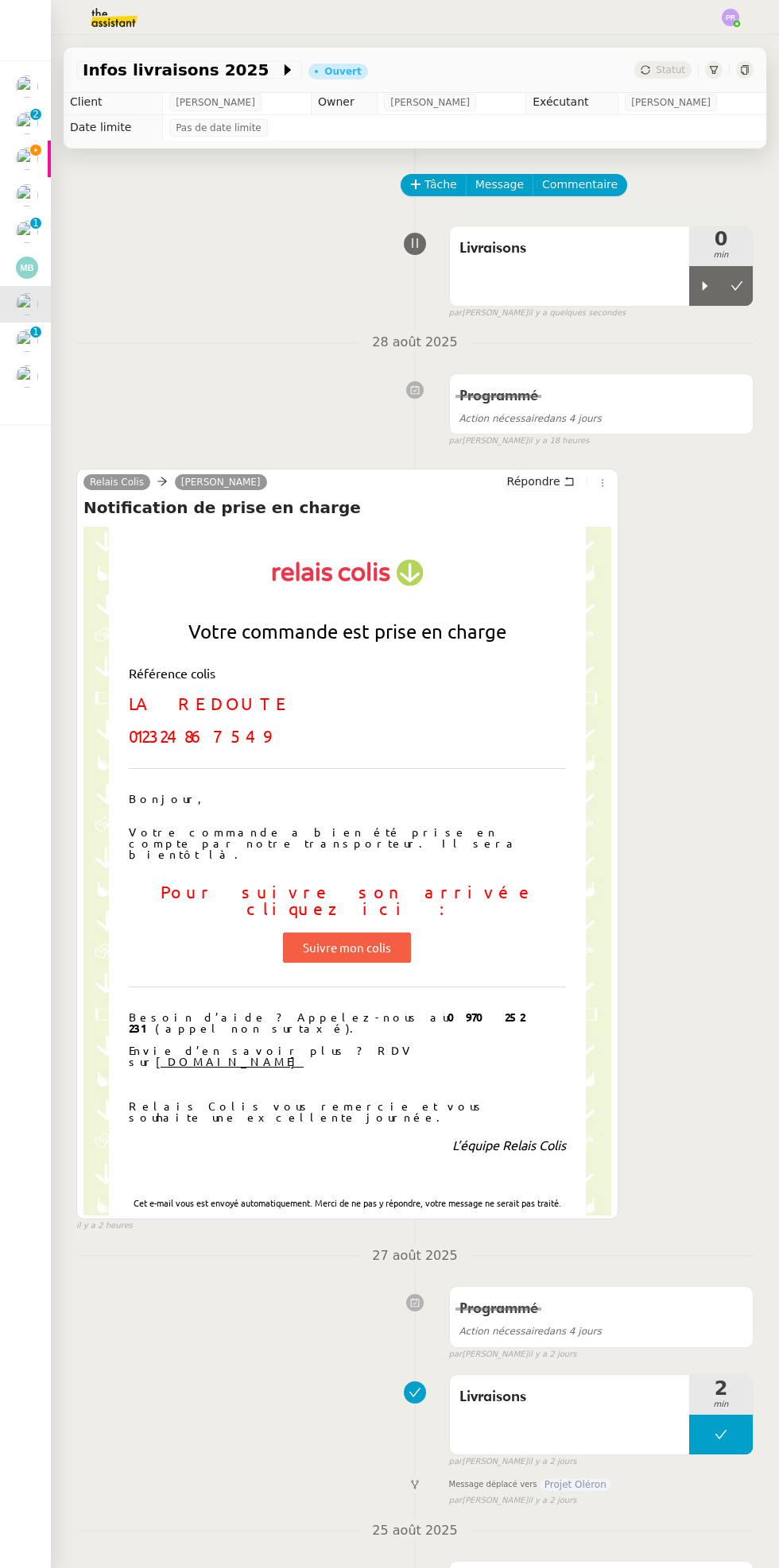
click at [704, 284] on icon at bounding box center [705, 285] width 6 height 9
click at [386, 932] on link "Suivre mon colis" at bounding box center [346, 947] width 128 height 30
click at [602, 482] on icon at bounding box center [603, 483] width 2 height 8
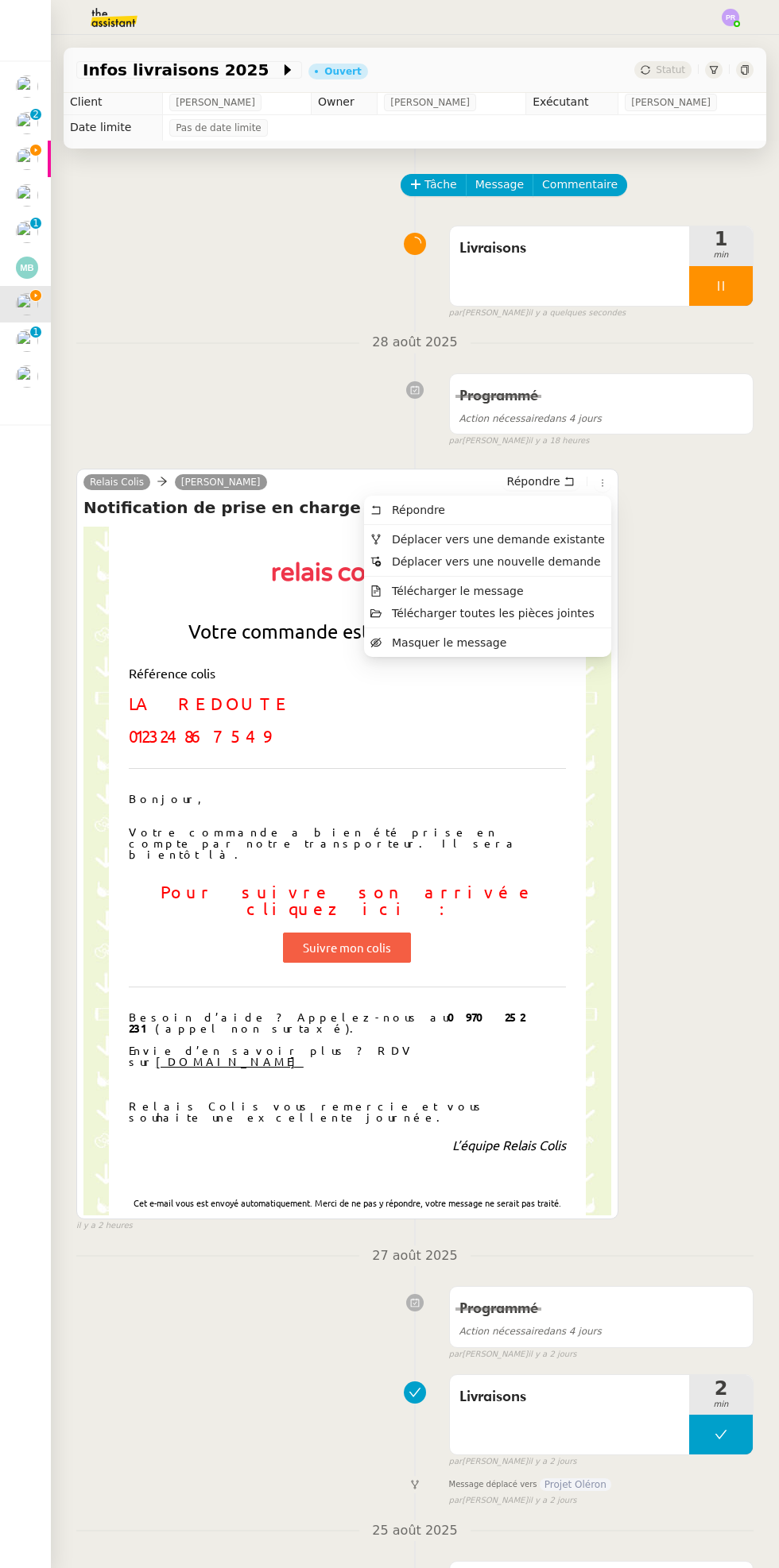
click at [544, 638] on li "Masquer le message" at bounding box center [487, 641] width 247 height 22
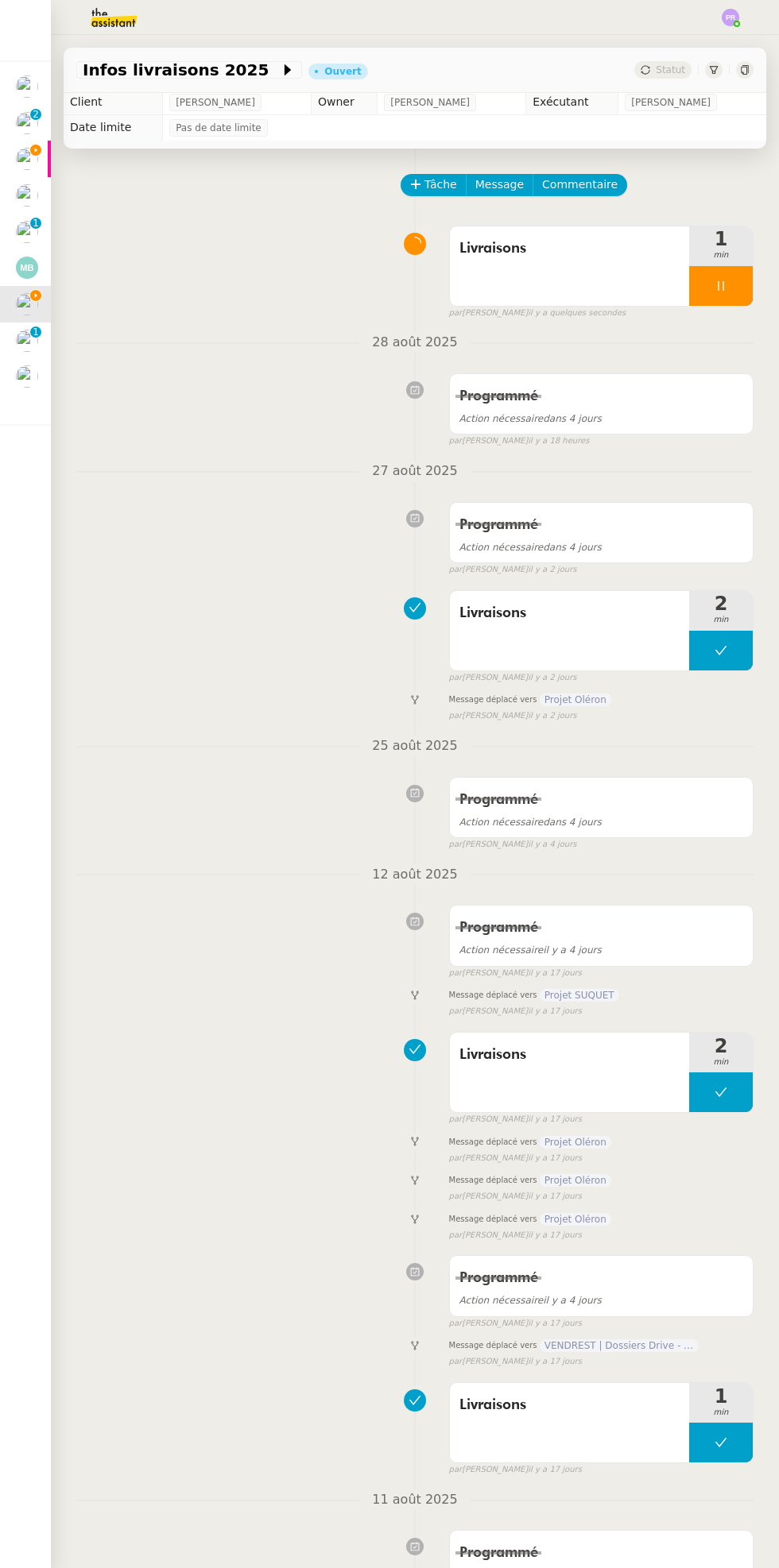
click at [37, 166] on div at bounding box center [27, 158] width 22 height 22
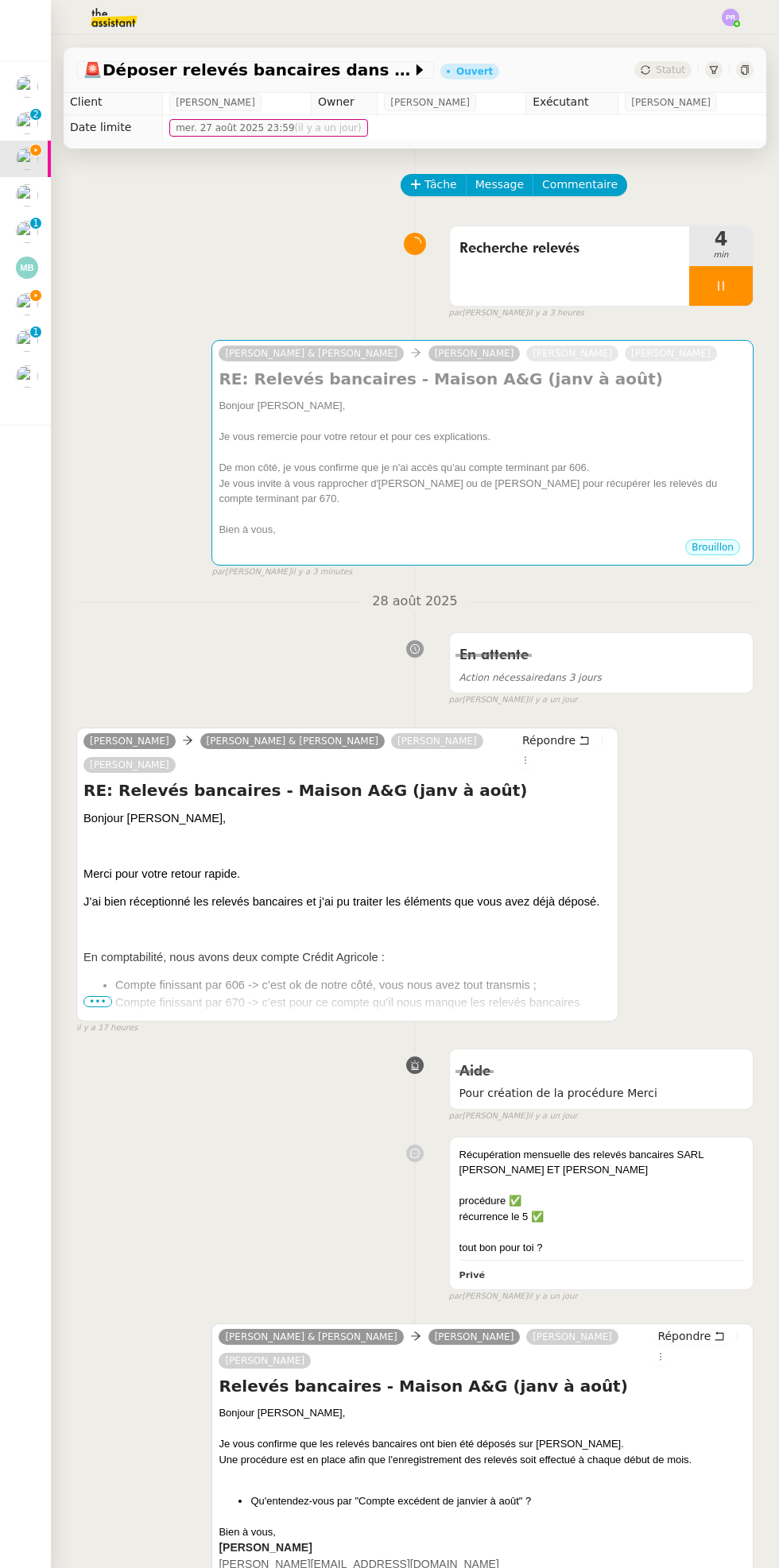
click at [36, 296] on icon at bounding box center [36, 296] width 11 height 11
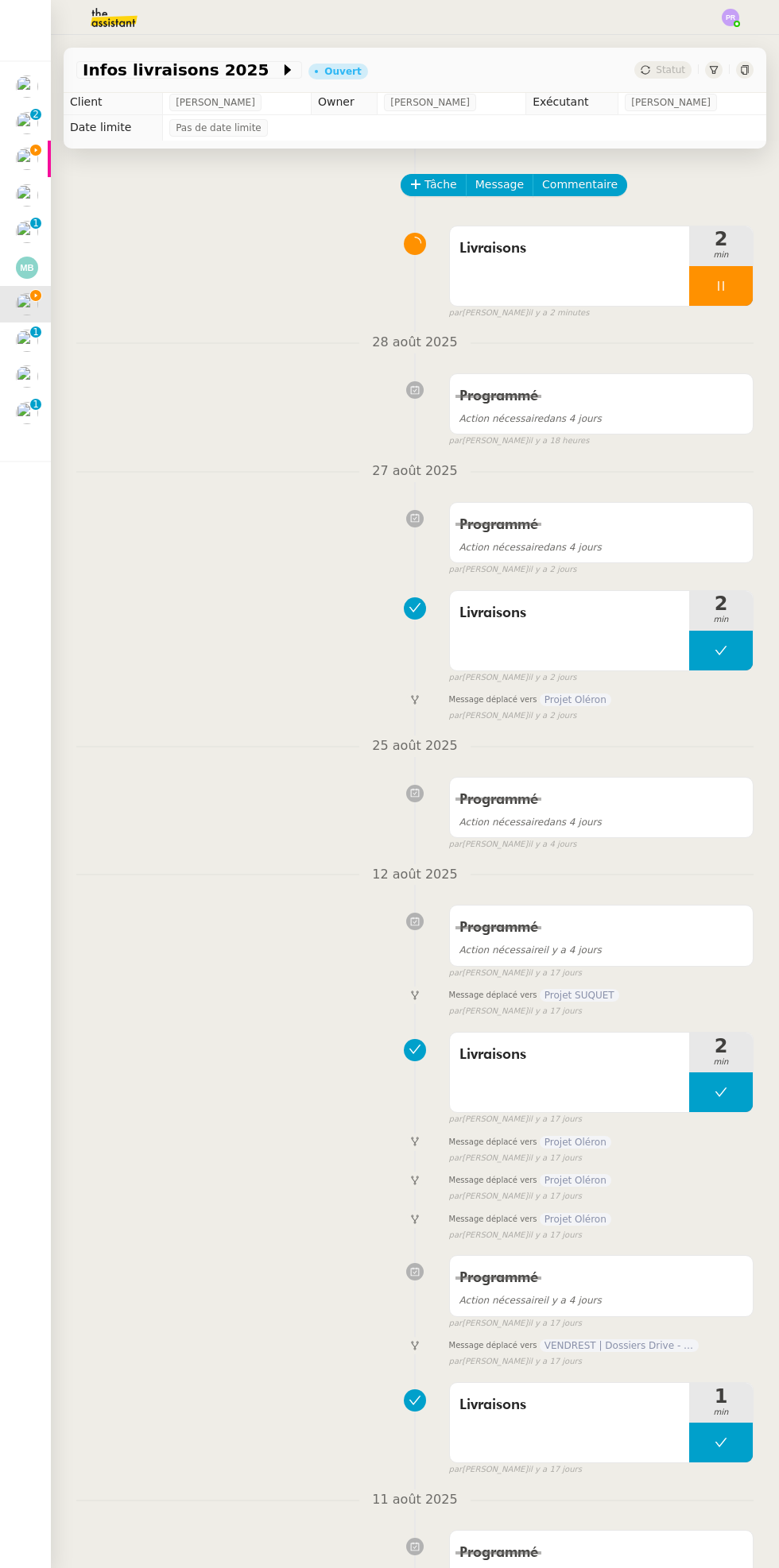
click at [35, 150] on icon at bounding box center [36, 151] width 11 height 11
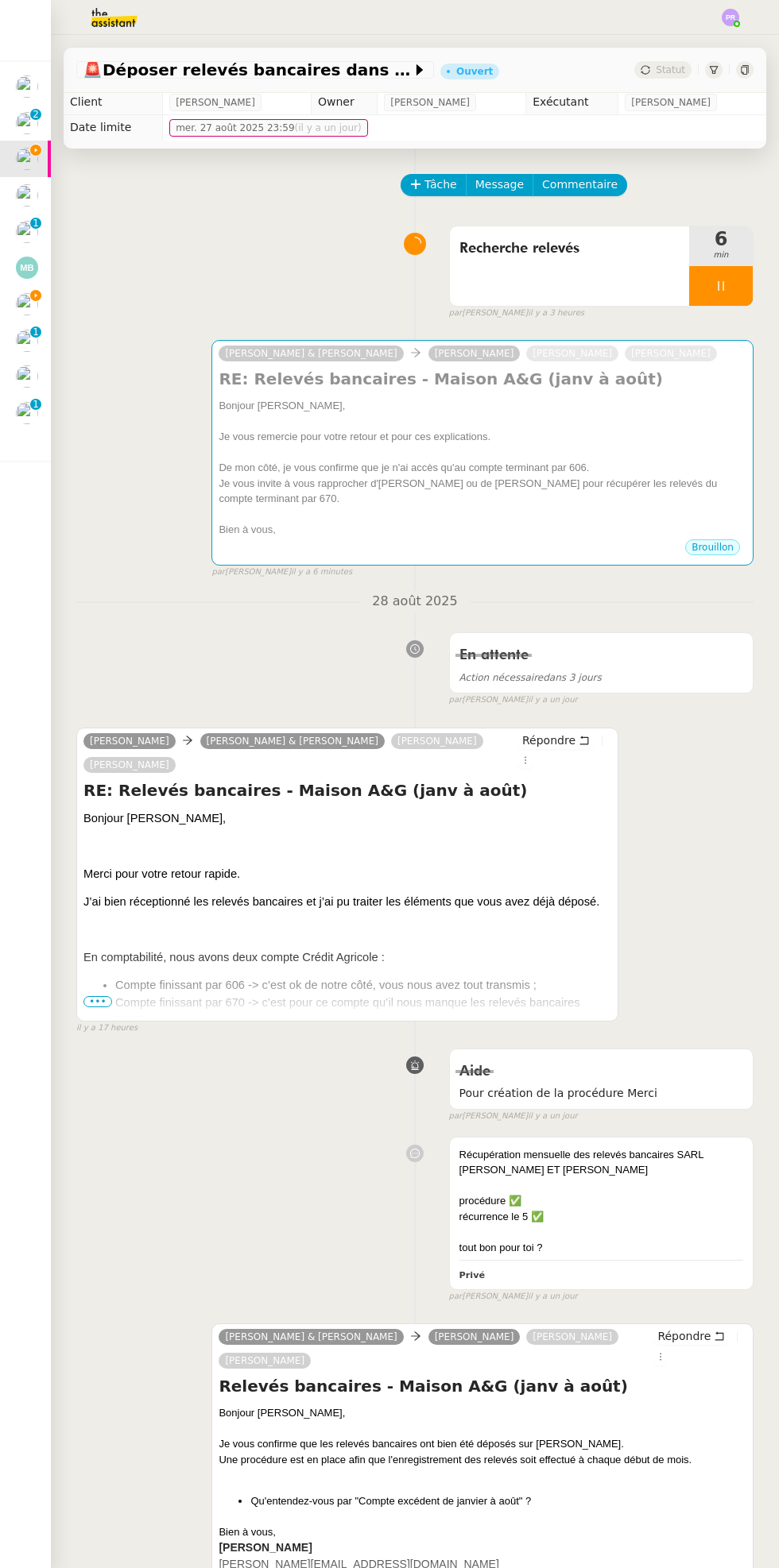
click at [720, 284] on icon at bounding box center [720, 285] width 12 height 12
click at [735, 284] on icon at bounding box center [735, 285] width 12 height 12
click at [533, 500] on div "Je vous invite à vous rapprocher d'[PERSON_NAME] ou de [PERSON_NAME] pour récup…" at bounding box center [482, 491] width 528 height 31
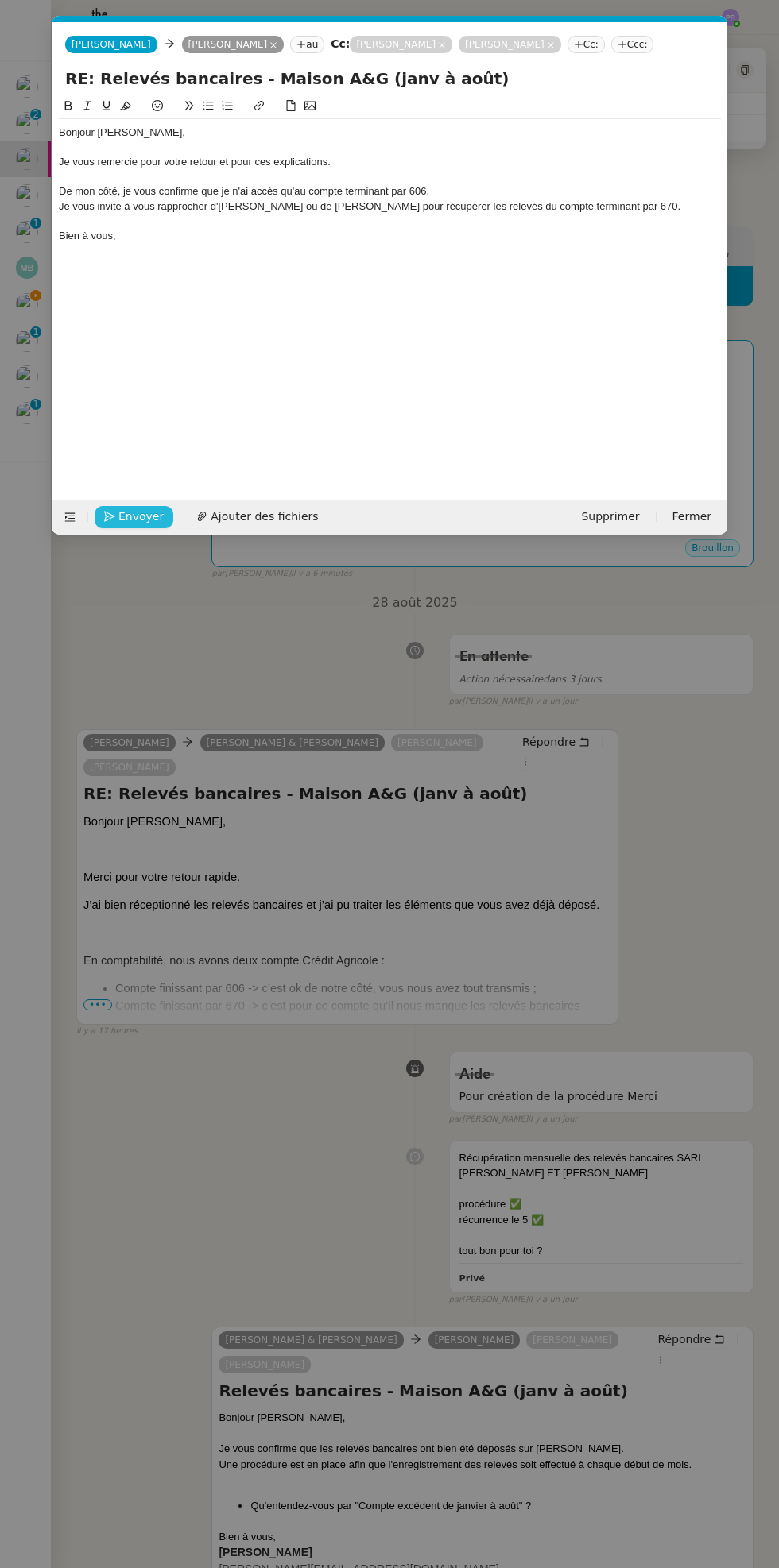
click at [135, 521] on span "Envoyer" at bounding box center [141, 516] width 45 height 18
click at [147, 514] on span "Confirmer l'envoi" at bounding box center [166, 516] width 96 height 18
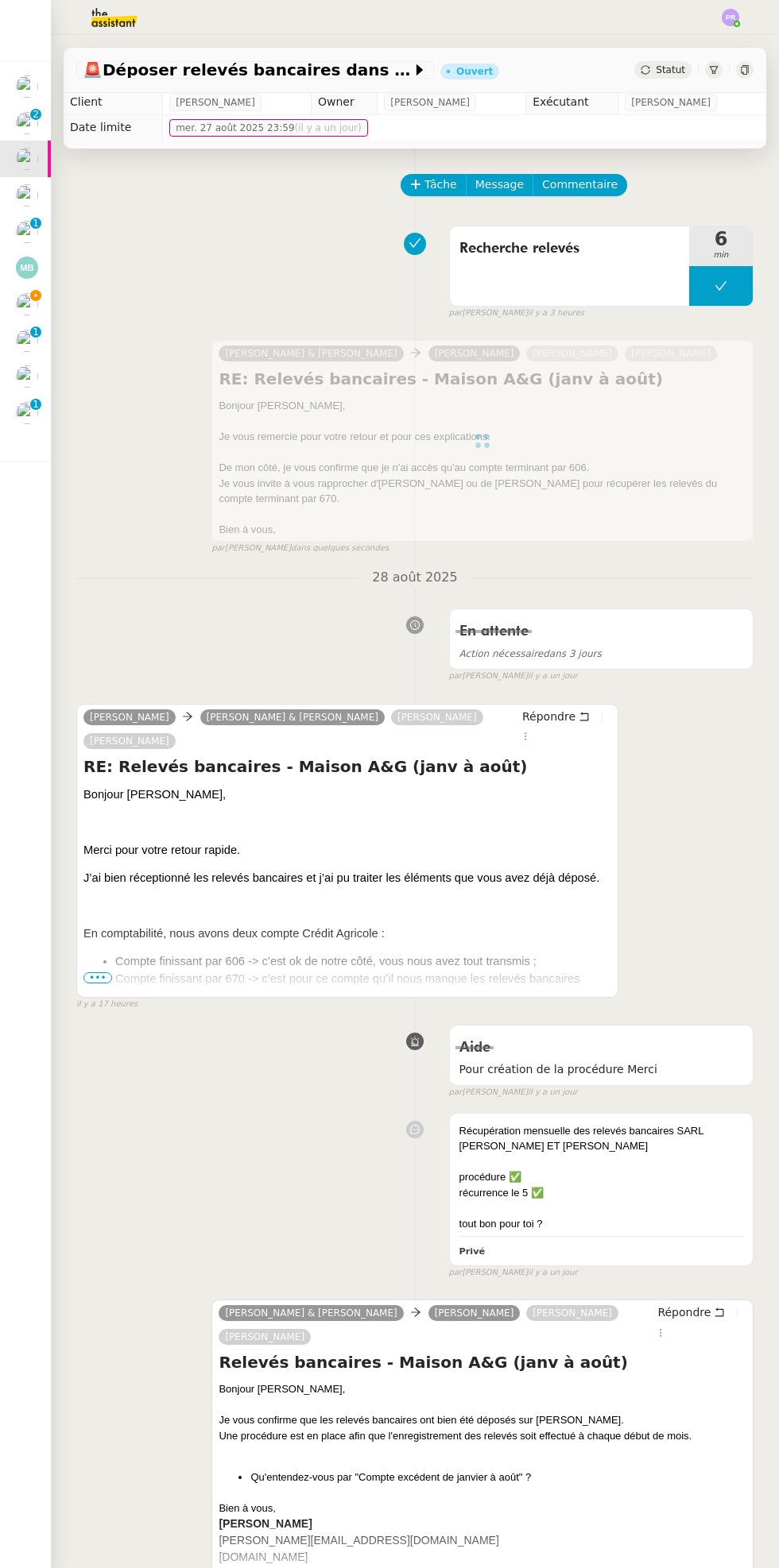
click at [8, 989] on div "Mes demandes Traiter l'avoir de Nedgis [PERSON_NAME] Transmettre les factures s…" at bounding box center [26, 802] width 51 height 1533
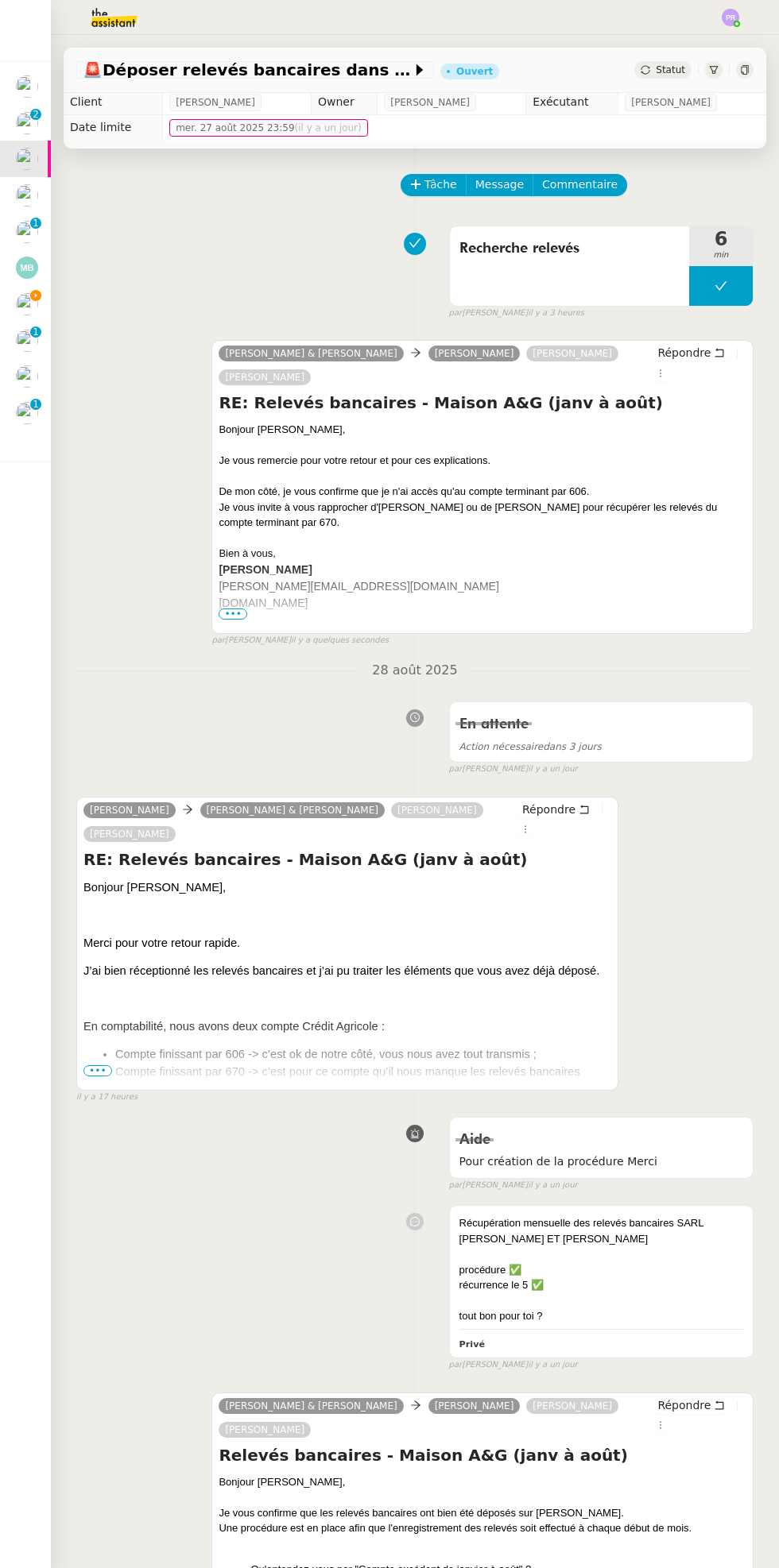
click at [33, 307] on img at bounding box center [27, 303] width 22 height 22
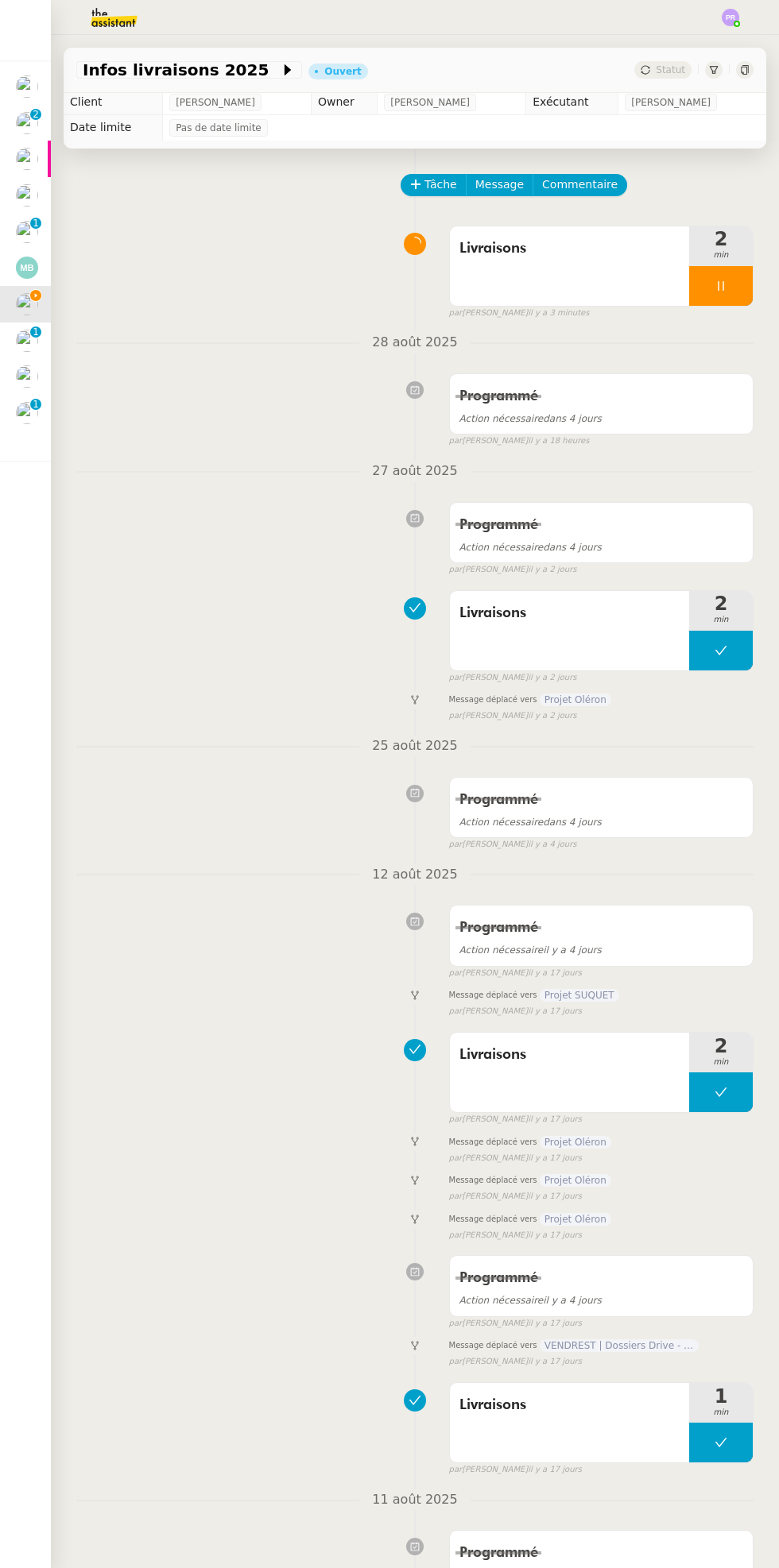
click at [22, 194] on img at bounding box center [27, 194] width 22 height 22
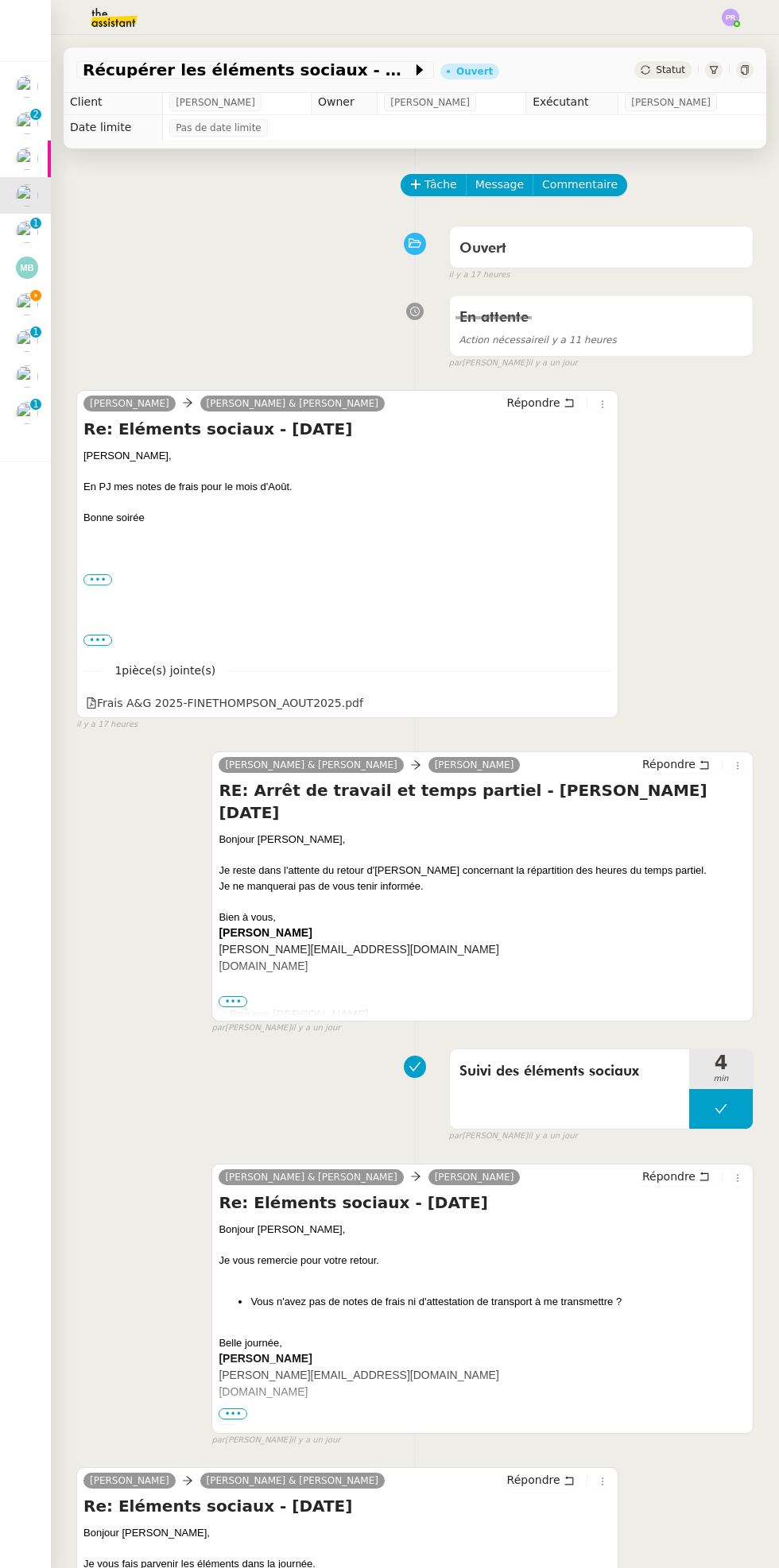
click at [19, 154] on img at bounding box center [27, 158] width 22 height 22
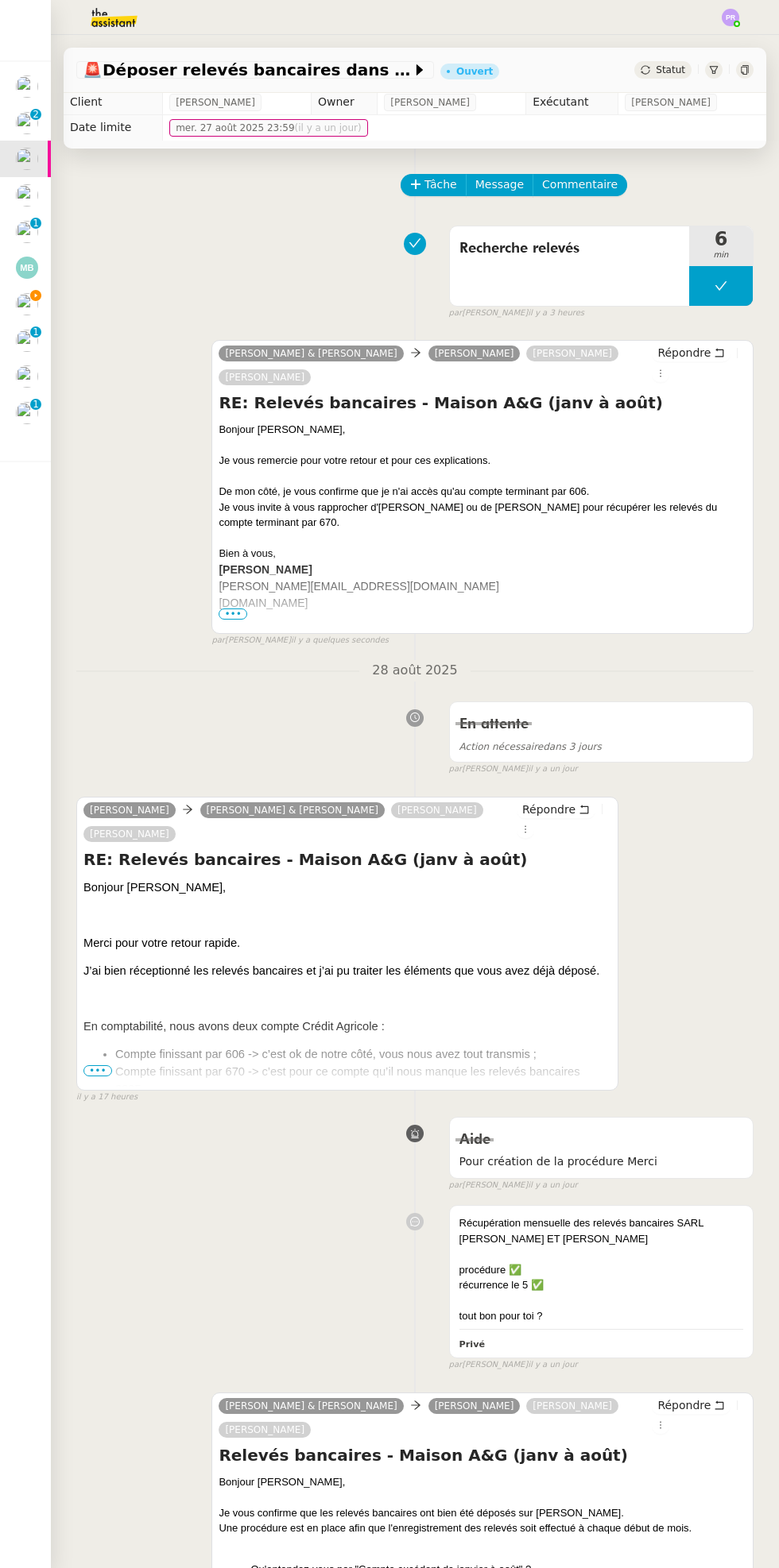
click at [671, 77] on div "Statut" at bounding box center [662, 70] width 57 height 17
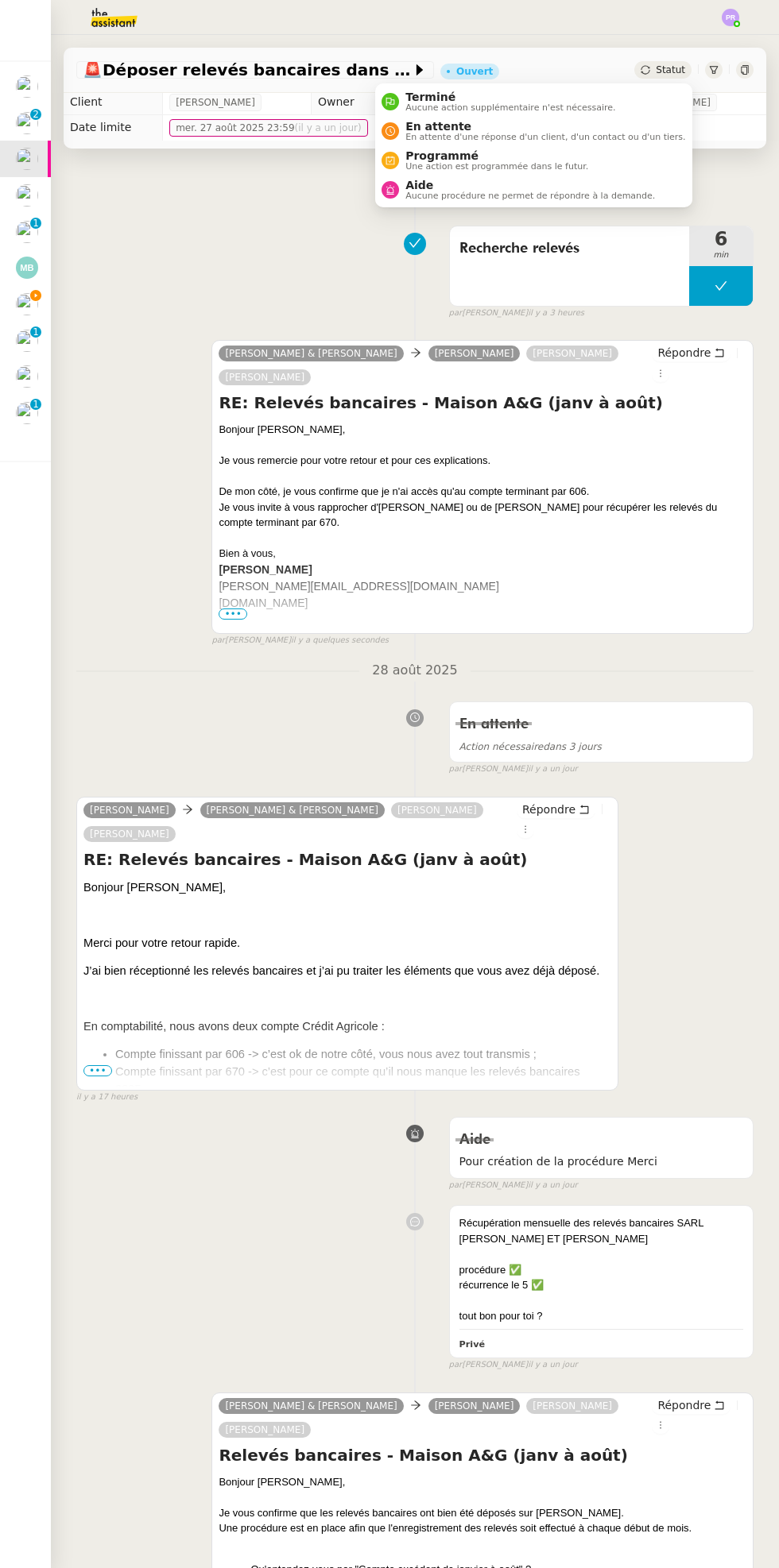
click at [563, 126] on span "En attente" at bounding box center [545, 126] width 280 height 12
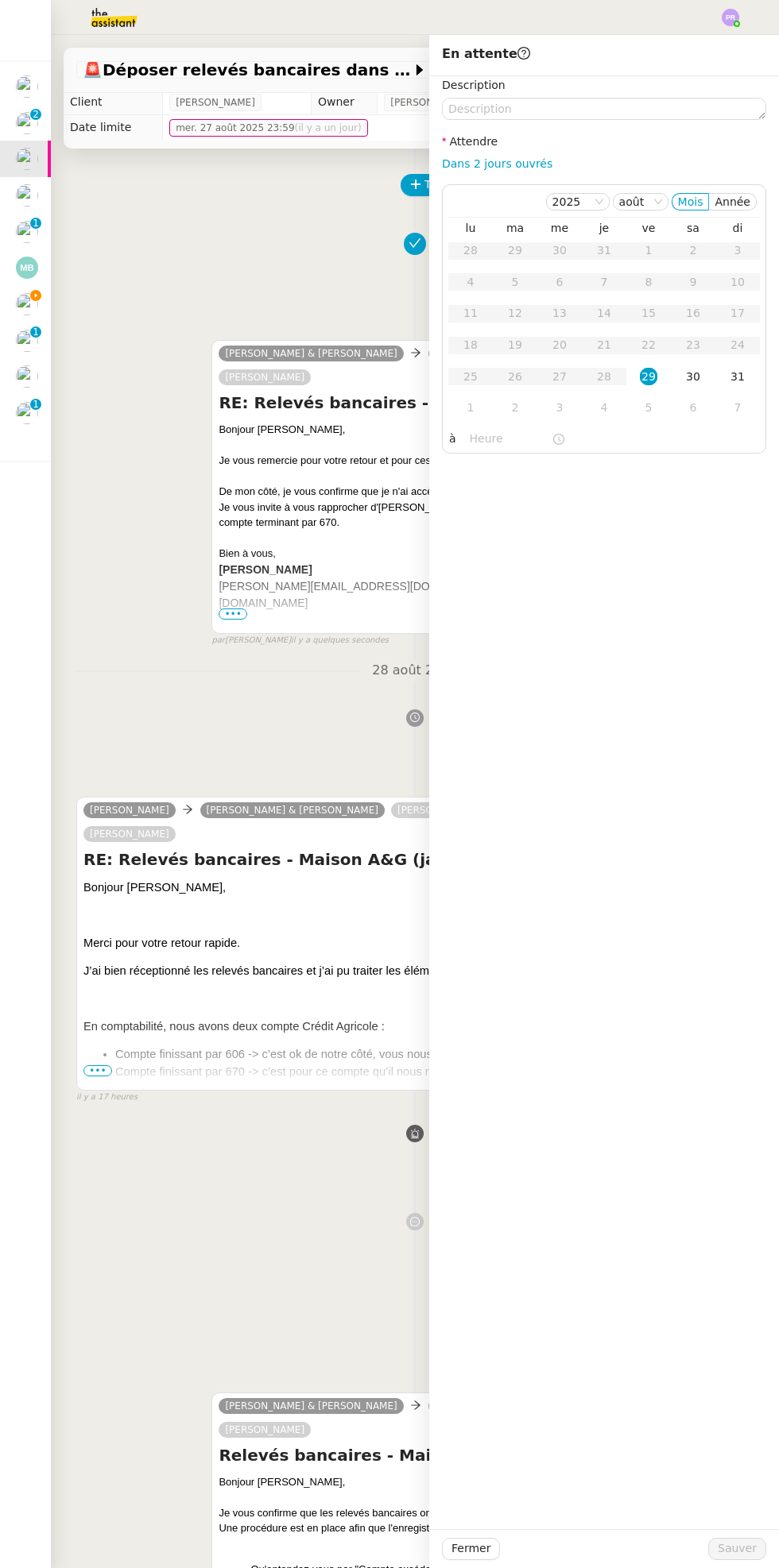
click at [469, 407] on div "1" at bounding box center [470, 407] width 17 height 17
click at [504, 442] on input "text" at bounding box center [510, 439] width 82 height 18
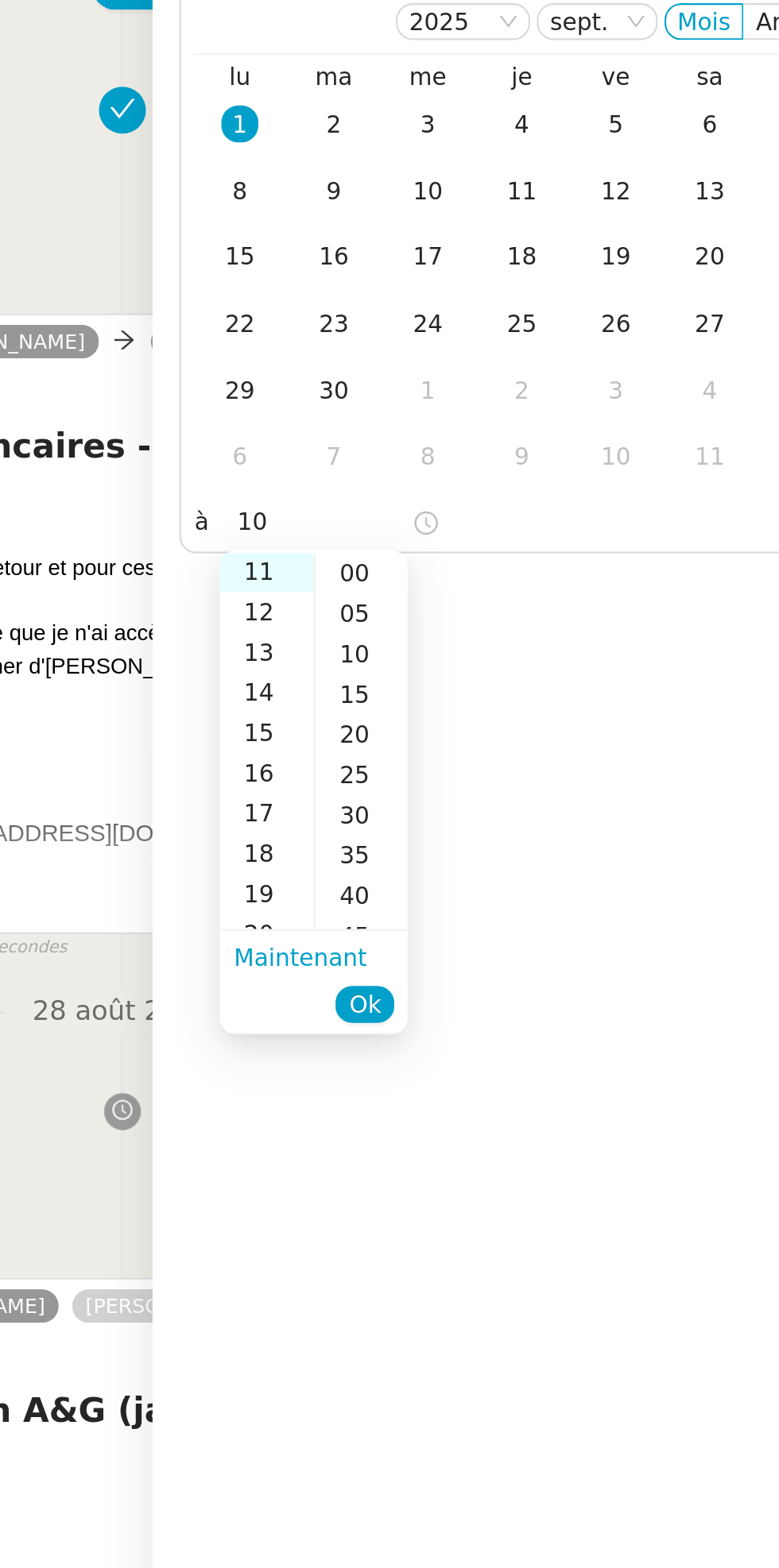
scroll to position [209, 0]
click at [527, 457] on div "00" at bounding box center [528, 463] width 44 height 19
click at [480, 436] on input "11:00" at bounding box center [510, 439] width 82 height 18
type input "10:00"
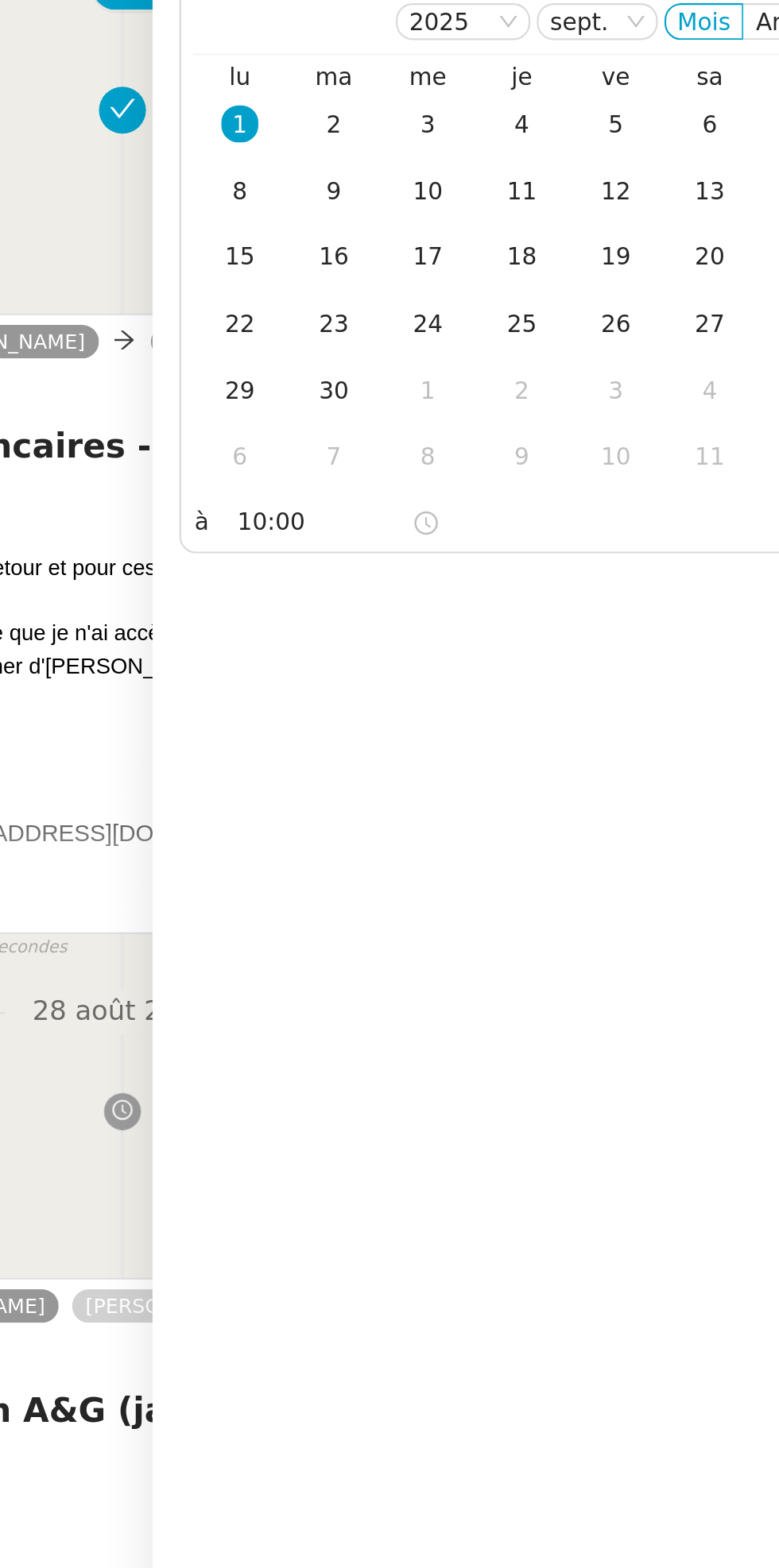
click at [665, 557] on div "Description Attendre Dans 2 jours ouvrés [DATE] Mois Année lu ma me je ve sa di…" at bounding box center [604, 802] width 350 height 1452
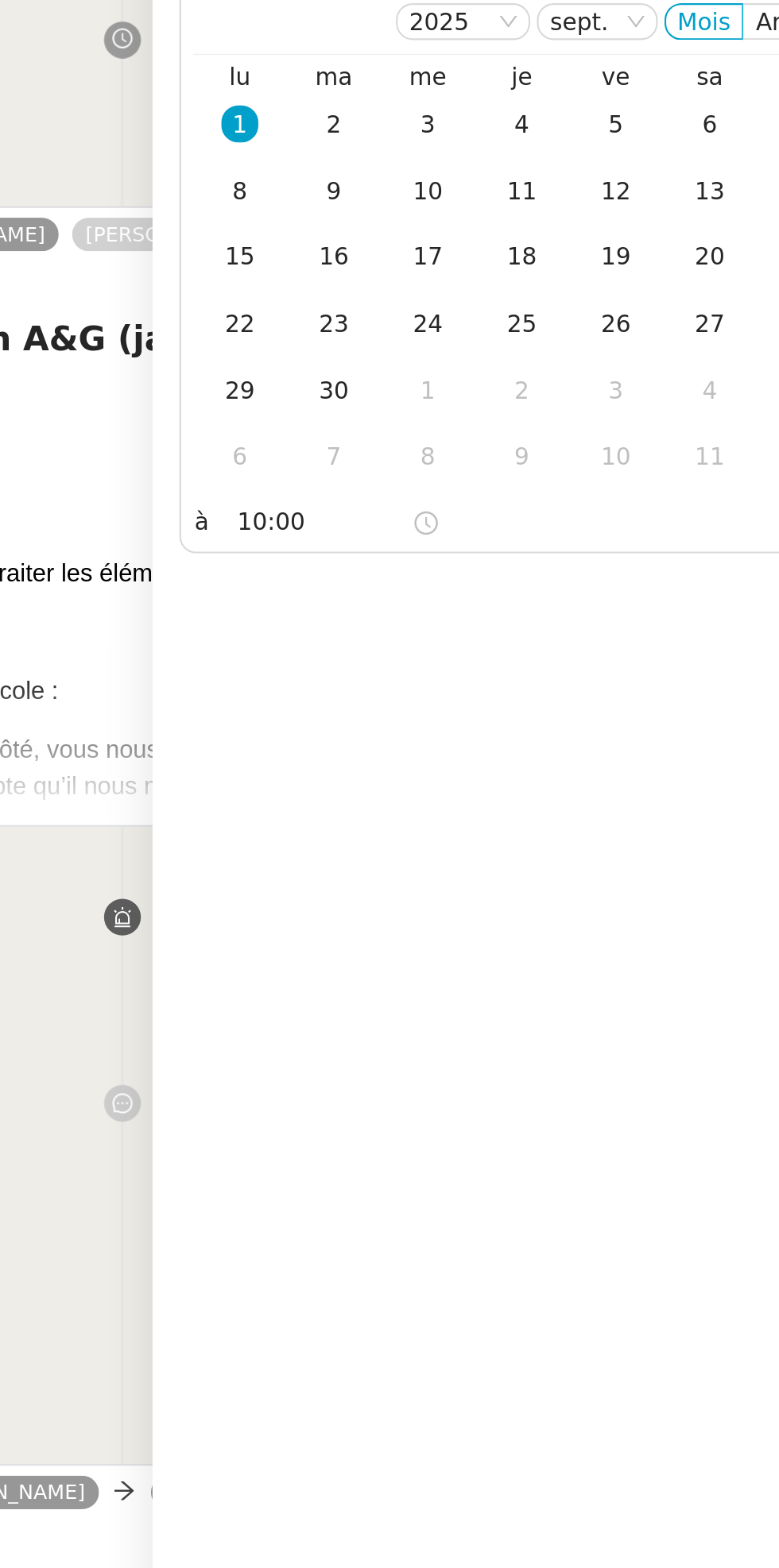
scroll to position [0, 0]
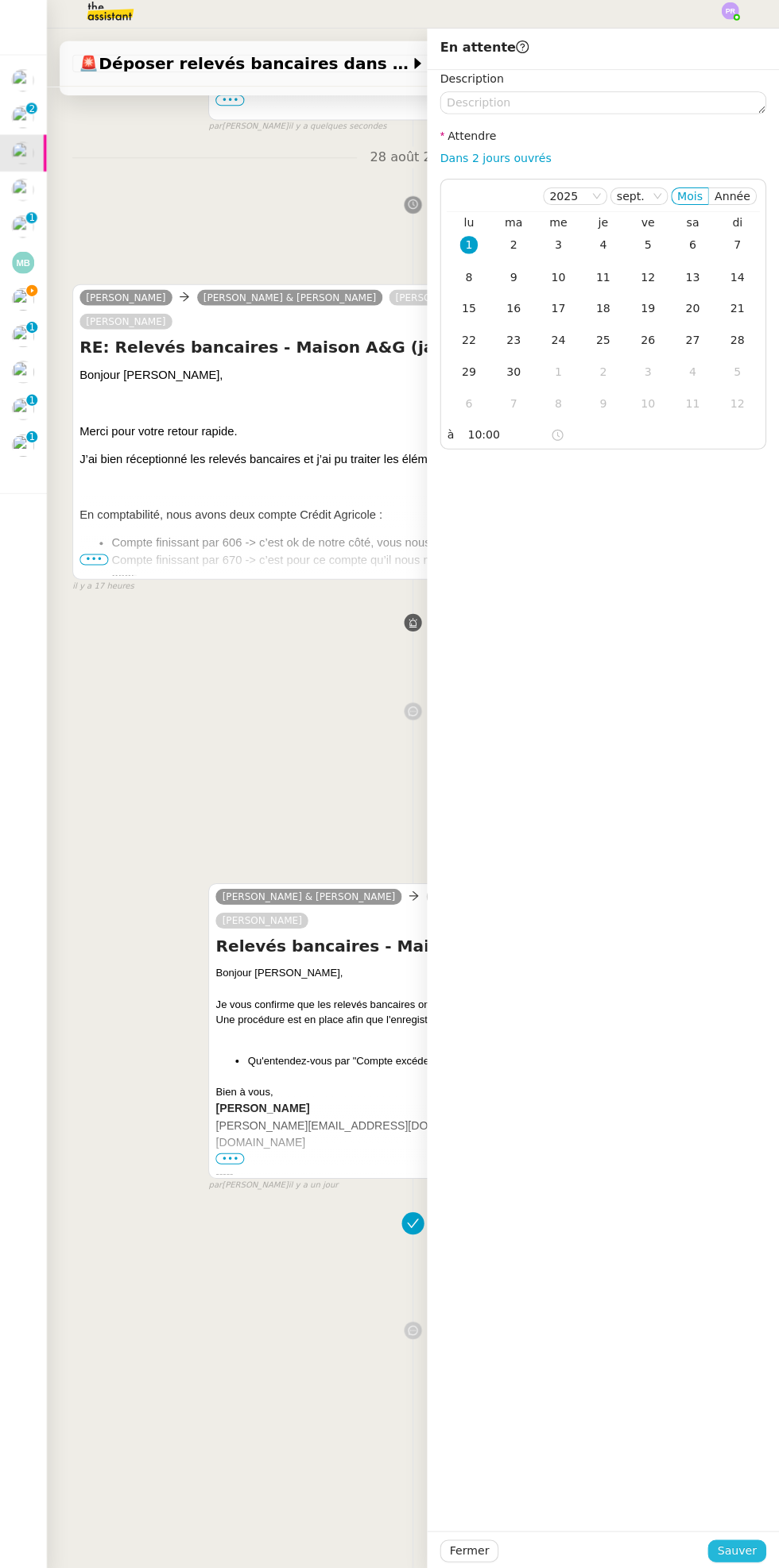
click at [750, 1558] on span "Sauver" at bounding box center [736, 1548] width 39 height 18
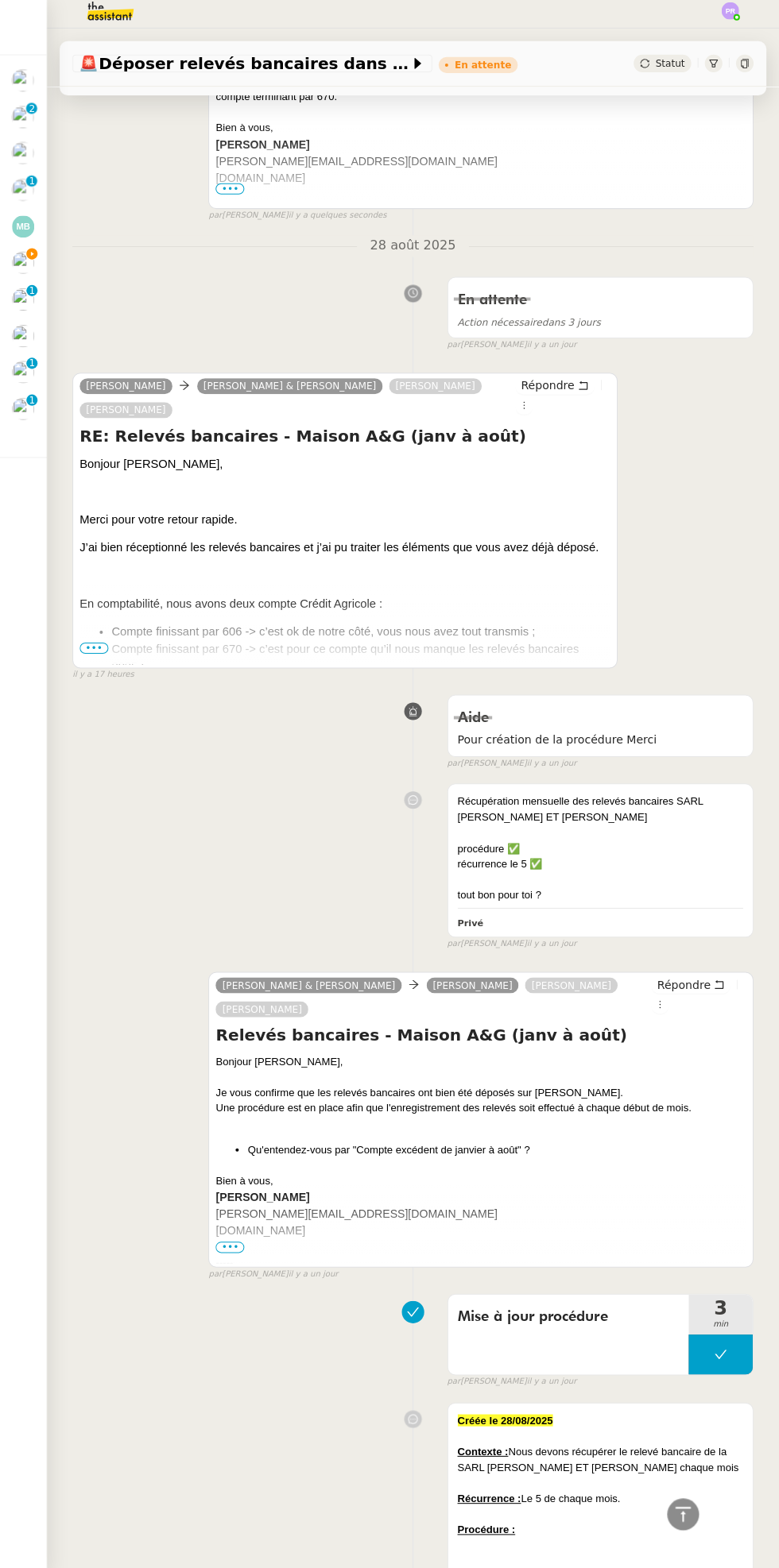
click at [21, 274] on img at bounding box center [27, 267] width 22 height 22
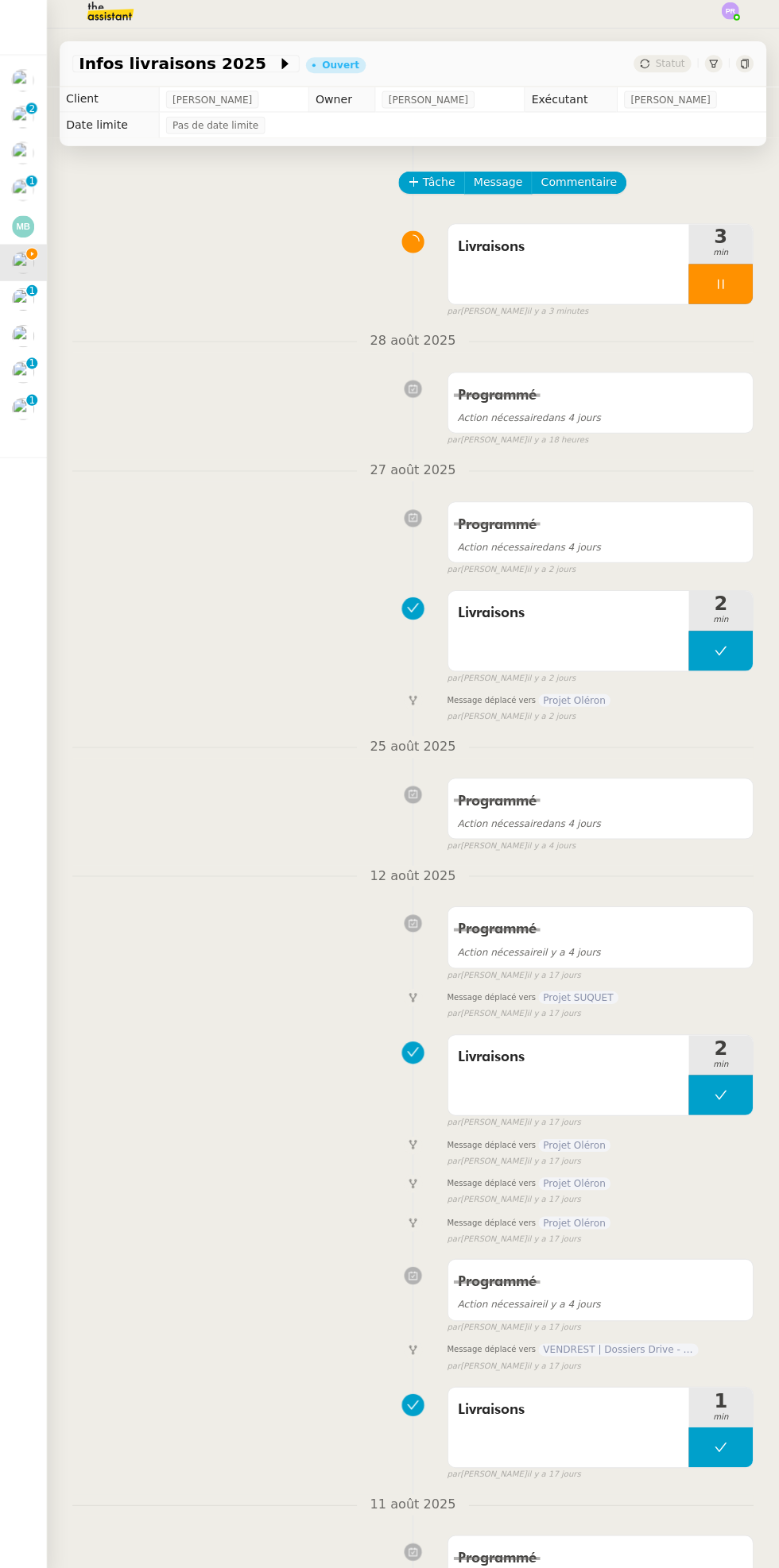
click at [746, 287] on div at bounding box center [720, 289] width 63 height 40
click at [729, 239] on span "3" at bounding box center [720, 243] width 63 height 19
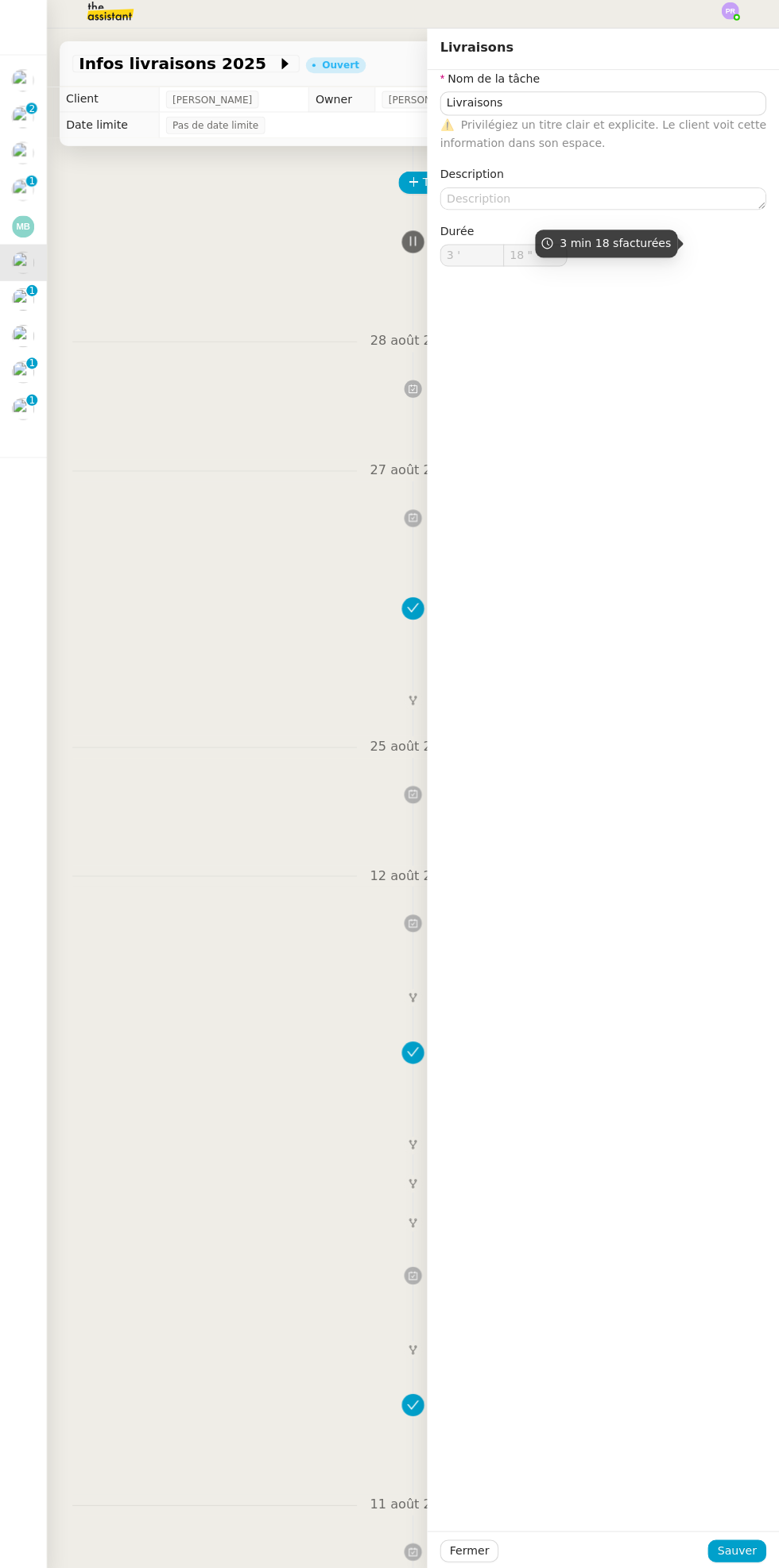
click at [312, 401] on div "Programmé Action nécessaire dans 4 jours false par [PERSON_NAME] il y a 18 heur…" at bounding box center [414, 410] width 677 height 81
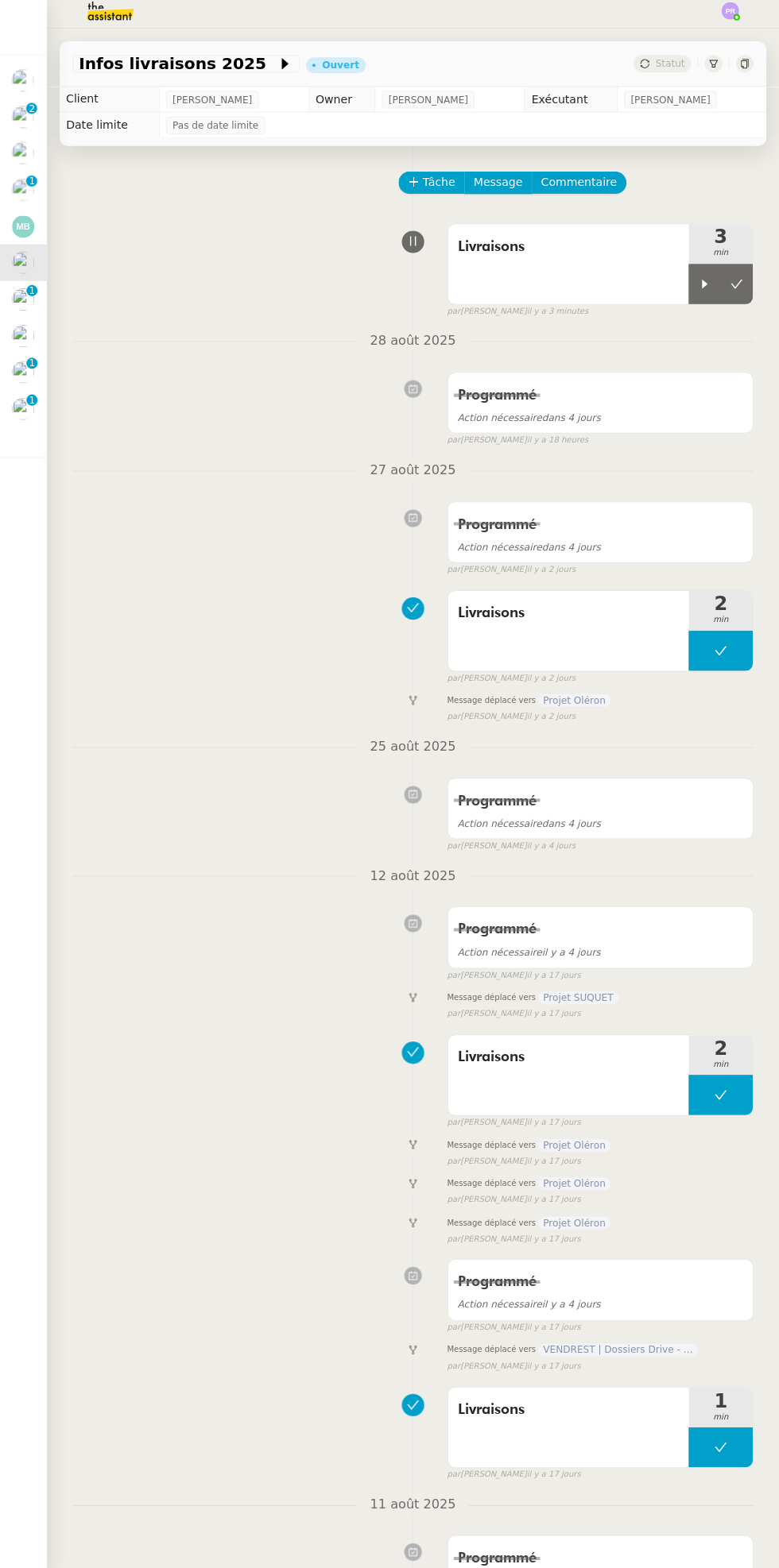
click at [745, 289] on button at bounding box center [736, 289] width 32 height 40
click at [709, 70] on icon at bounding box center [714, 70] width 9 height 9
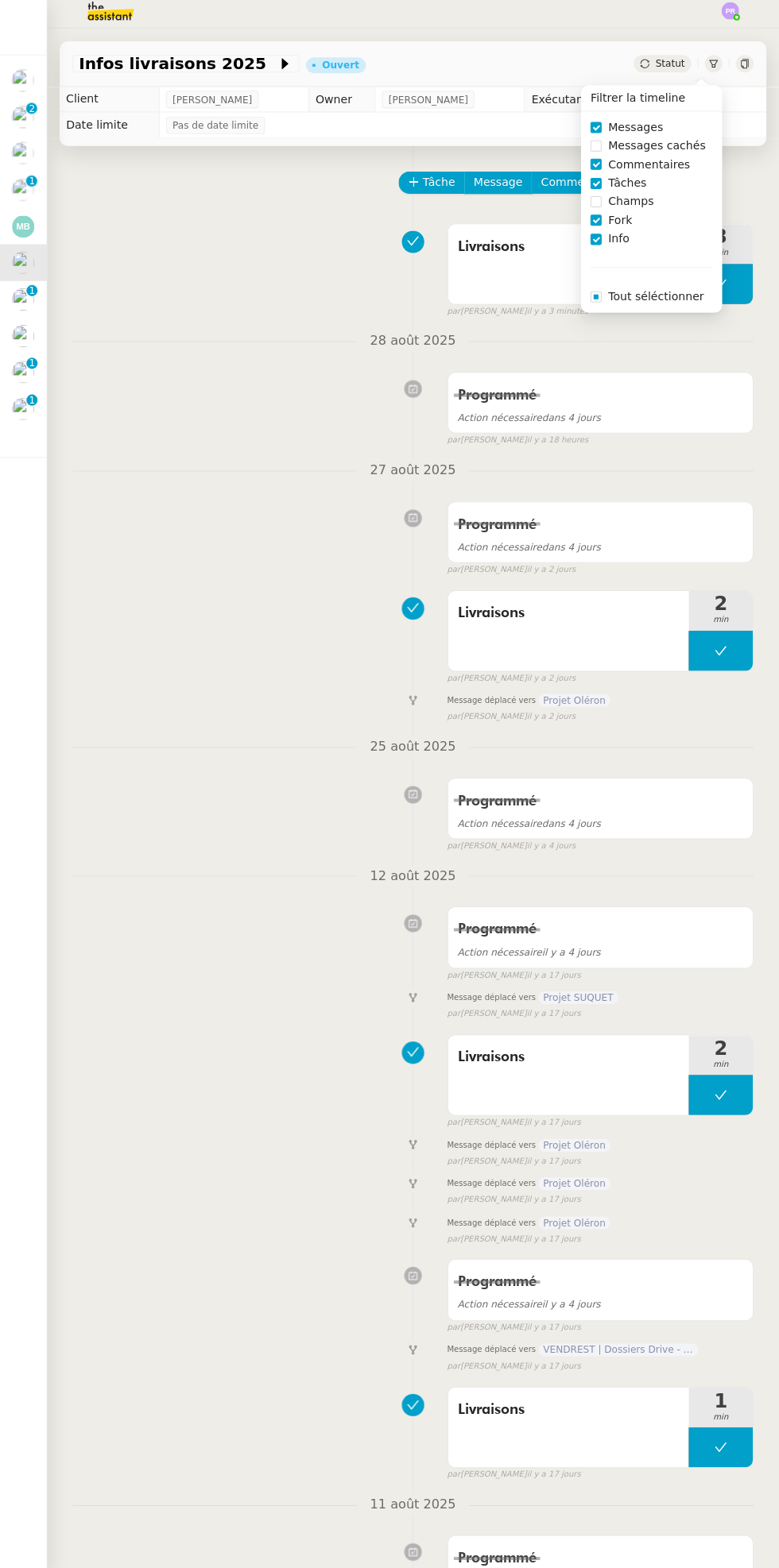
click at [370, 272] on div "Livraisons 3 min false par [PERSON_NAME] il y a 3 minutes" at bounding box center [414, 272] width 677 height 101
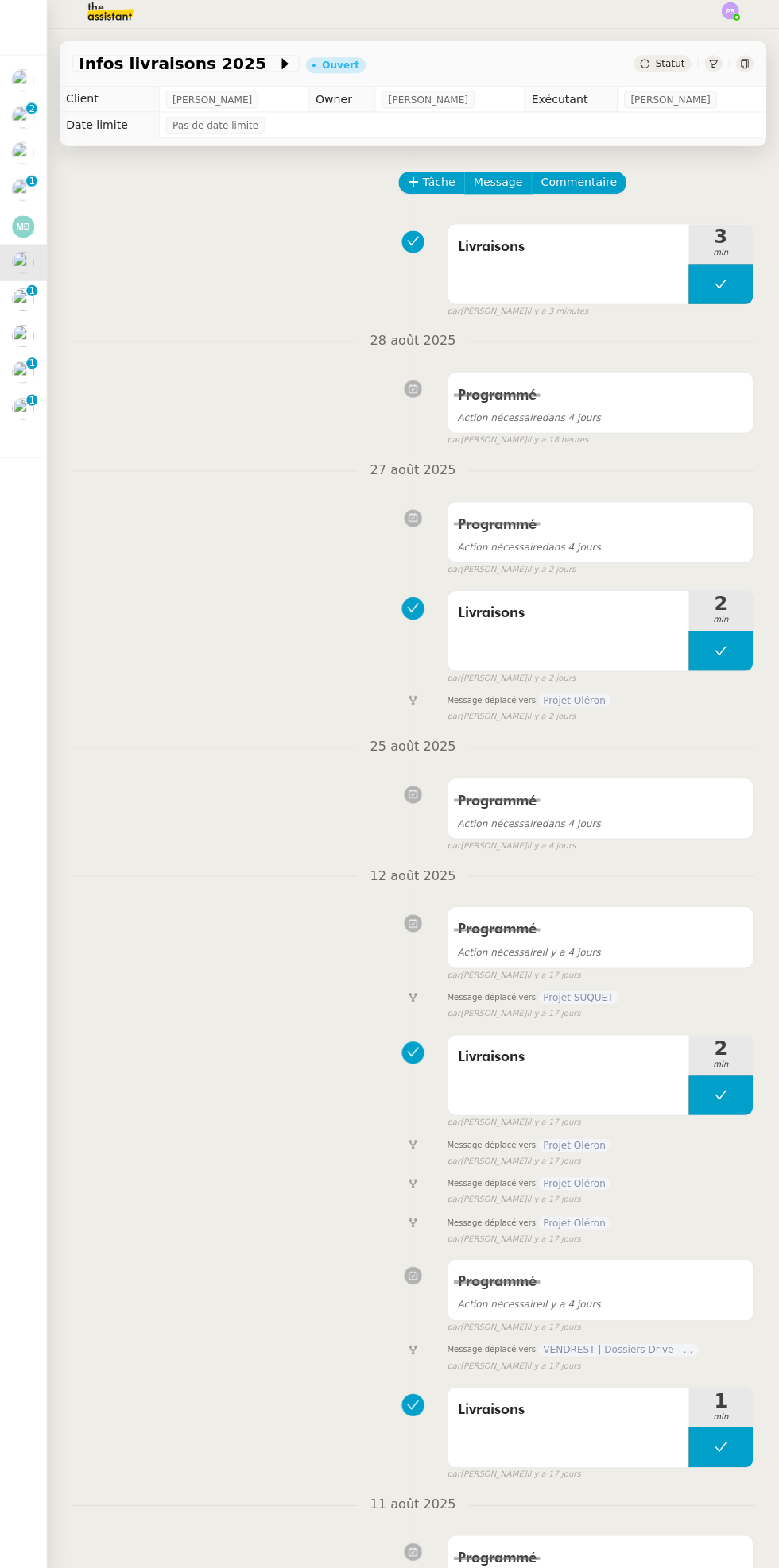
click at [671, 62] on div "Statut" at bounding box center [662, 70] width 57 height 17
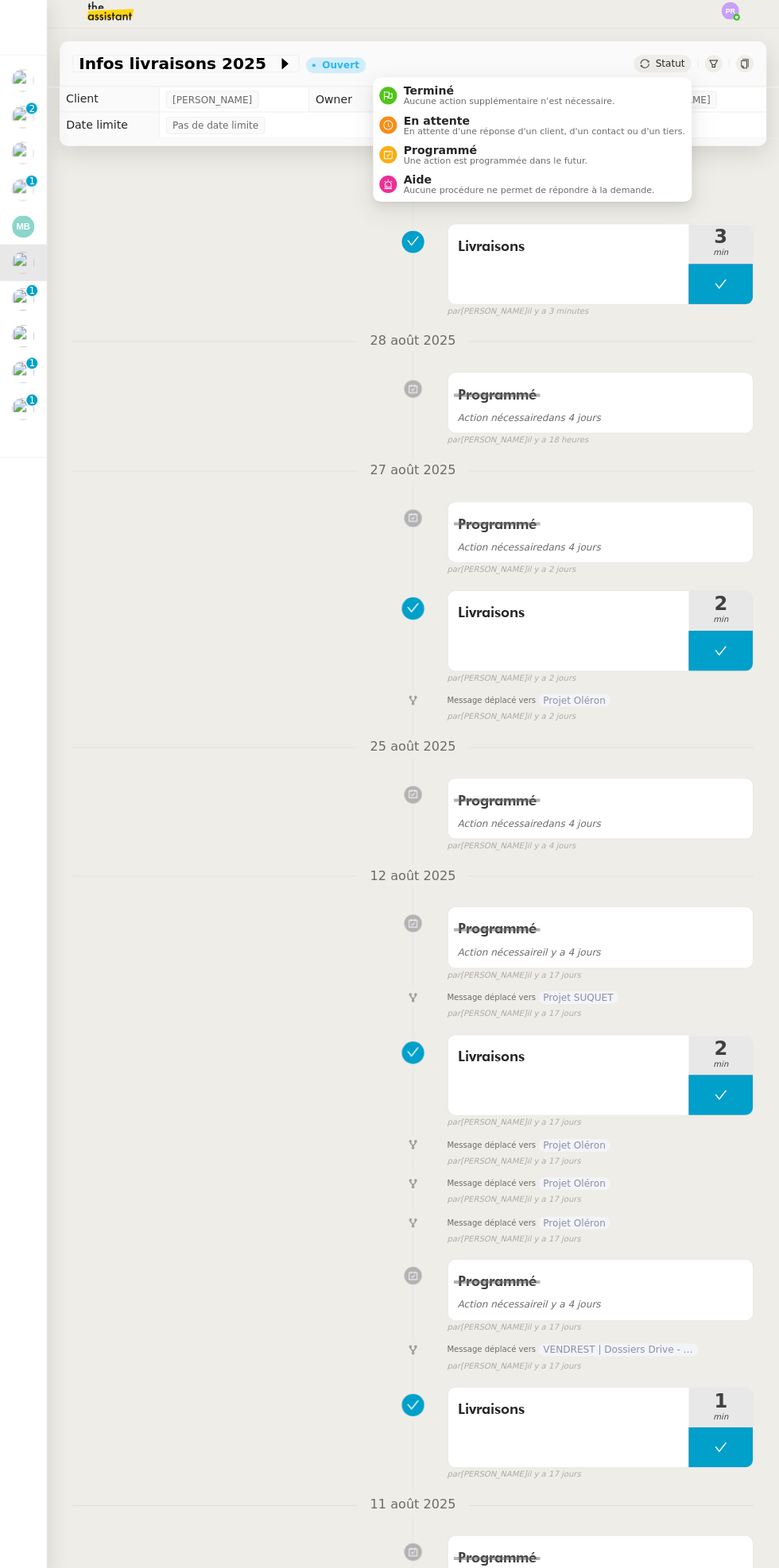
click at [568, 121] on span "En attente" at bounding box center [545, 126] width 280 height 12
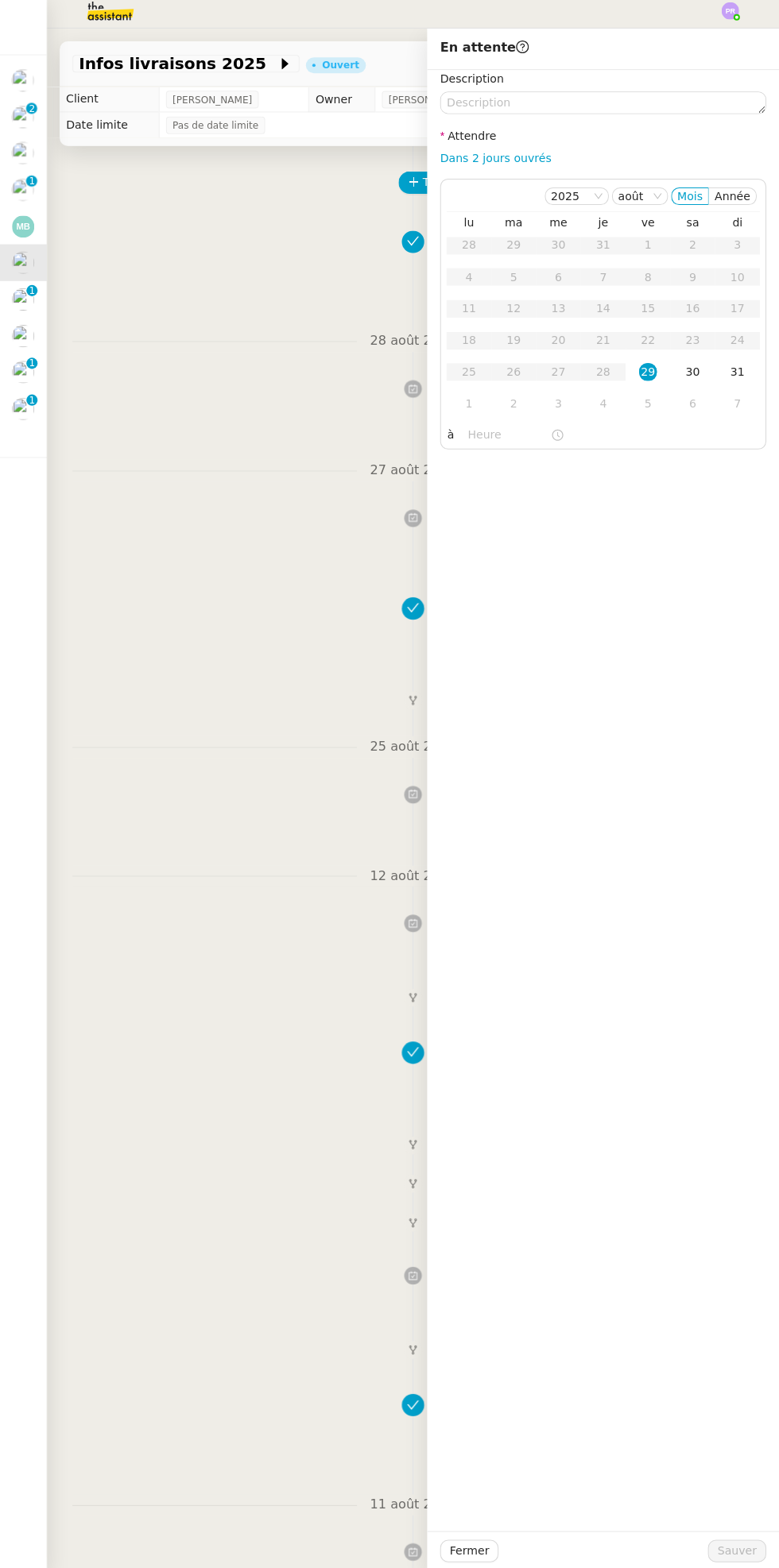
click at [509, 406] on div "2" at bounding box center [515, 407] width 17 height 17
click at [738, 1548] on span "Sauver" at bounding box center [736, 1548] width 39 height 18
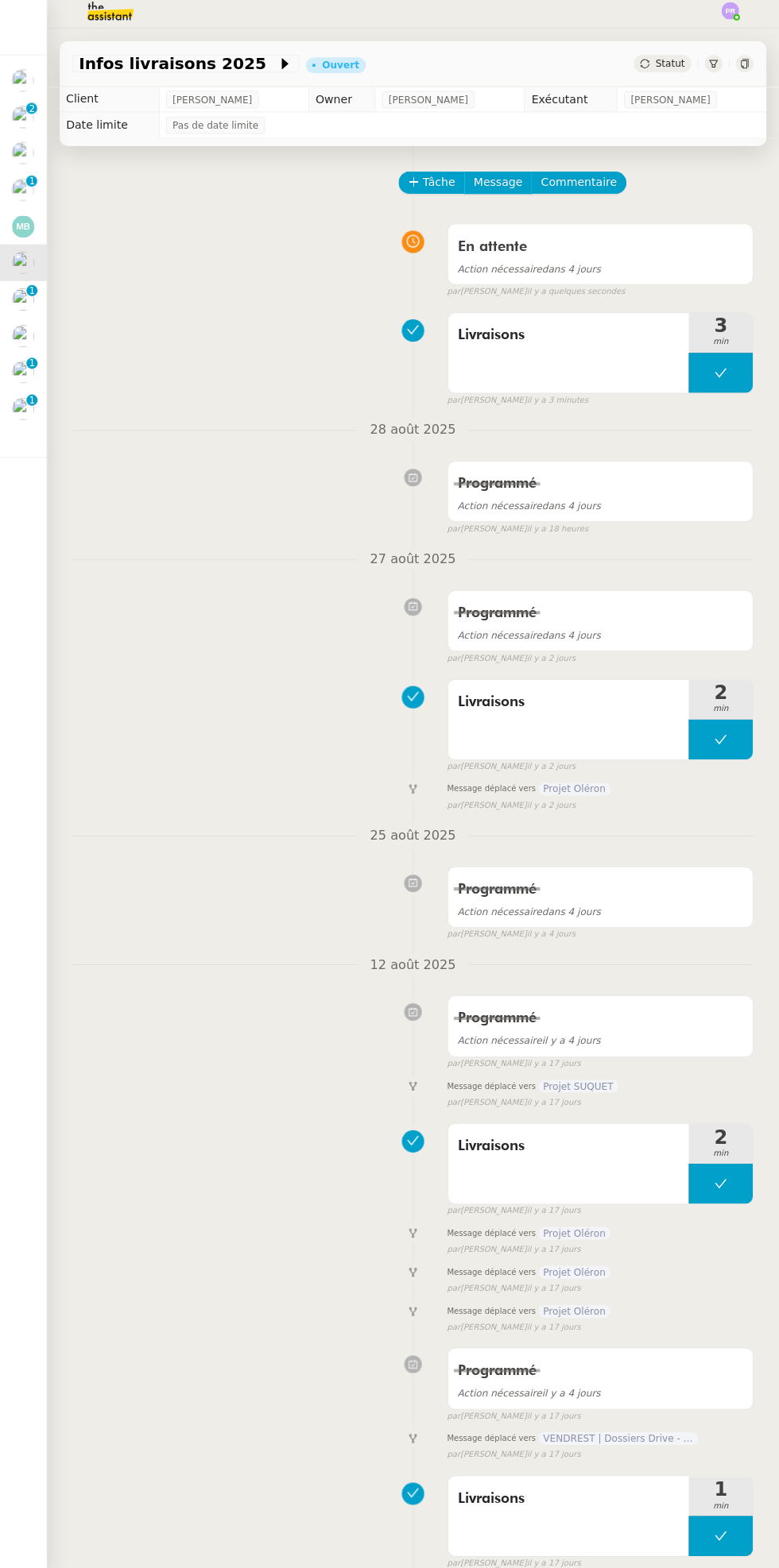
click at [33, 413] on img at bounding box center [27, 412] width 22 height 22
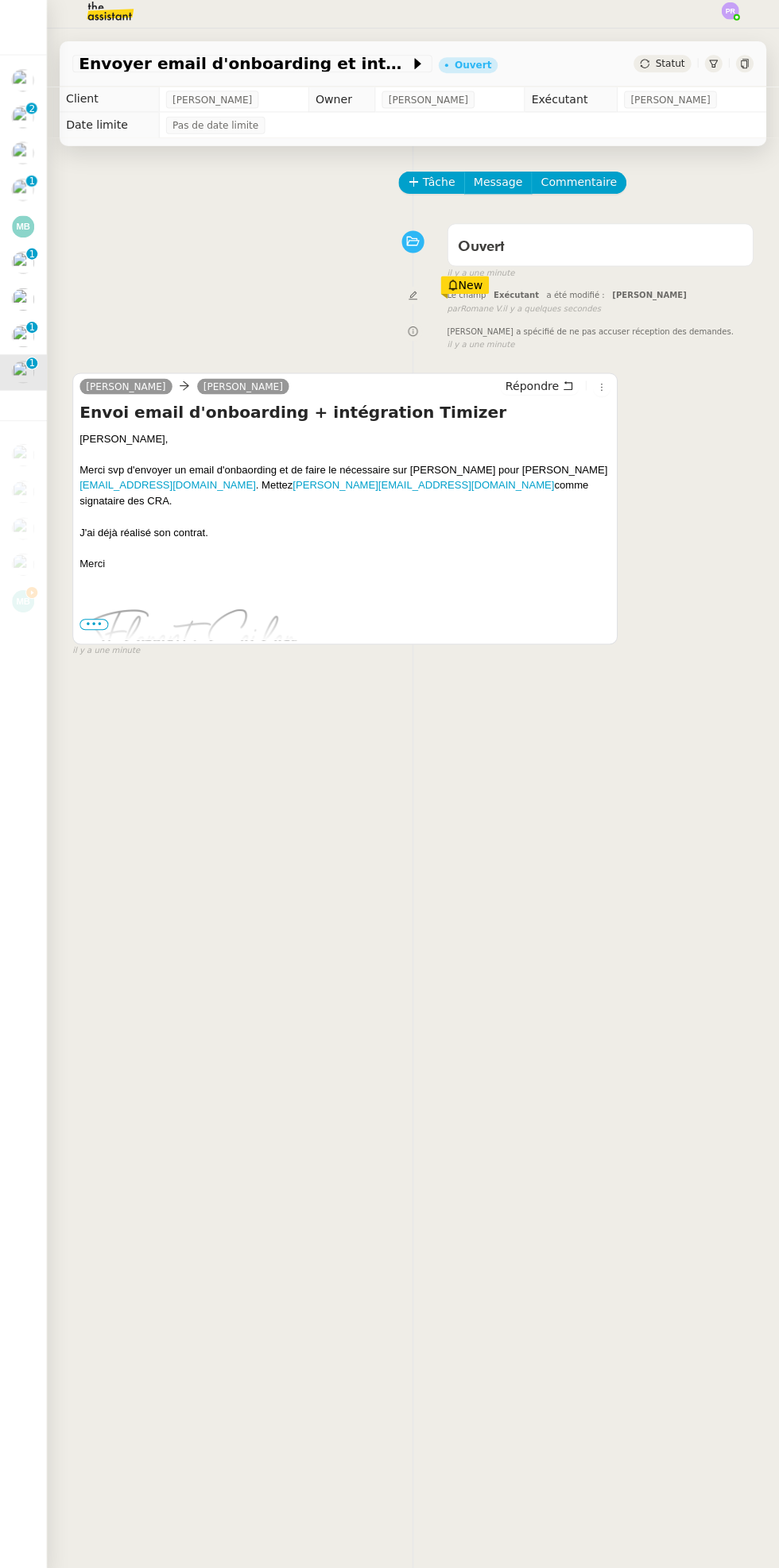
click at [676, 68] on span "Statut" at bounding box center [670, 70] width 29 height 11
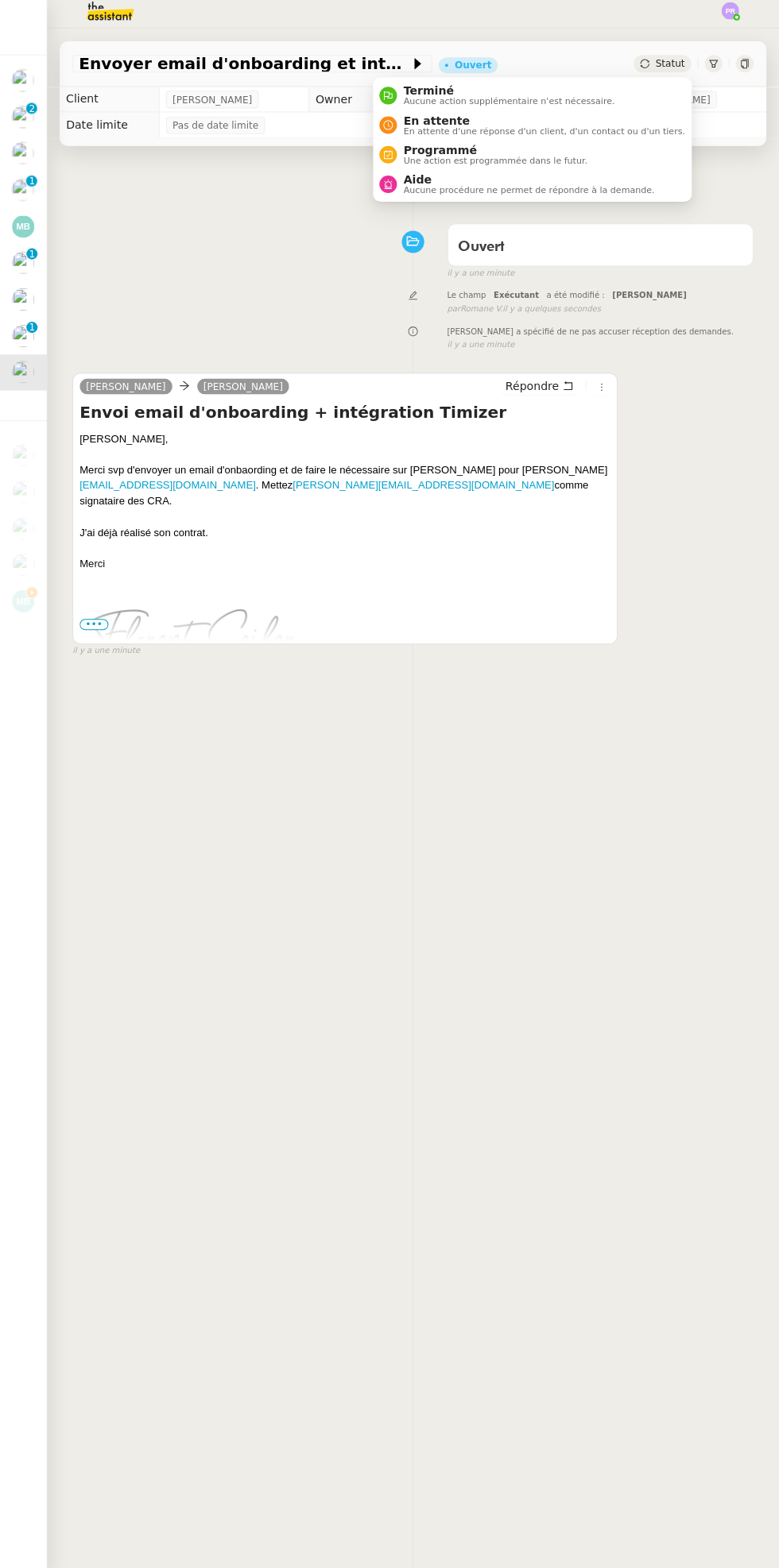
click at [553, 186] on span "Aide" at bounding box center [530, 185] width 249 height 12
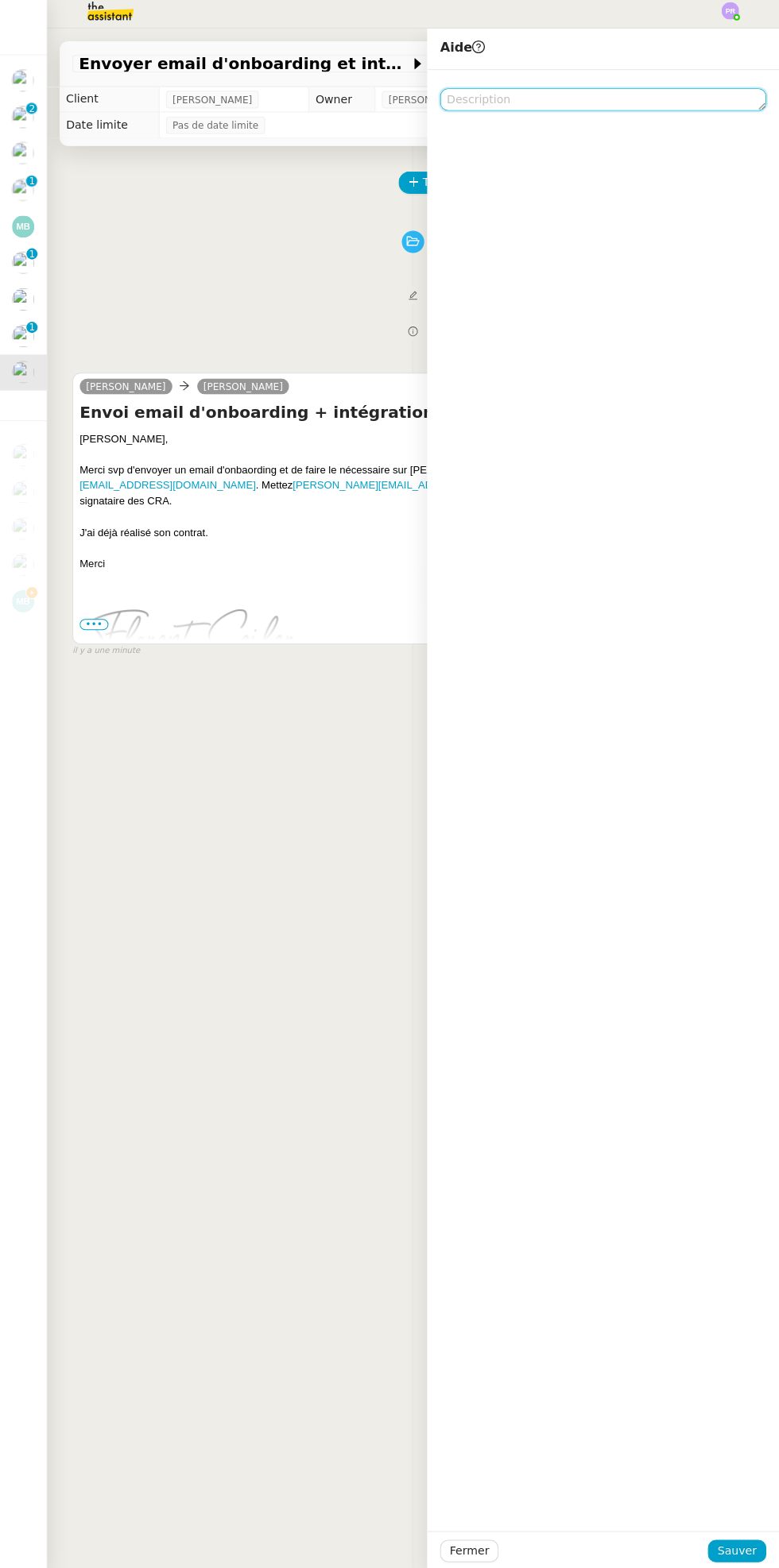
click at [557, 107] on textarea at bounding box center [604, 105] width 324 height 22
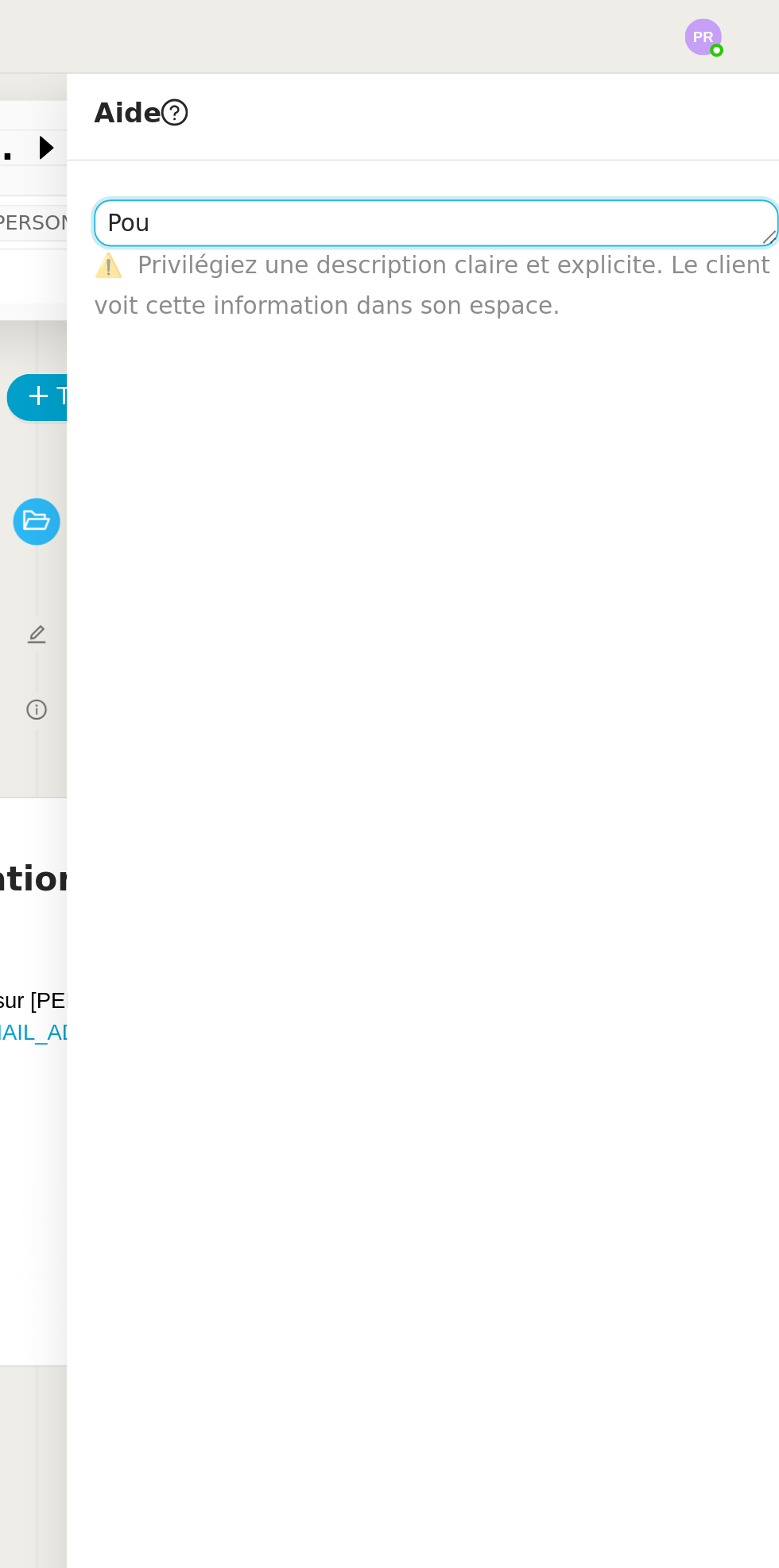
type textarea "Poue"
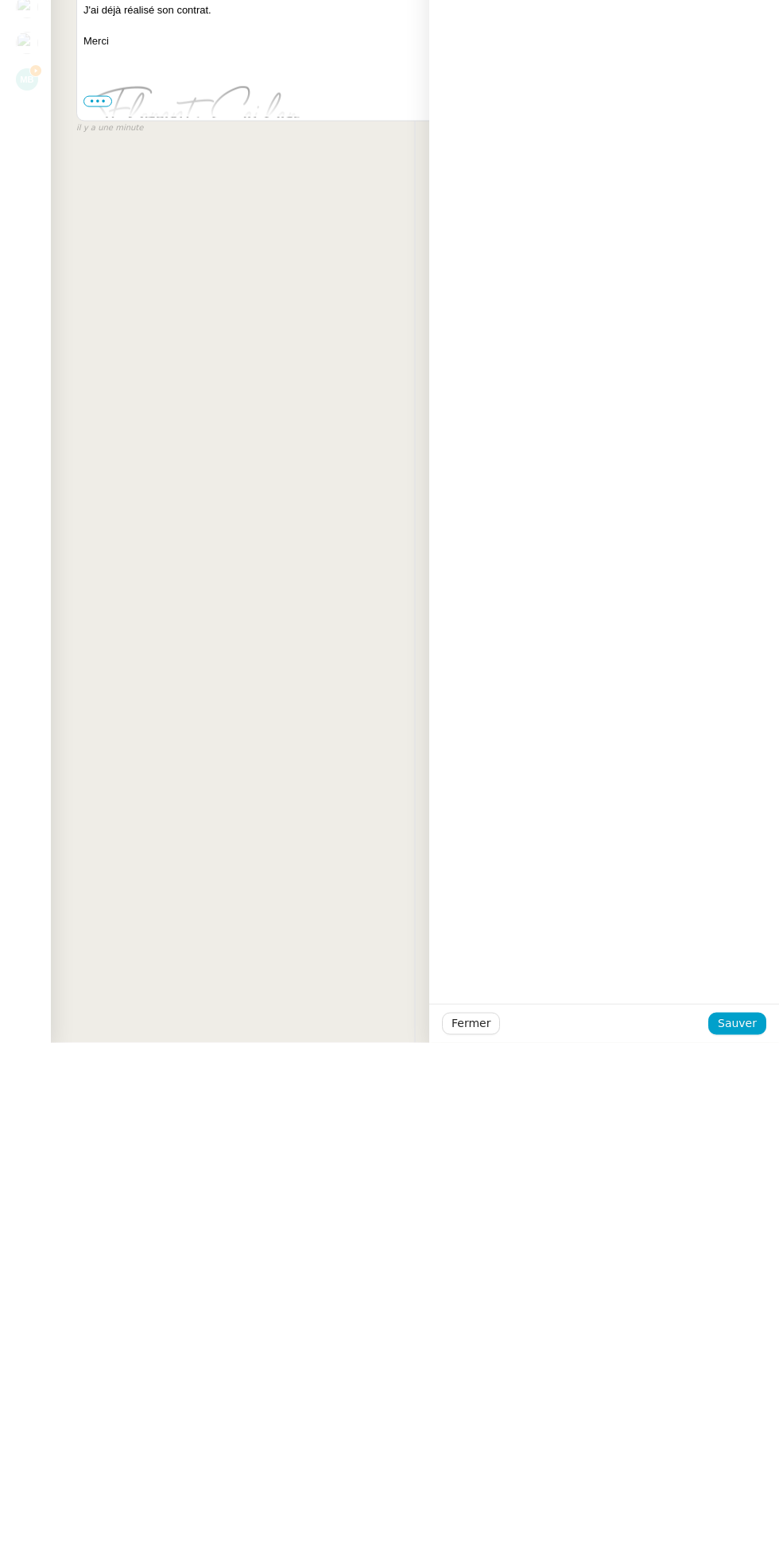
type textarea "Pour [PERSON_NAME] merci"
click at [766, 1540] on div "Fermer Sauver" at bounding box center [604, 1548] width 350 height 39
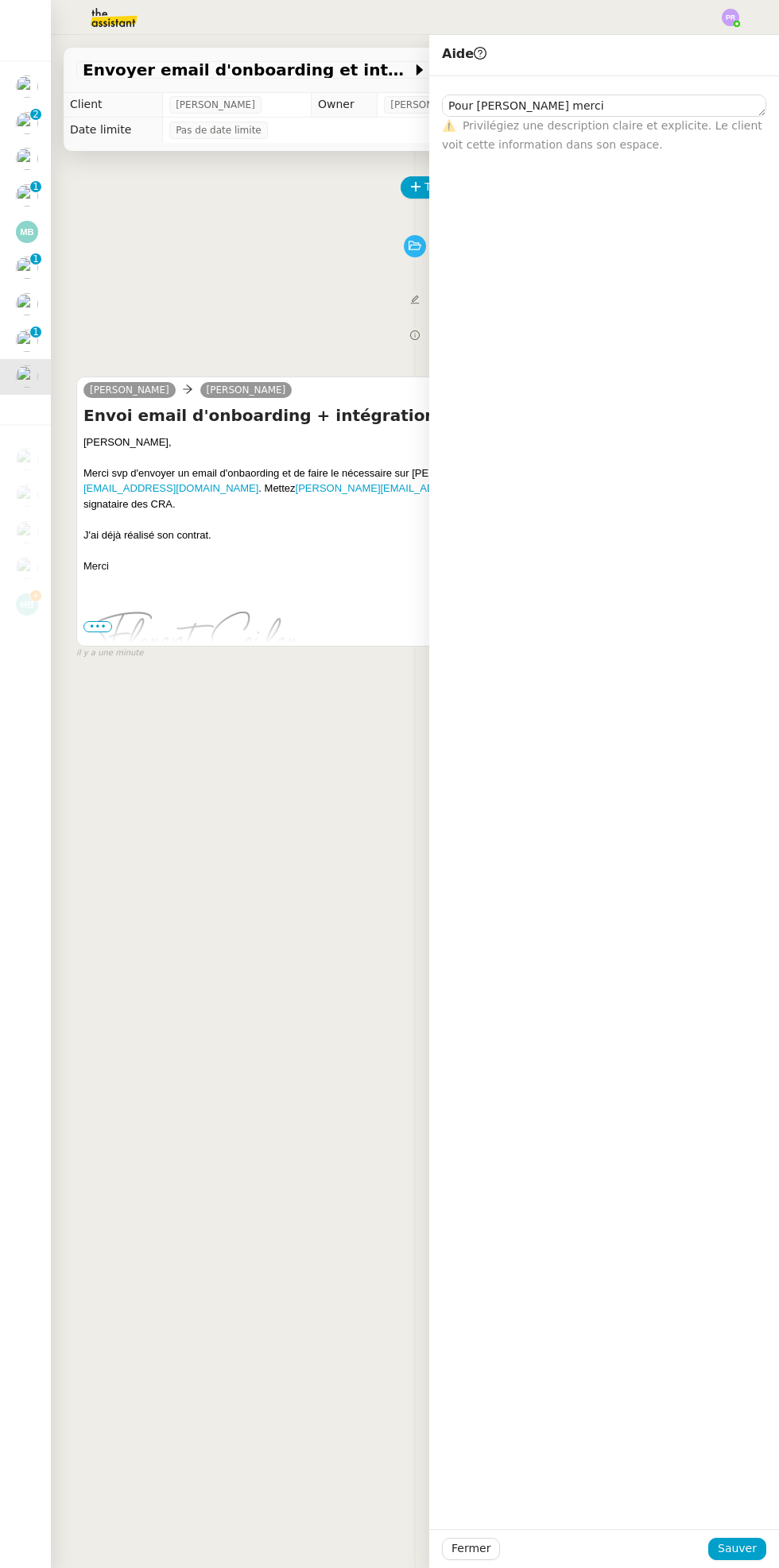
click at [764, 1526] on div "Pour [PERSON_NAME] merci ⚠️ Privilégiez une description claire et explicite. Le…" at bounding box center [604, 802] width 350 height 1452
click at [775, 1561] on div "Fermer Sauver" at bounding box center [604, 1548] width 350 height 39
click at [740, 1550] on span "Sauver" at bounding box center [736, 1548] width 39 height 18
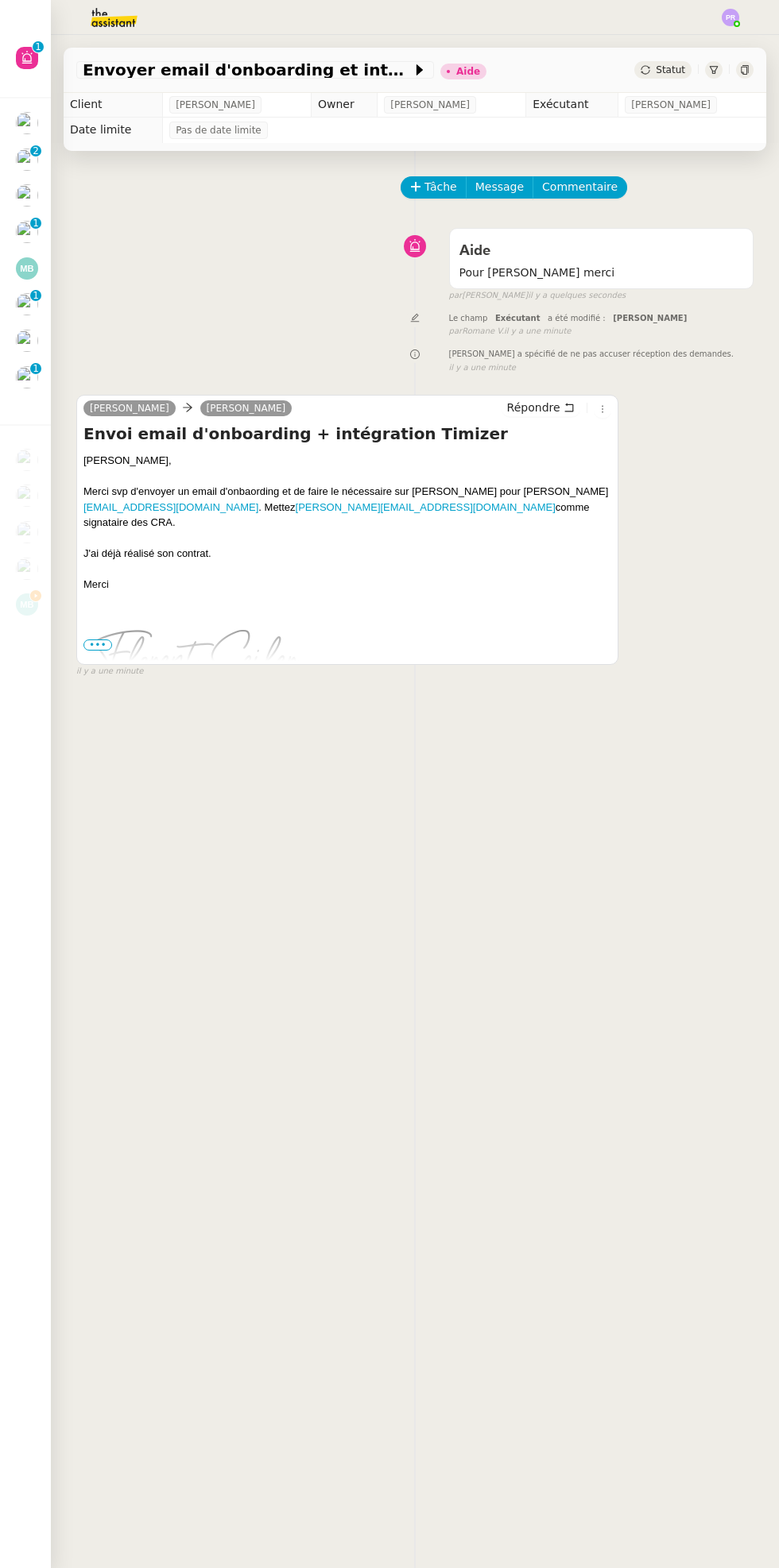
click at [41, 369] on nz-badge-sup "0 1 2 3 4 5 6 7 8 9" at bounding box center [36, 369] width 11 height 11
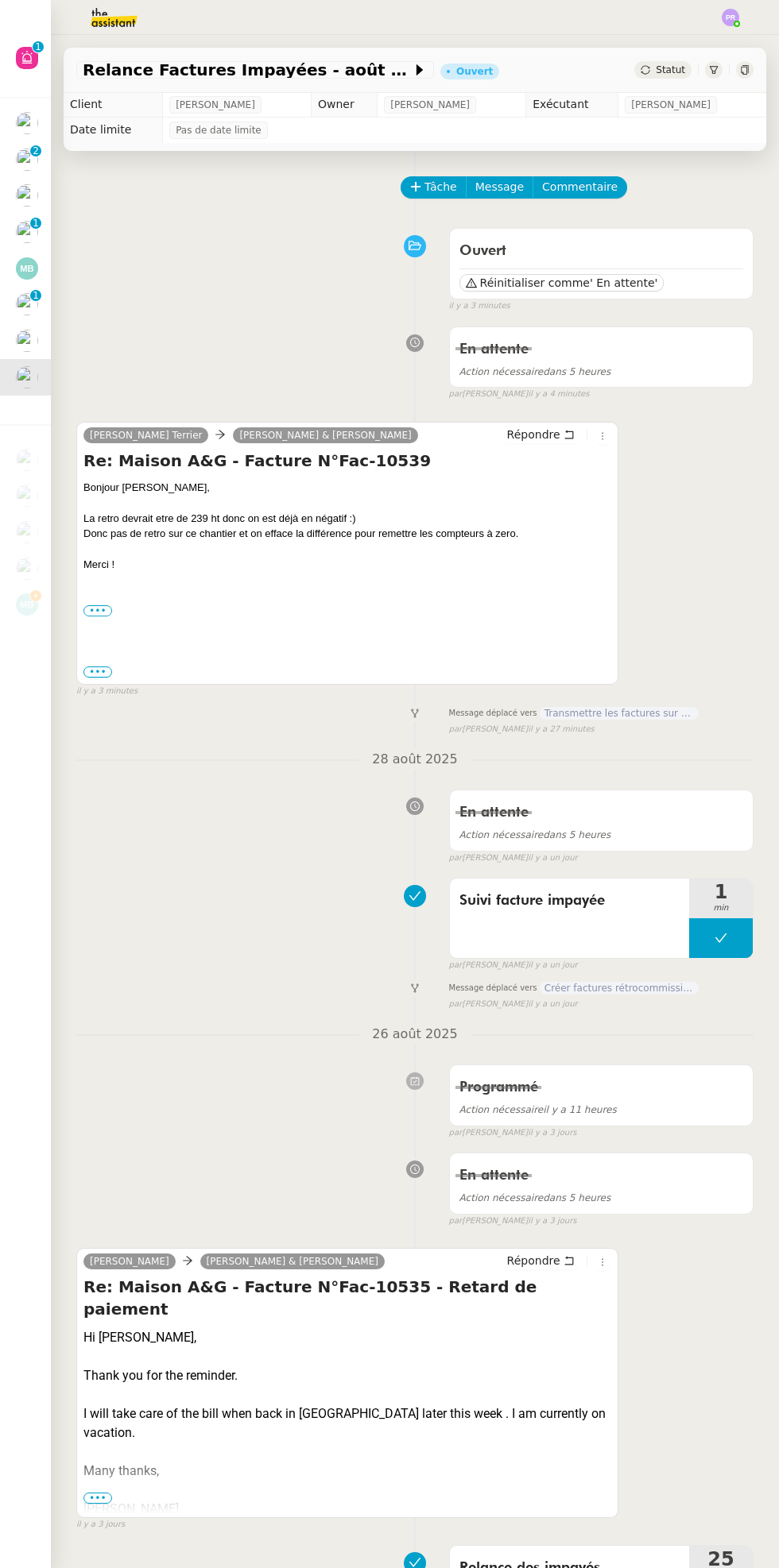
click at [105, 610] on label "•••" at bounding box center [98, 611] width 28 height 11
click at [0, 0] on input "•••" at bounding box center [0, 0] width 0 height 0
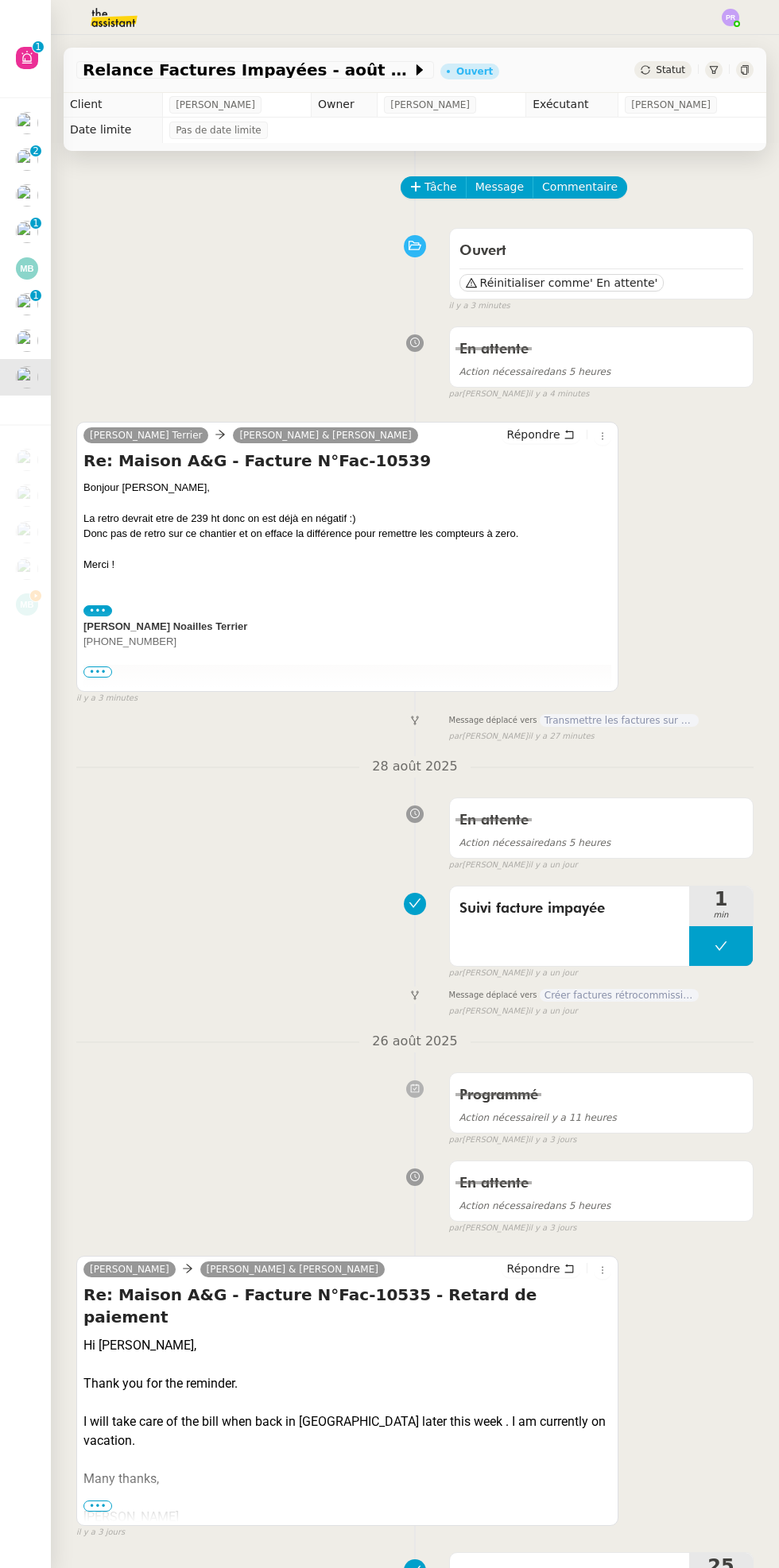
click at [120, 688] on div "[PERSON_NAME] Terrier [PERSON_NAME] & [PERSON_NAME] Re: Maison A&G - Facture N°…" at bounding box center [347, 556] width 542 height 270
click at [120, 679] on img at bounding box center [347, 794] width 528 height 259
click at [107, 668] on span "•••" at bounding box center [98, 672] width 28 height 11
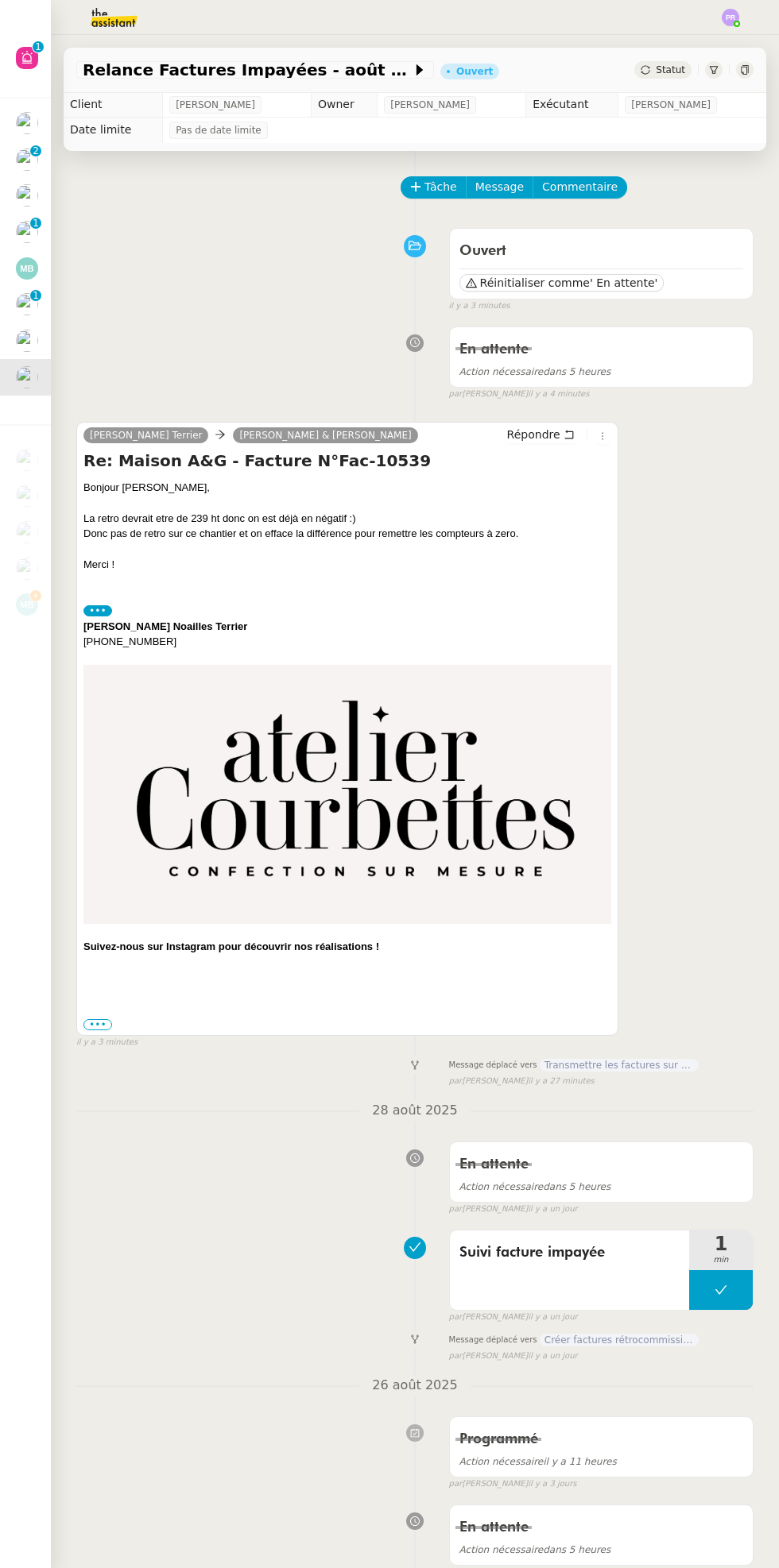
click at [96, 1039] on span "il y a 3 minutes" at bounding box center [106, 1042] width 62 height 13
click at [97, 1023] on div "[DATE] 11:04:09" at bounding box center [89, 1015] width 104 height 40
click at [304, 973] on div "Bonjour [PERSON_NAME], La retro devrait etre de 239 ht donc on est déjà en néga…" at bounding box center [347, 732] width 528 height 506
click at [35, 259] on p "1" at bounding box center [35, 260] width 7 height 14
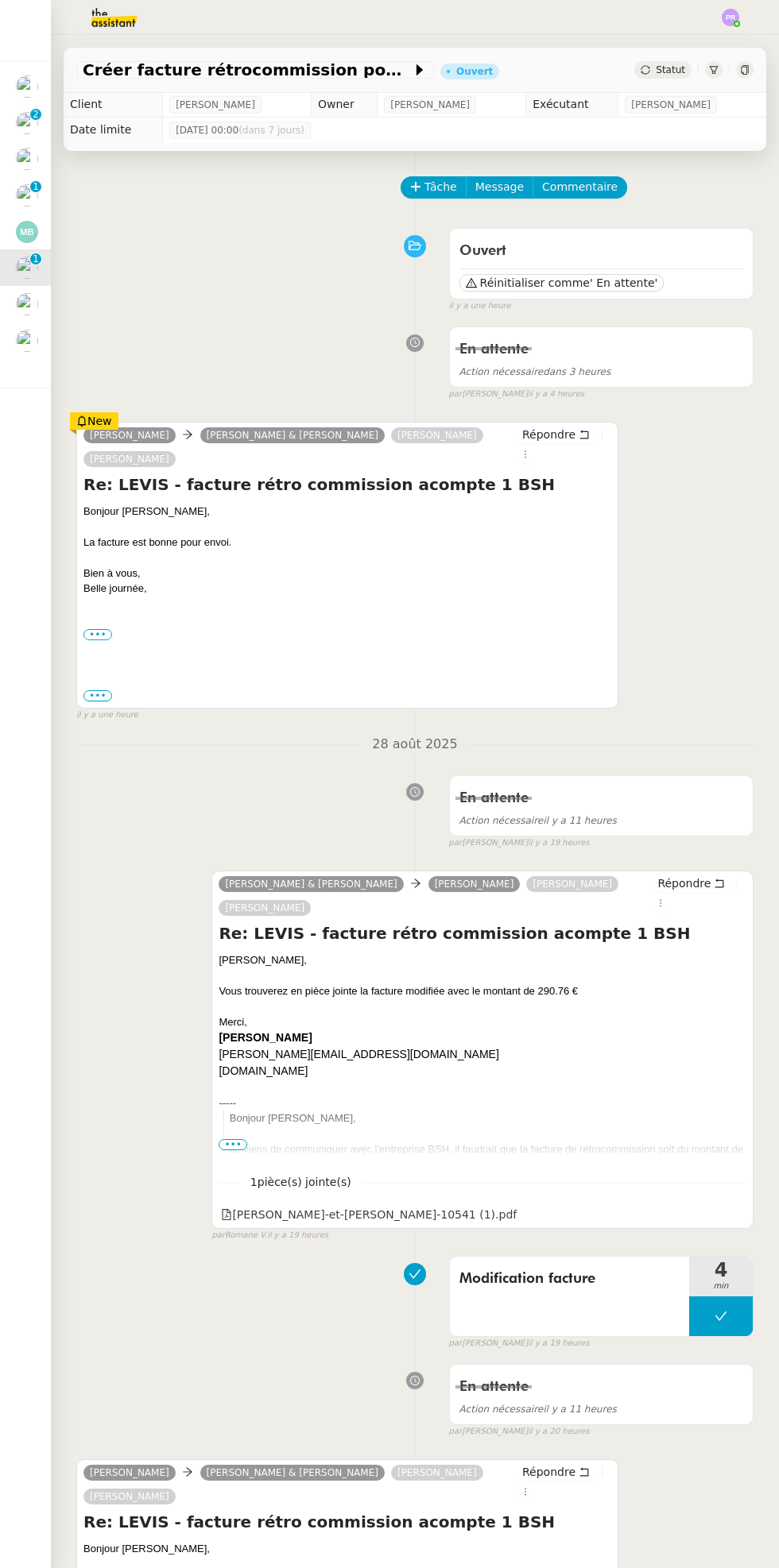
click at [36, 190] on p "1" at bounding box center [35, 188] width 7 height 14
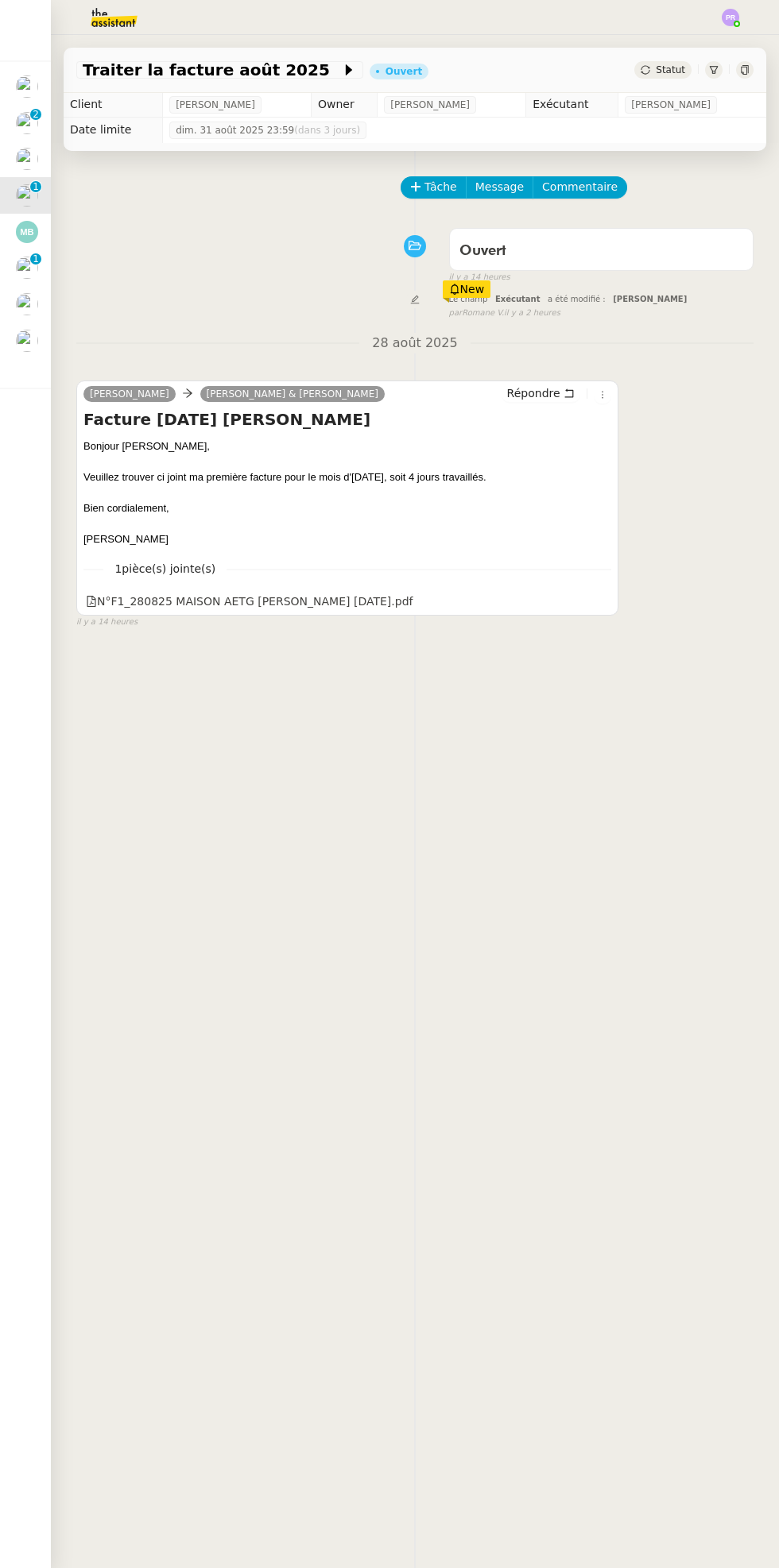
click at [35, 186] on p "1" at bounding box center [35, 188] width 7 height 14
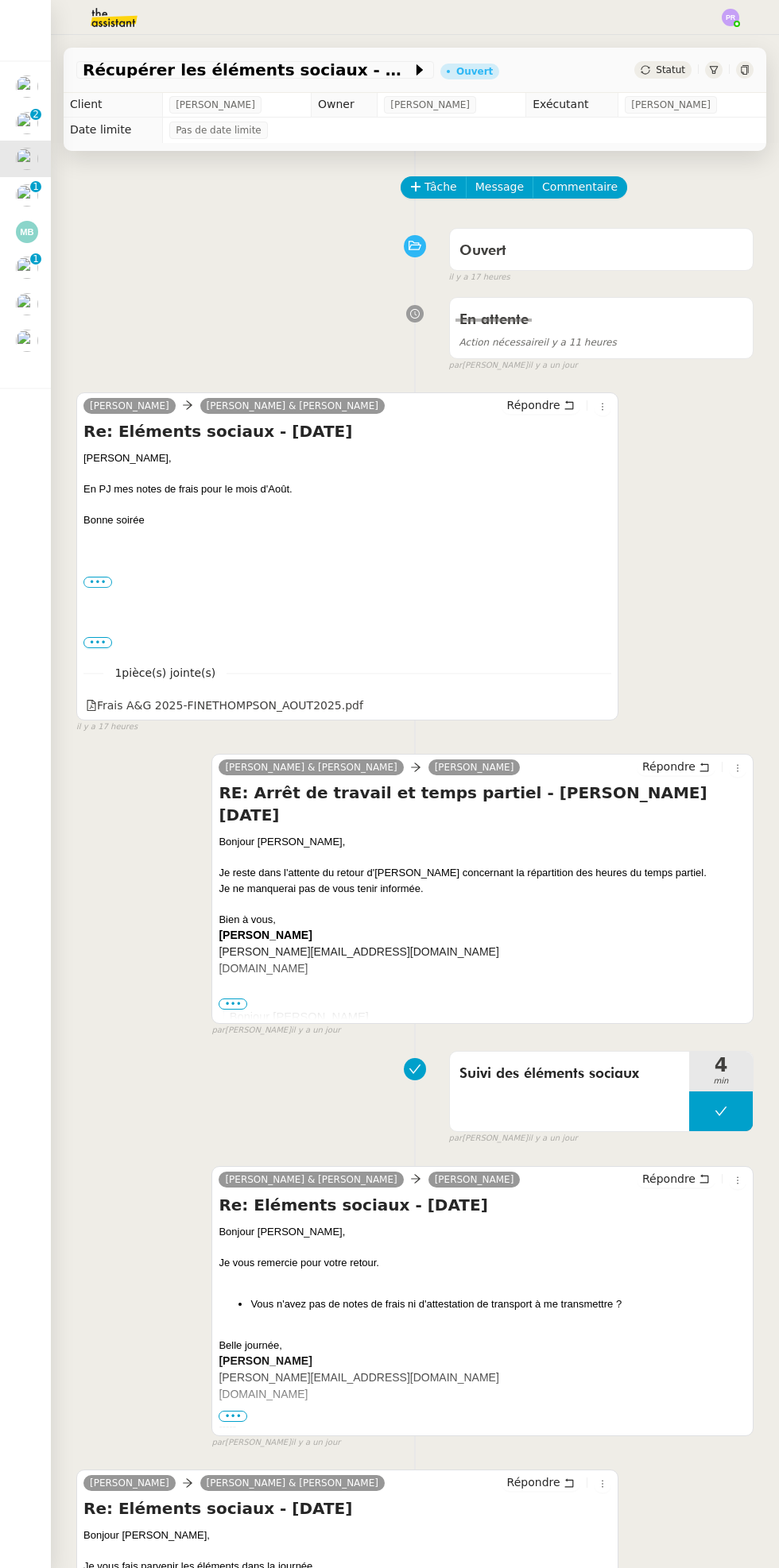
click at [27, 126] on img at bounding box center [27, 122] width 22 height 22
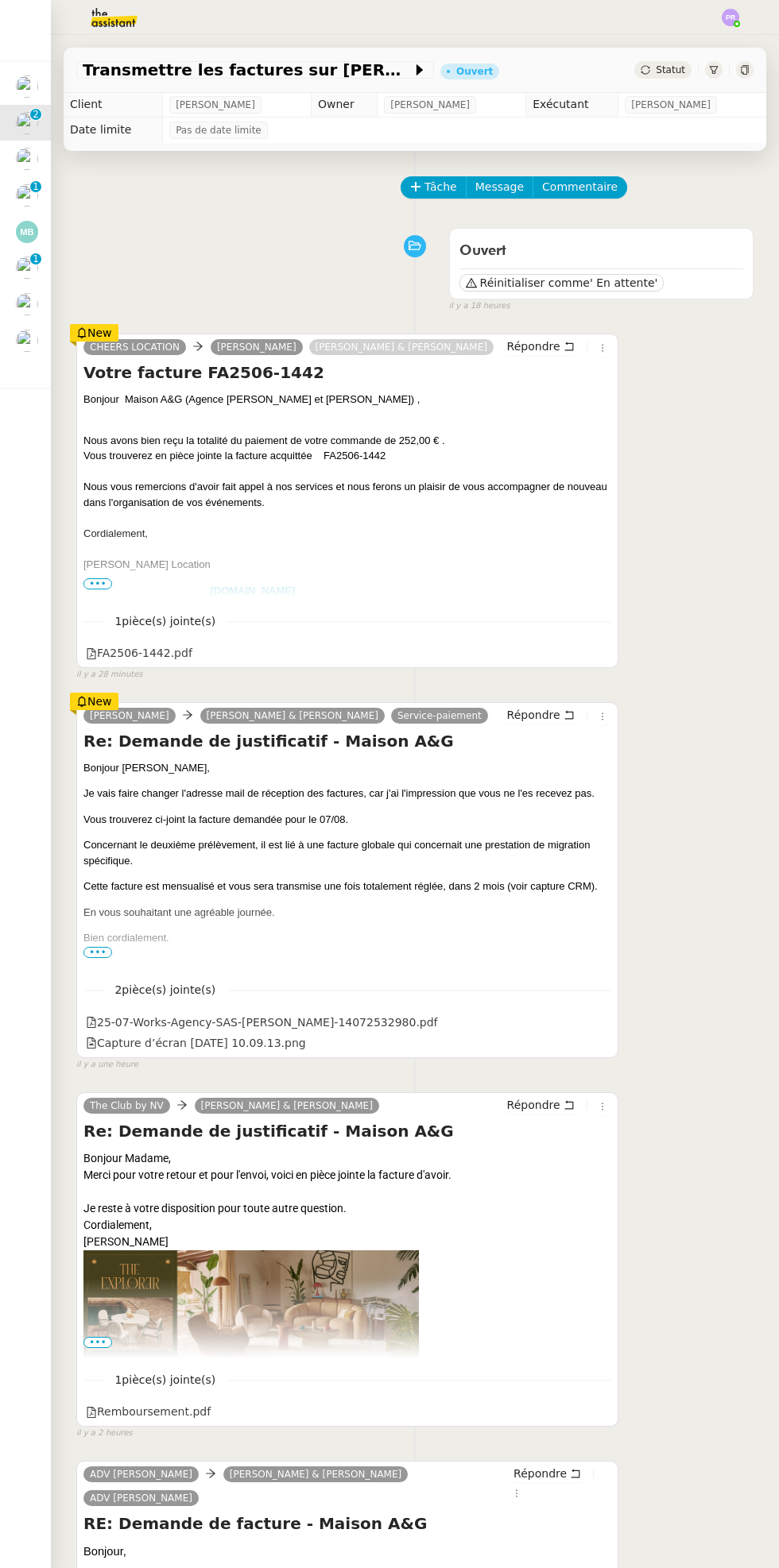
click at [24, 93] on img at bounding box center [27, 86] width 22 height 22
